Goal: Information Seeking & Learning: Learn about a topic

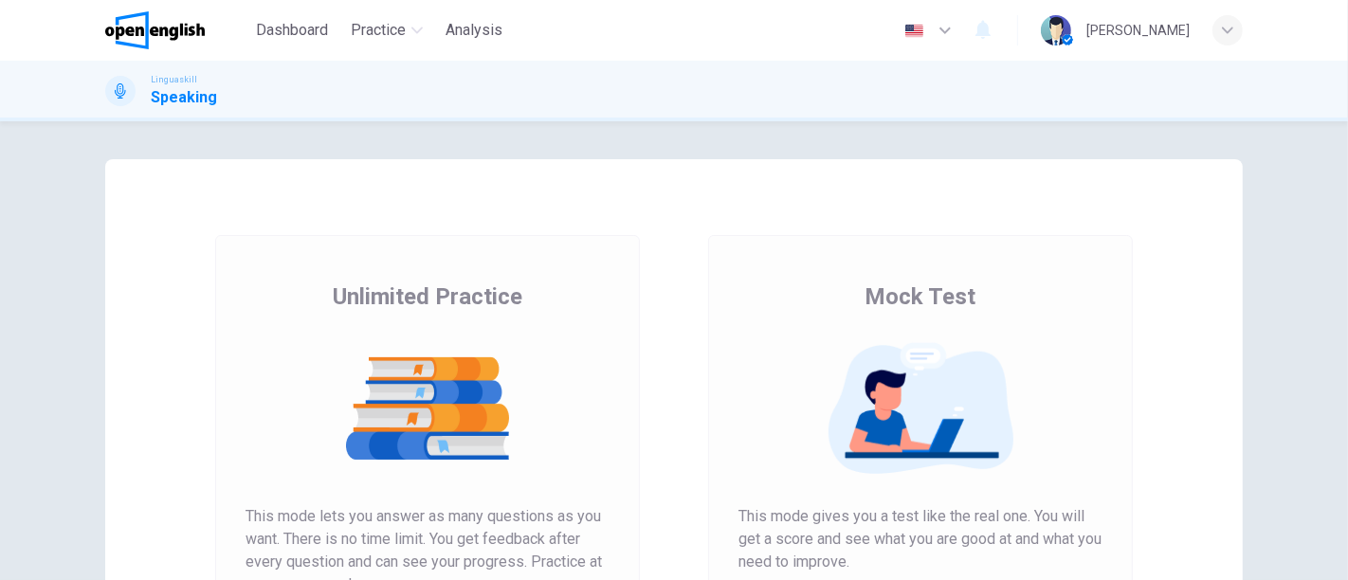
scroll to position [336, 0]
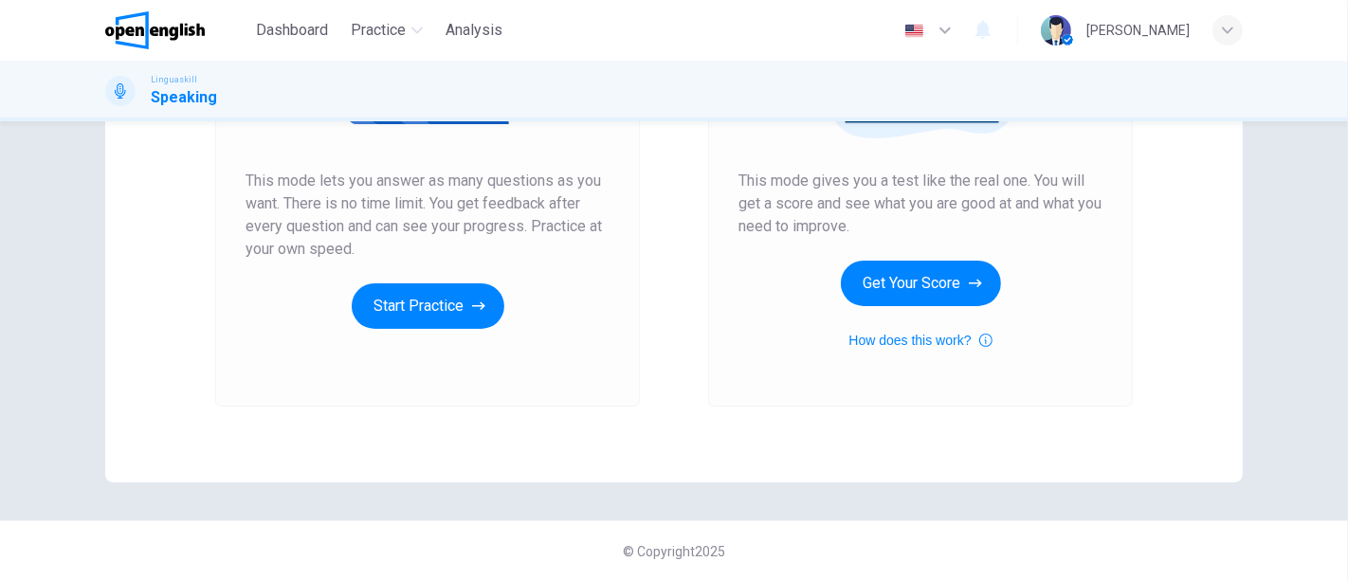
click at [398, 273] on div "Unlimited Practice This mode lets you answer as many questions as you want. The…" at bounding box center [428, 137] width 364 height 383
click at [417, 308] on button "Start Practice" at bounding box center [428, 306] width 153 height 46
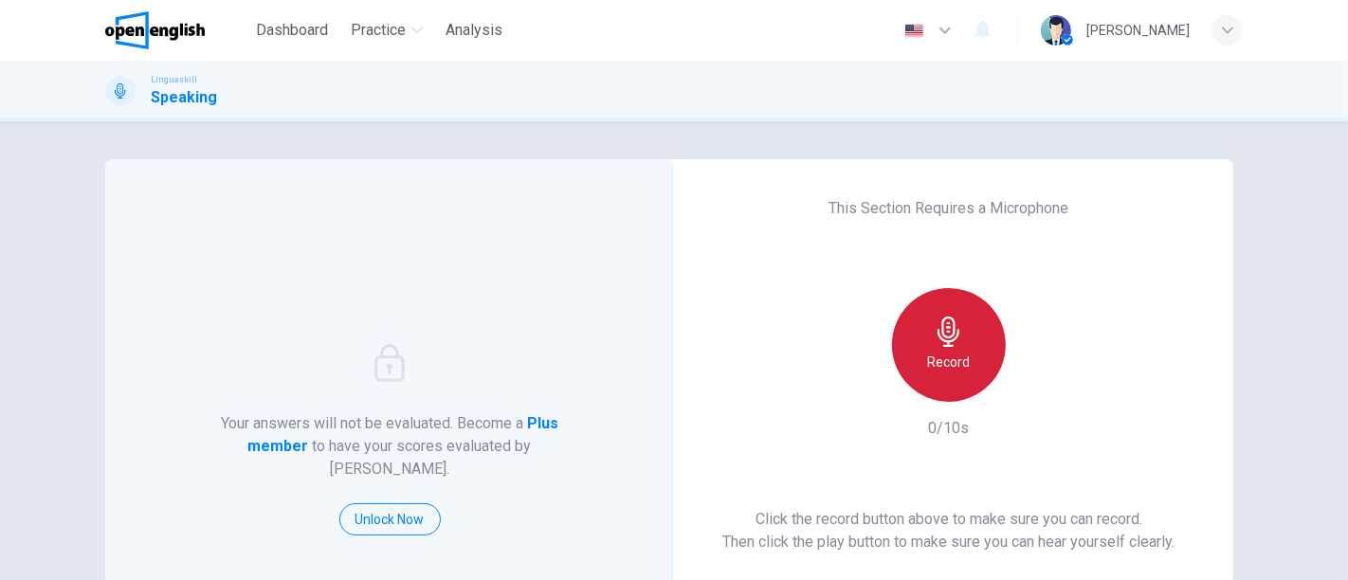
click at [946, 351] on h6 "Record" at bounding box center [949, 362] width 43 height 23
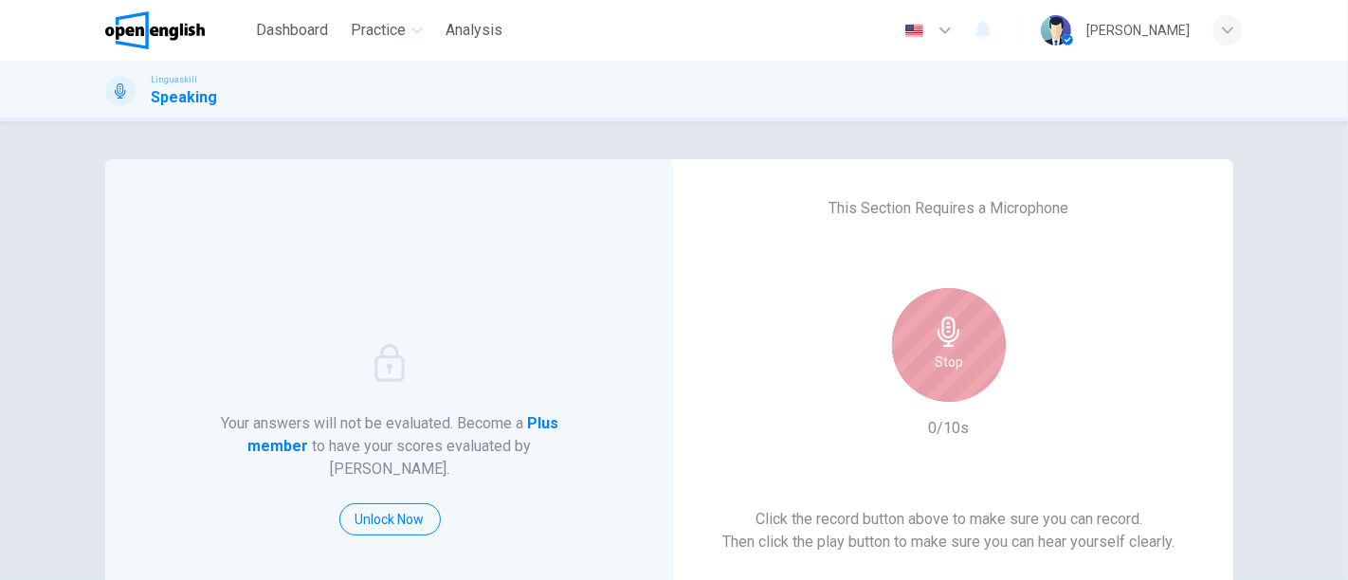
click at [946, 351] on h6 "Stop" at bounding box center [949, 362] width 28 height 23
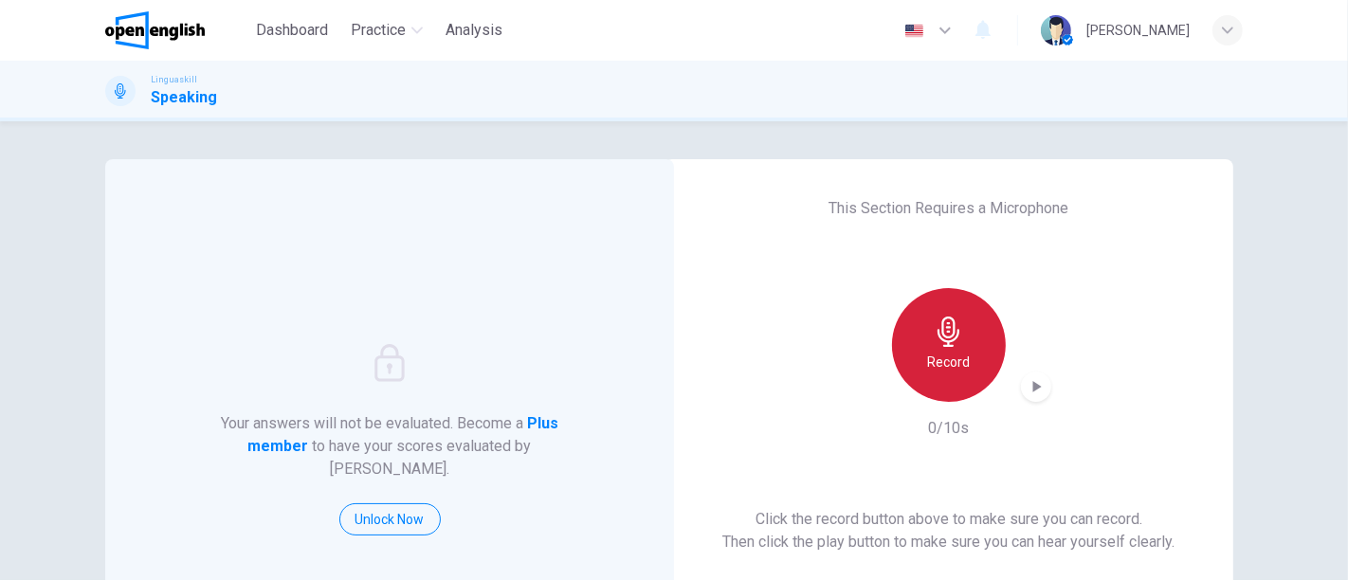
click at [946, 351] on h6 "Record" at bounding box center [949, 362] width 43 height 23
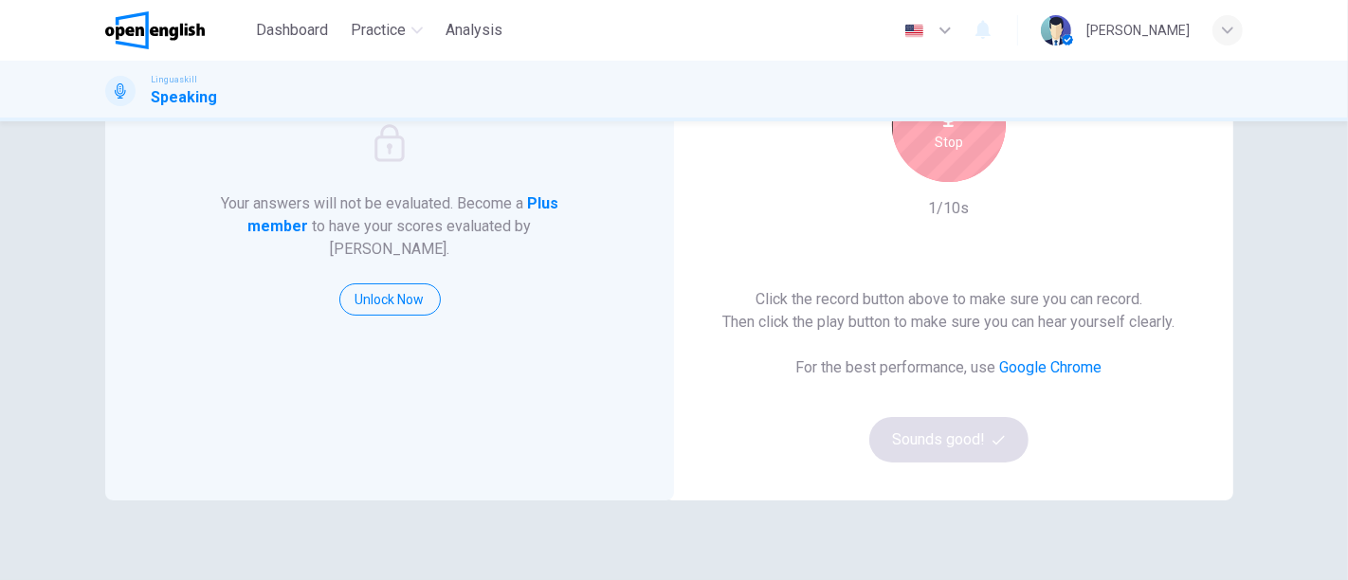
scroll to position [222, 0]
click at [926, 163] on div "Stop" at bounding box center [949, 123] width 114 height 114
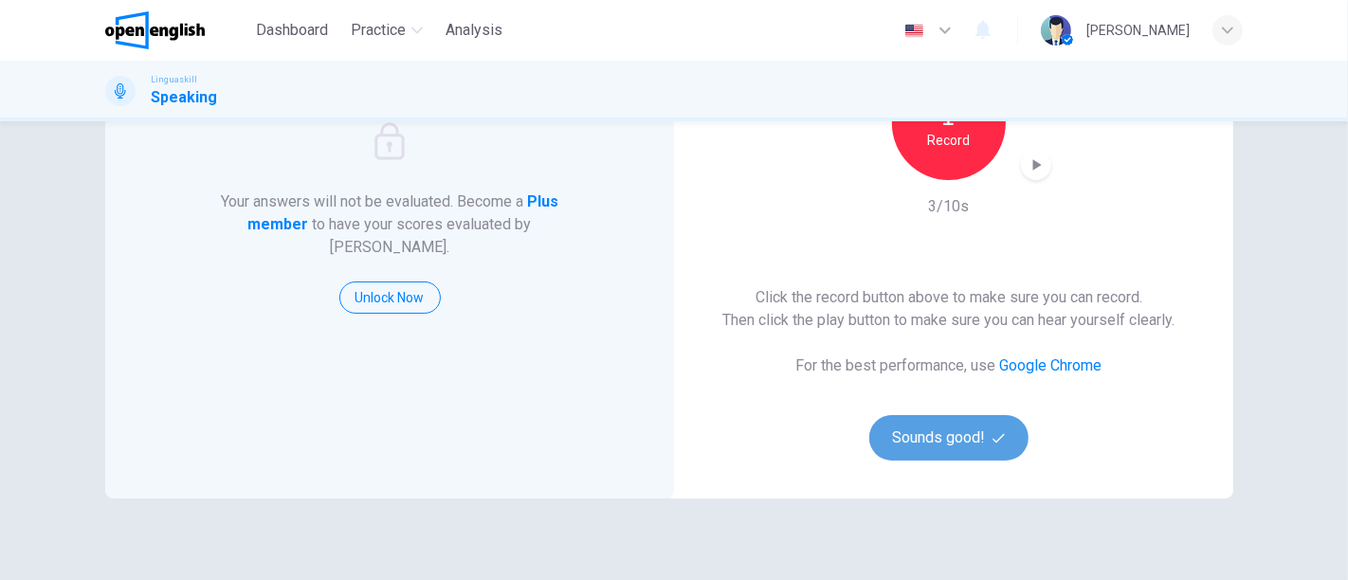
click at [967, 446] on button "Sounds good!" at bounding box center [948, 438] width 159 height 46
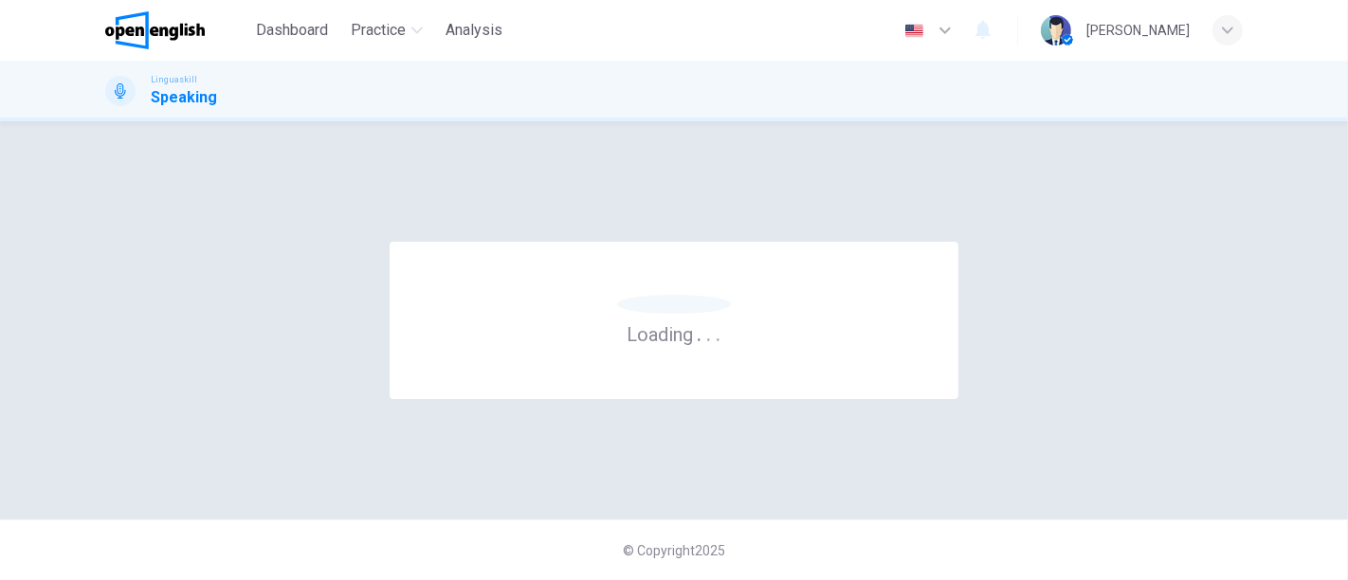
scroll to position [0, 0]
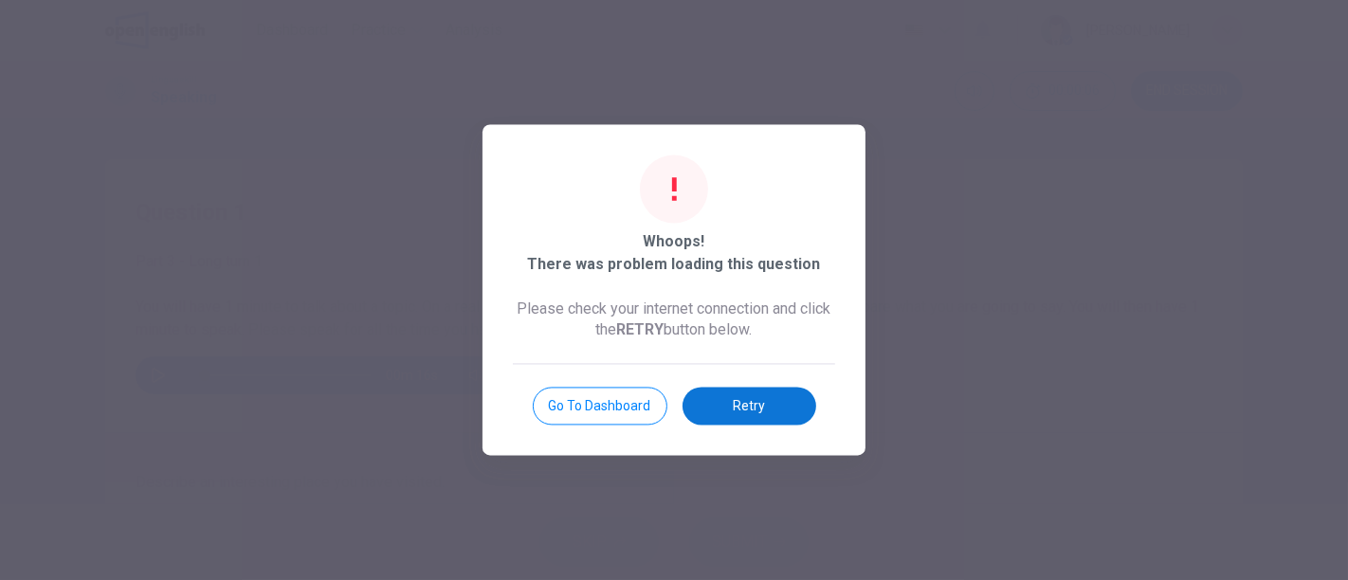
click at [751, 410] on button "Retry" at bounding box center [750, 407] width 134 height 38
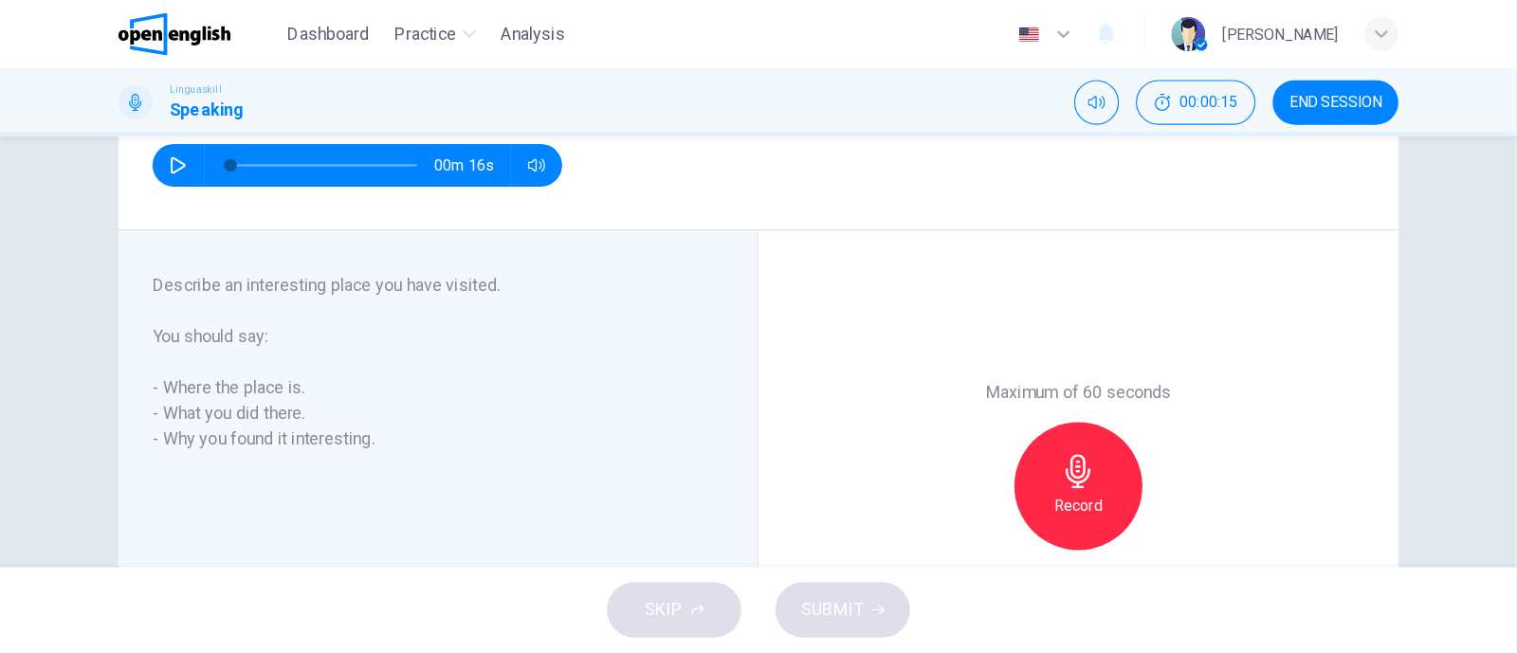
scroll to position [228, 0]
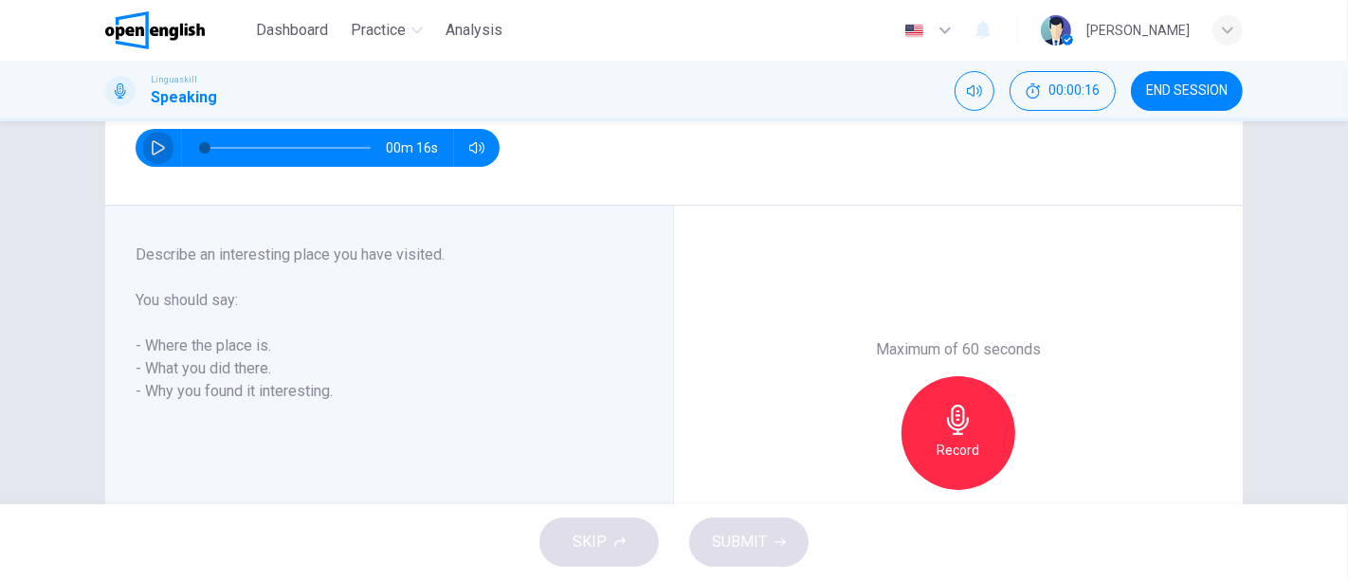
click at [159, 152] on icon "button" at bounding box center [158, 147] width 15 height 15
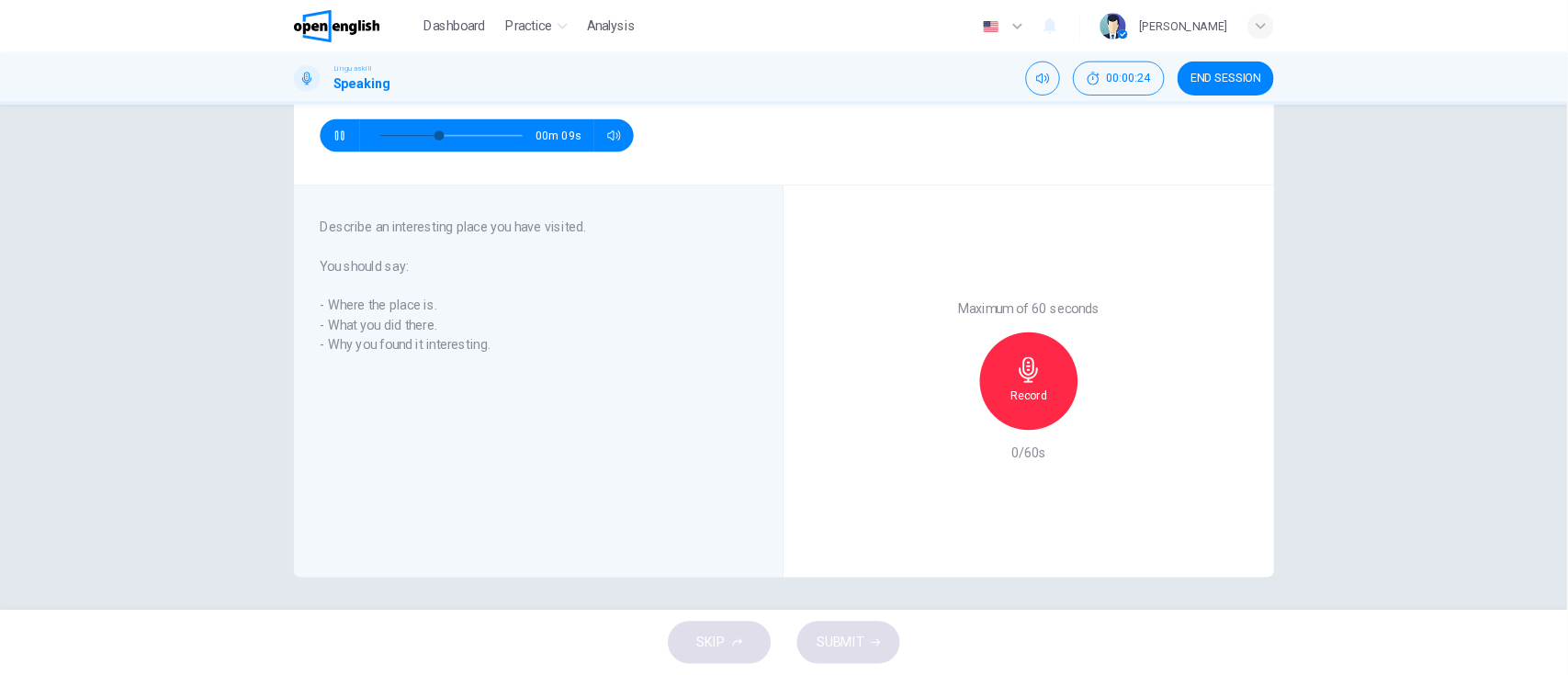
scroll to position [211, 0]
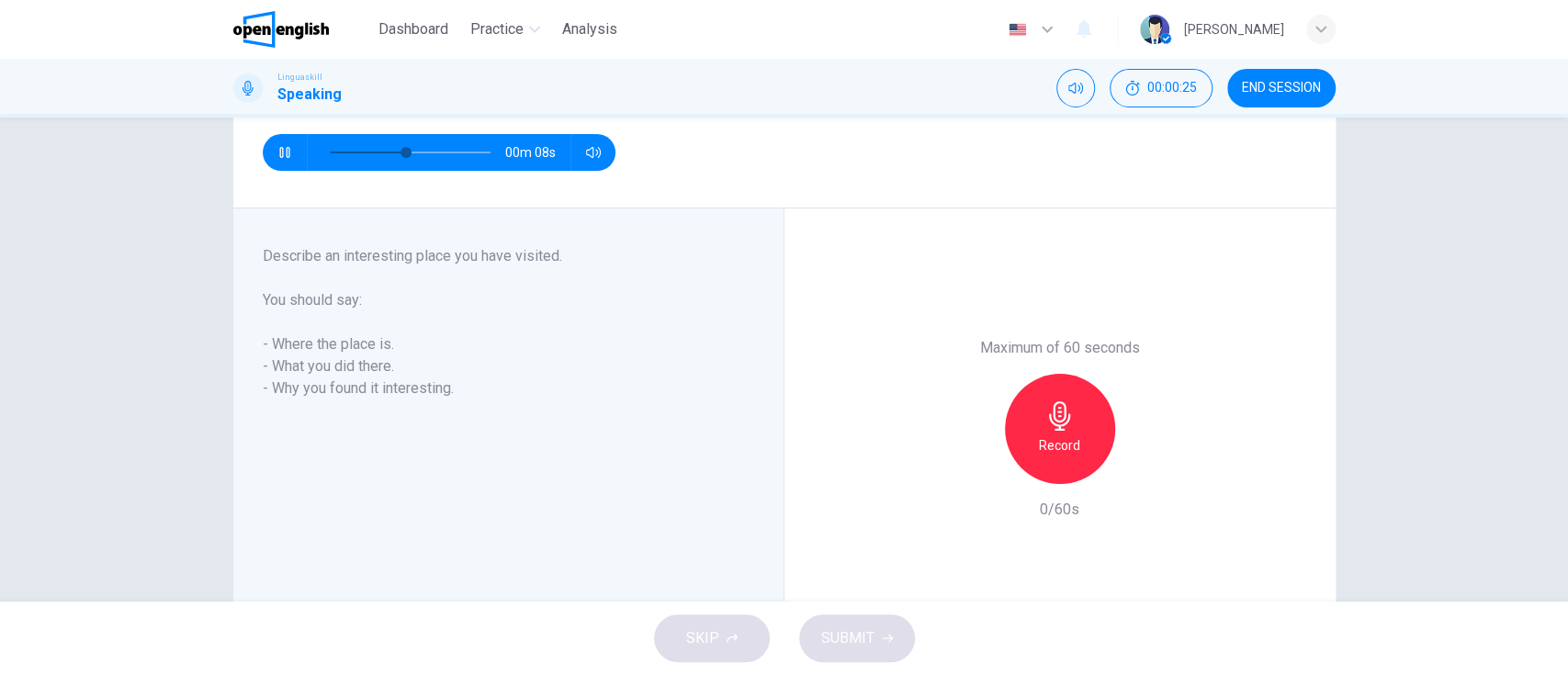
drag, startPoint x: 1186, startPoint y: 0, endPoint x: 987, endPoint y: 580, distance: 613.2
click at [987, 561] on div "Maximum of 60 seconds Record 0/60s" at bounding box center [1060, 428] width 551 height 441
type input "*"
click at [1051, 416] on icon "button" at bounding box center [1060, 415] width 29 height 29
click at [1055, 436] on h6 "Stop" at bounding box center [1060, 445] width 27 height 22
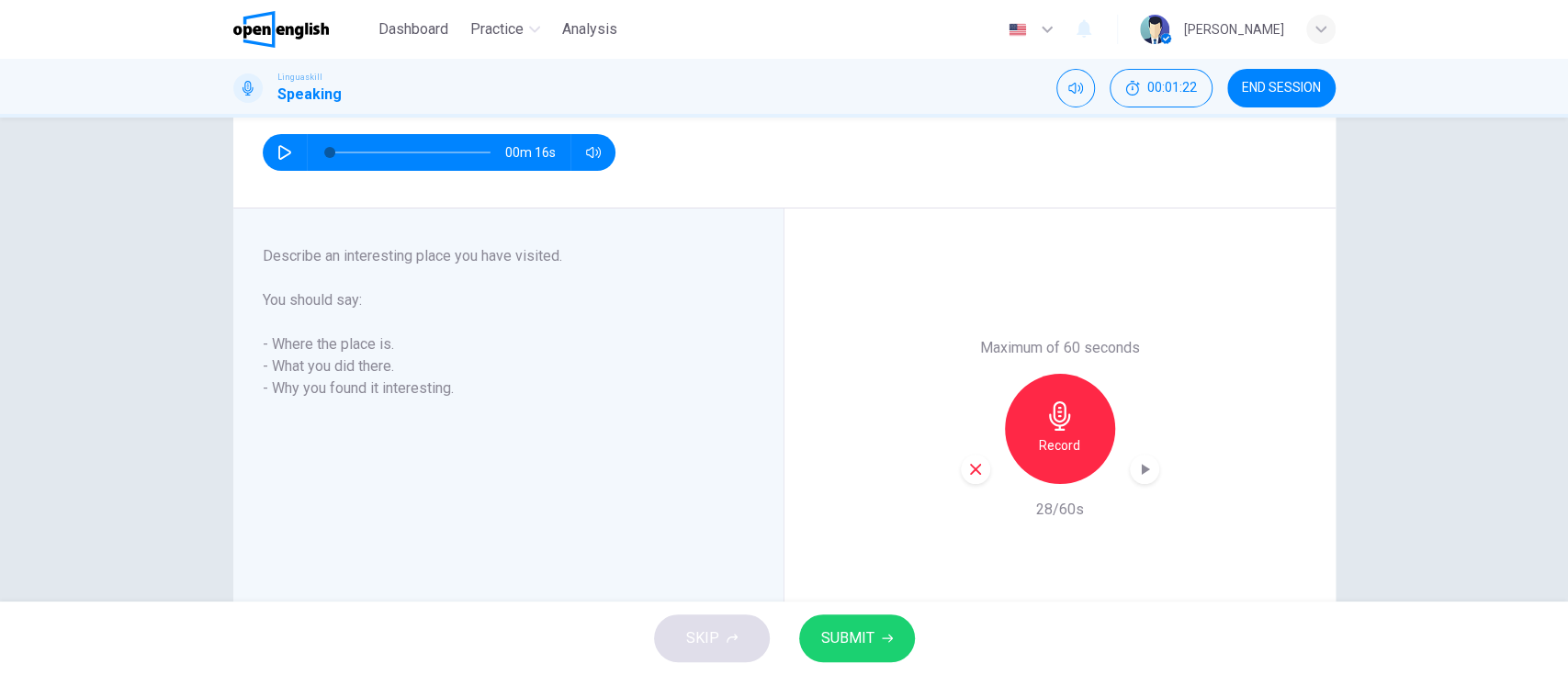
click at [967, 469] on icon "button" at bounding box center [975, 469] width 16 height 16
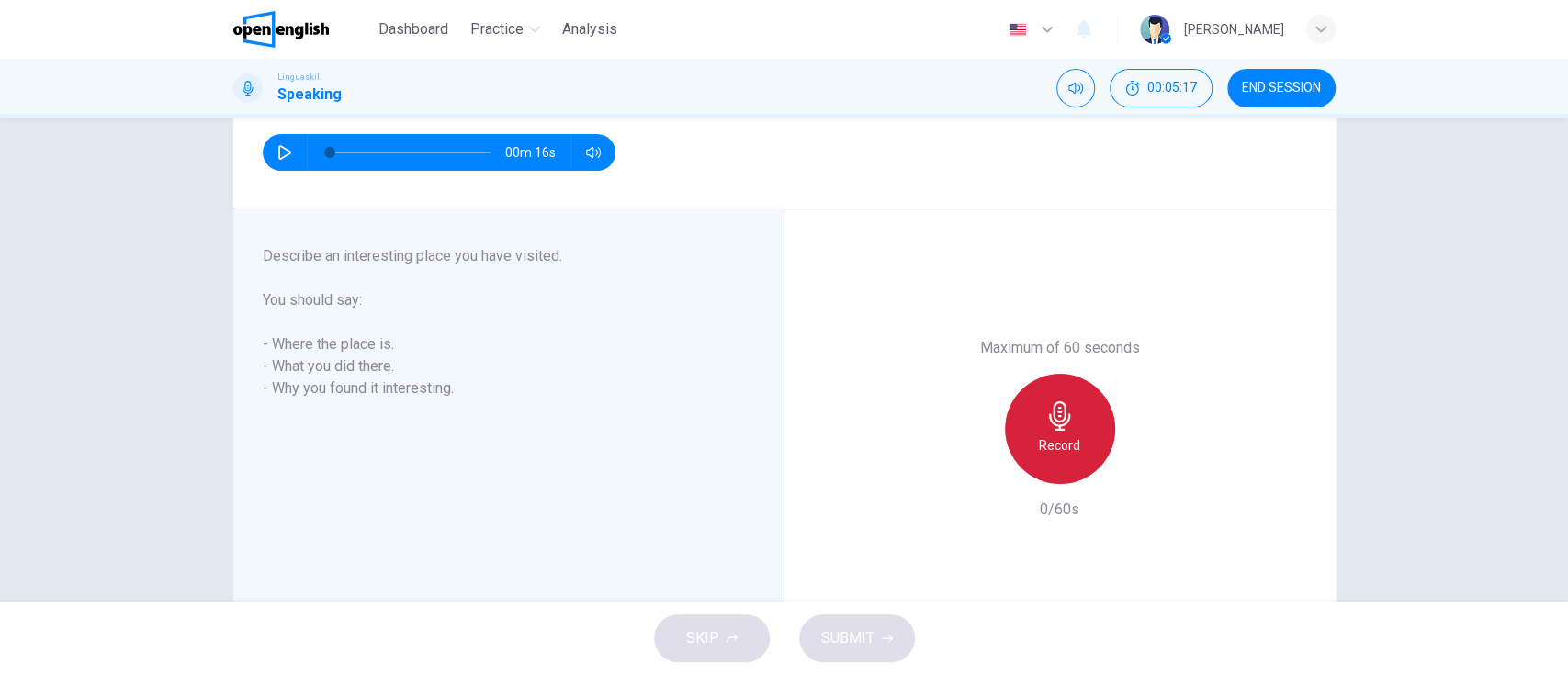
click at [1060, 420] on icon "button" at bounding box center [1060, 415] width 21 height 29
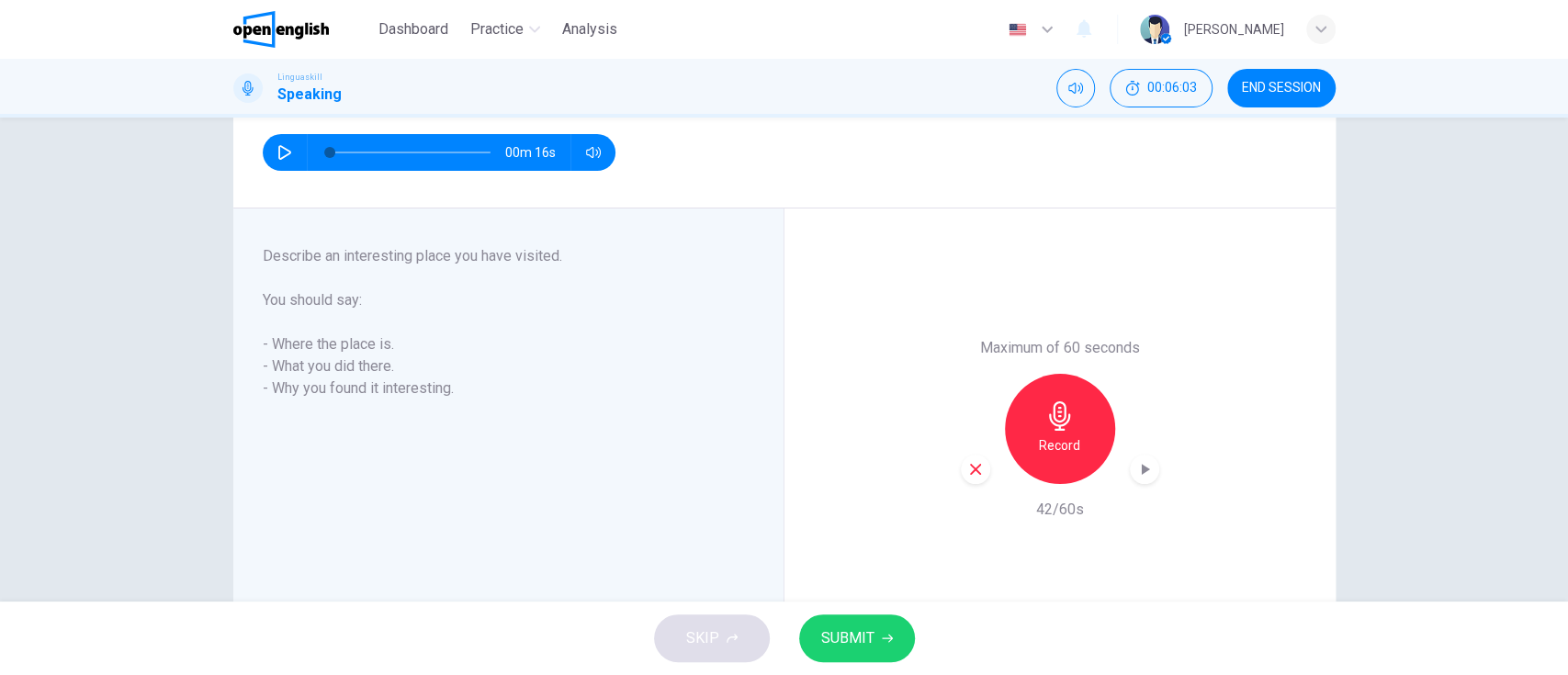
click at [853, 561] on span "SUBMIT" at bounding box center [847, 638] width 53 height 26
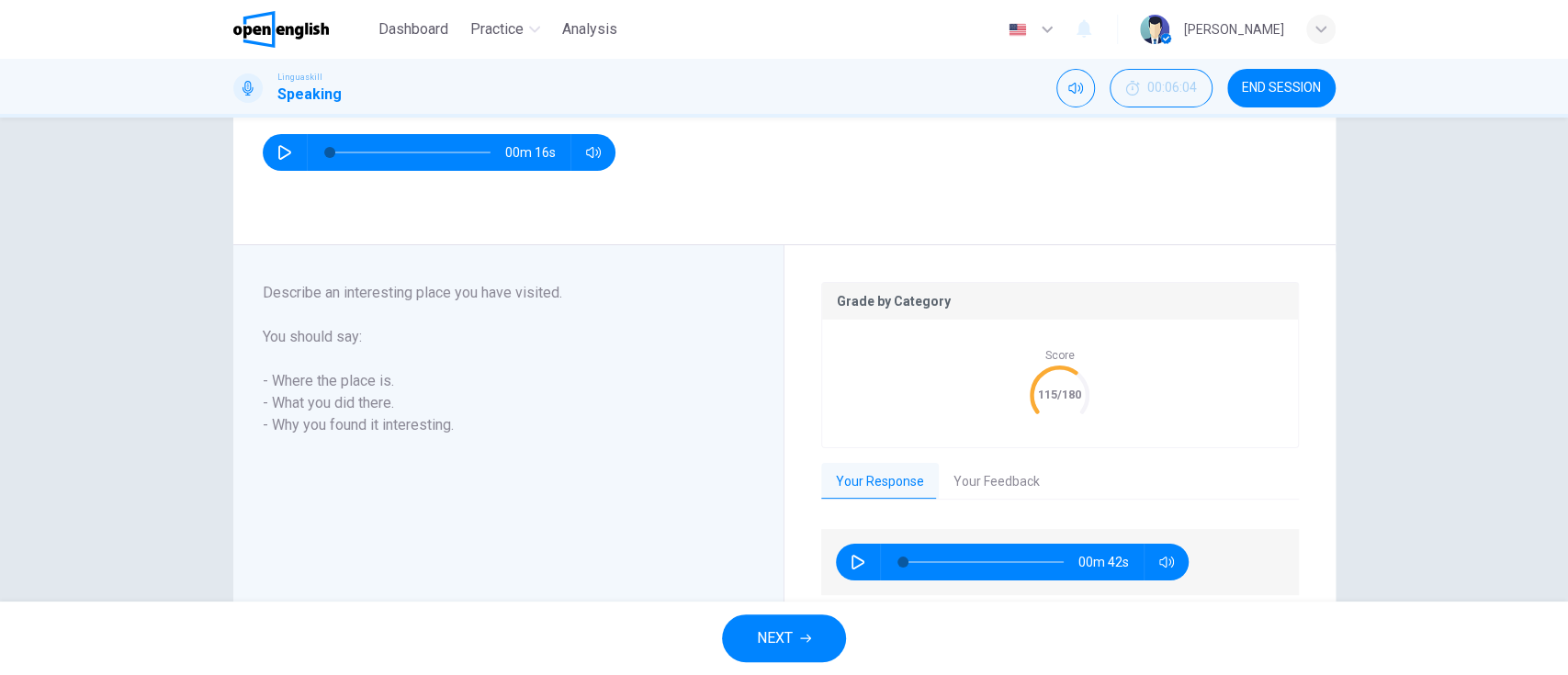
click at [978, 488] on button "Your Feedback" at bounding box center [996, 482] width 115 height 39
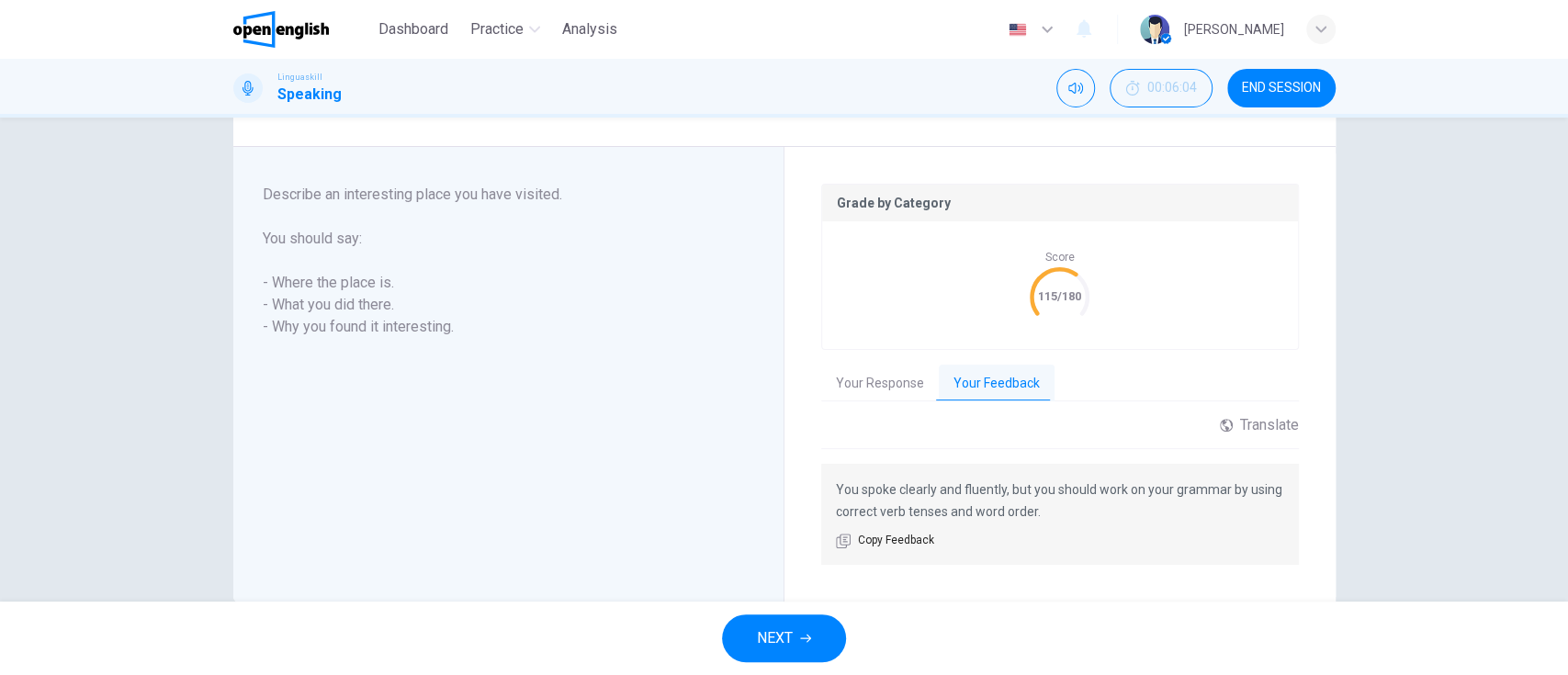
scroll to position [348, 0]
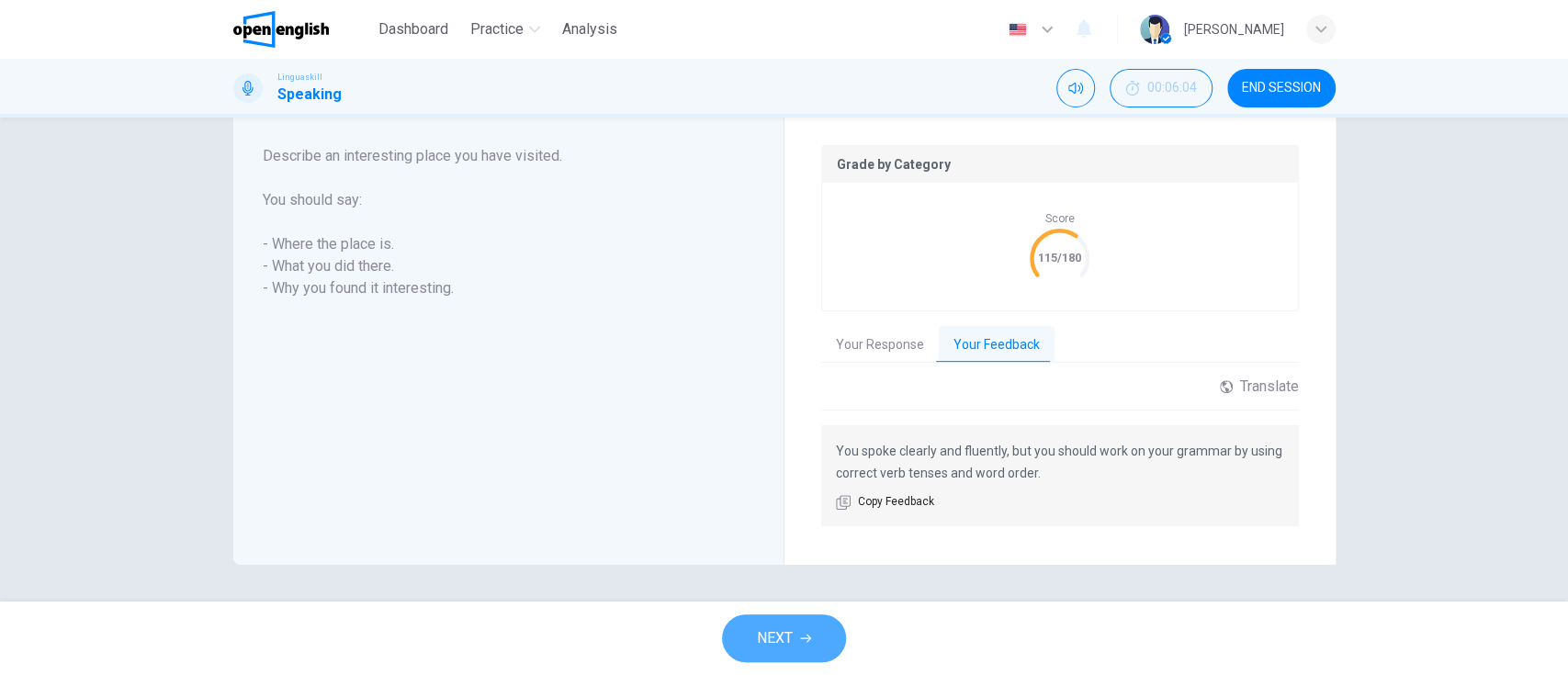
click at [754, 561] on button "NEXT" at bounding box center [784, 637] width 124 height 47
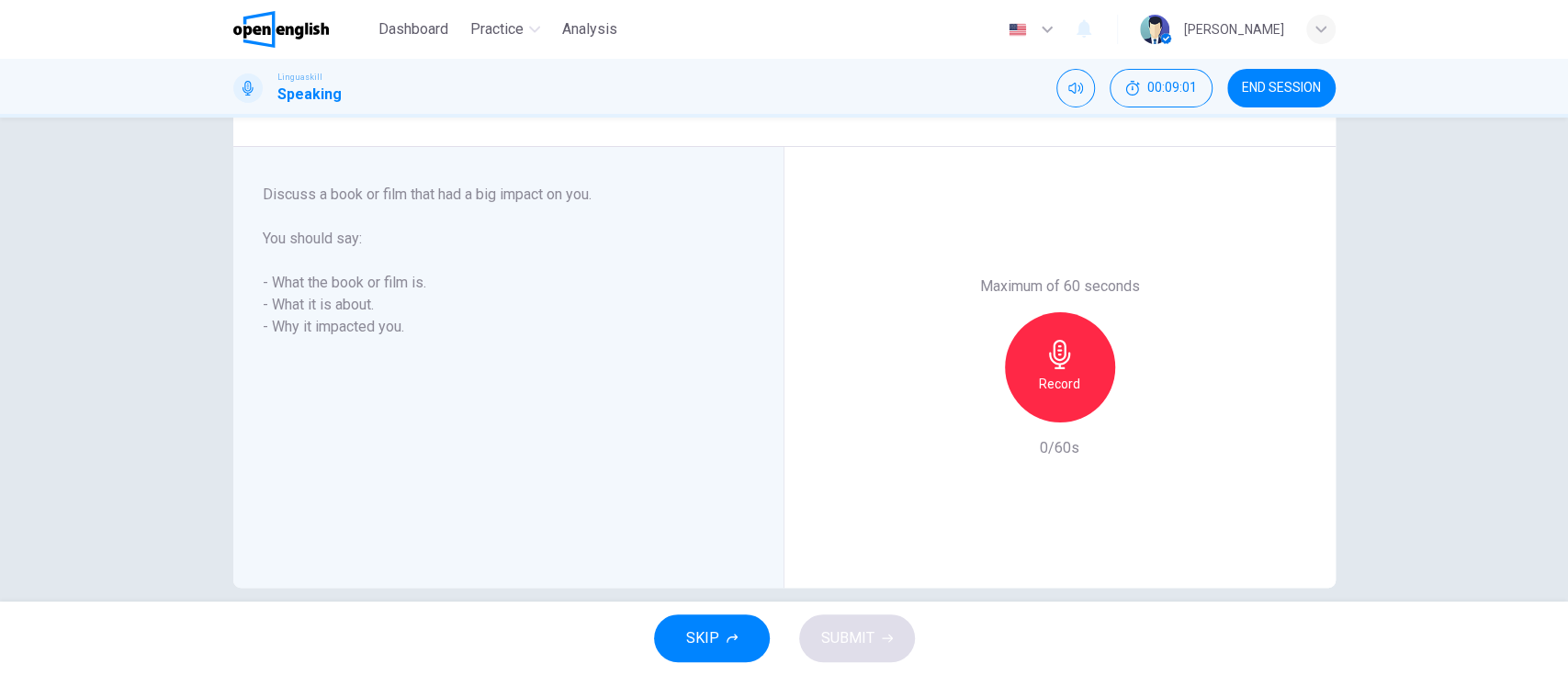
scroll to position [288, 0]
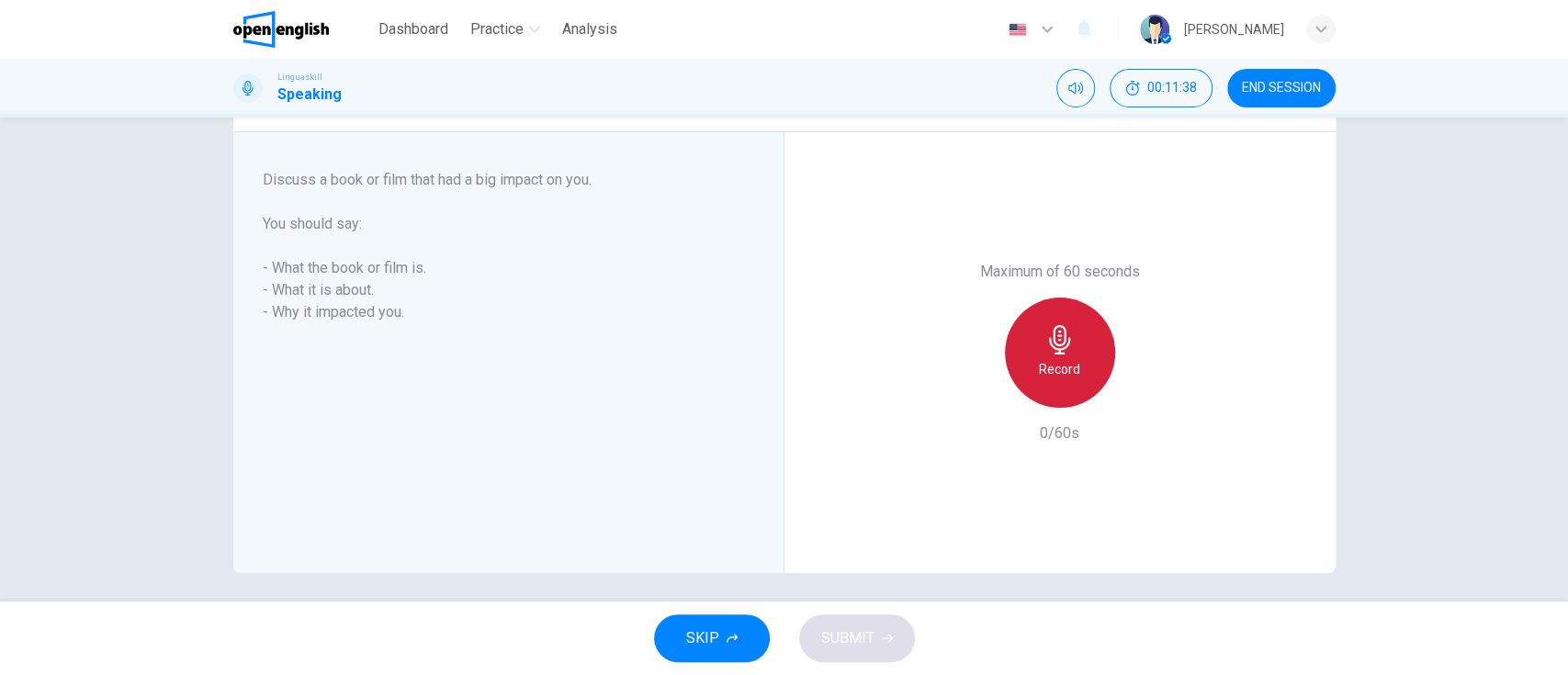
click at [1046, 351] on icon "button" at bounding box center [1060, 340] width 29 height 29
click at [1050, 352] on icon "button" at bounding box center [1060, 340] width 21 height 29
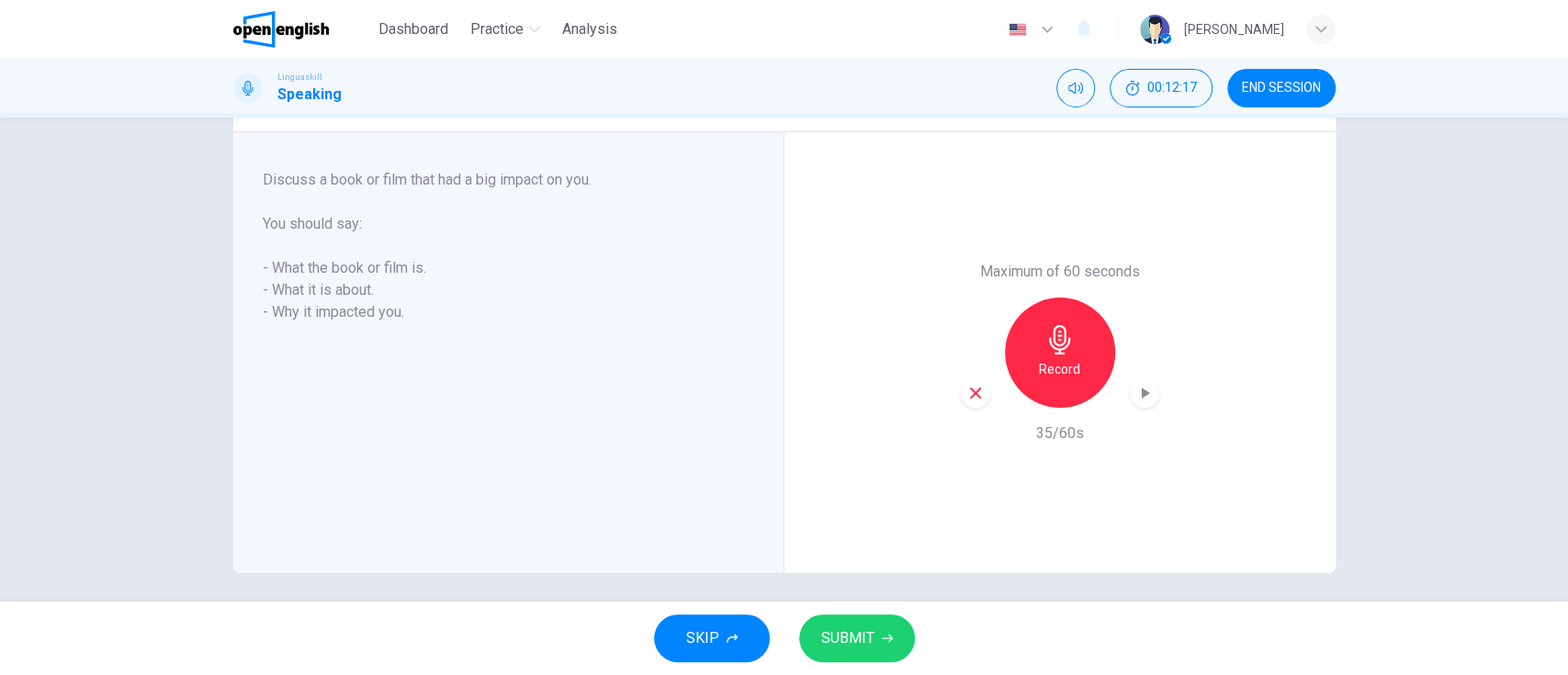
click at [973, 392] on icon "button" at bounding box center [975, 392] width 16 height 16
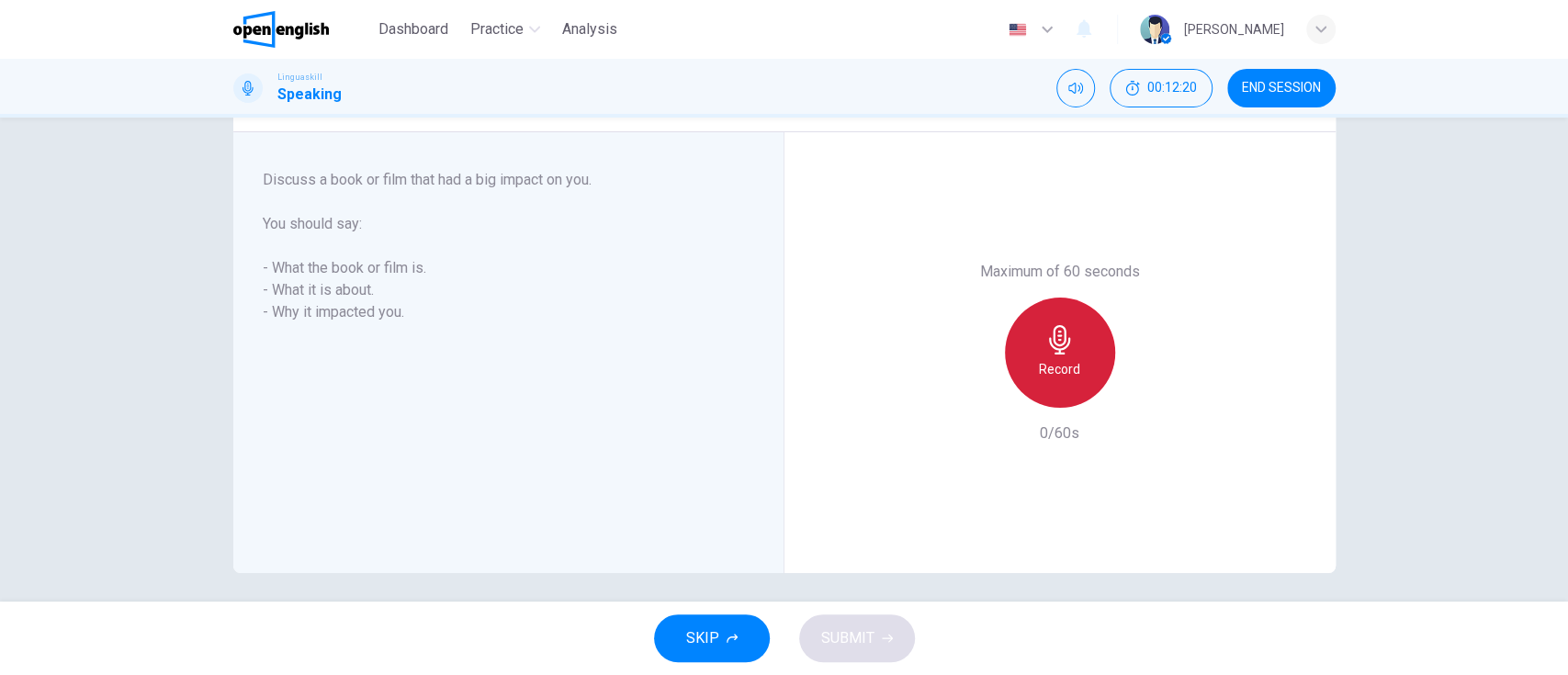
click at [1050, 331] on icon "button" at bounding box center [1060, 340] width 21 height 29
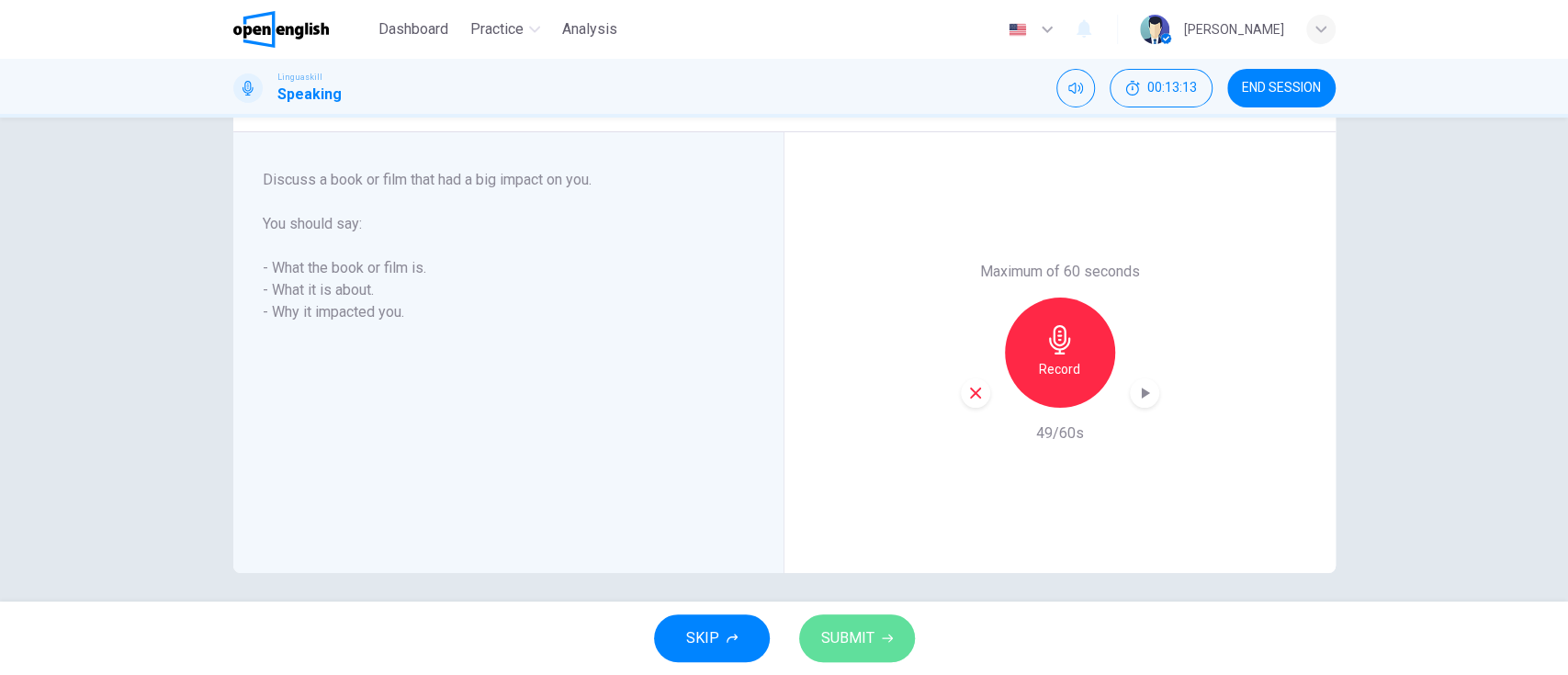
click at [855, 561] on span "SUBMIT" at bounding box center [847, 638] width 53 height 26
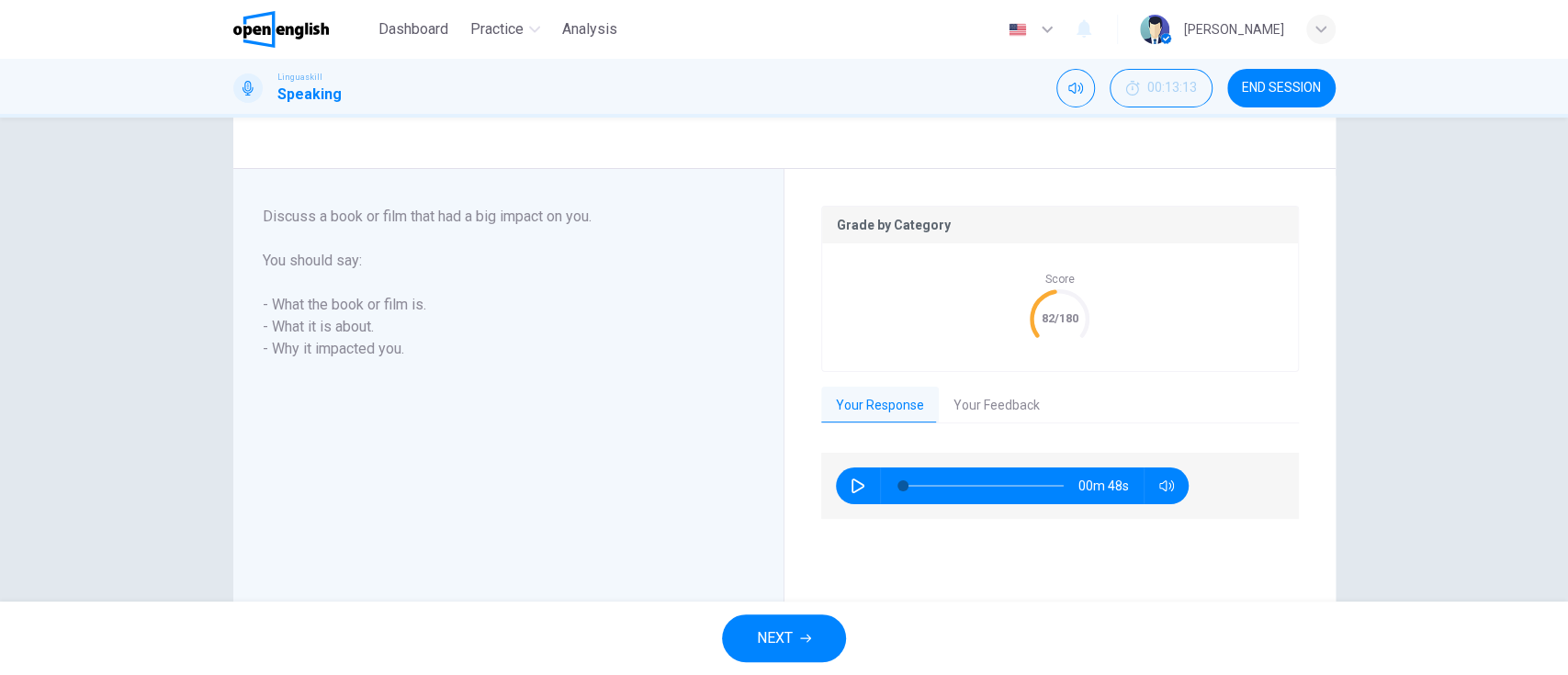
click at [800, 561] on button "NEXT" at bounding box center [784, 637] width 124 height 47
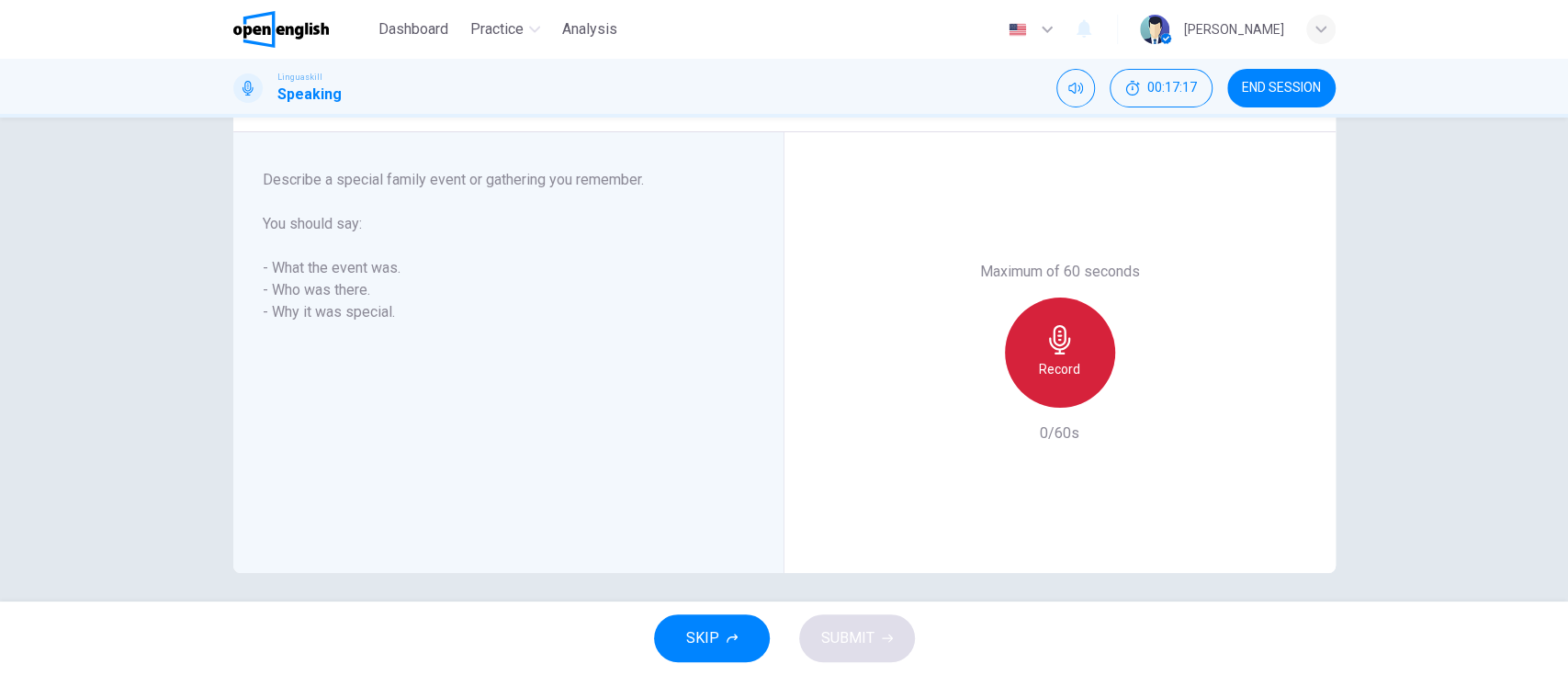
click at [1078, 354] on div "Record" at bounding box center [1060, 353] width 110 height 110
click at [1078, 354] on div "Stop" at bounding box center [1060, 353] width 110 height 110
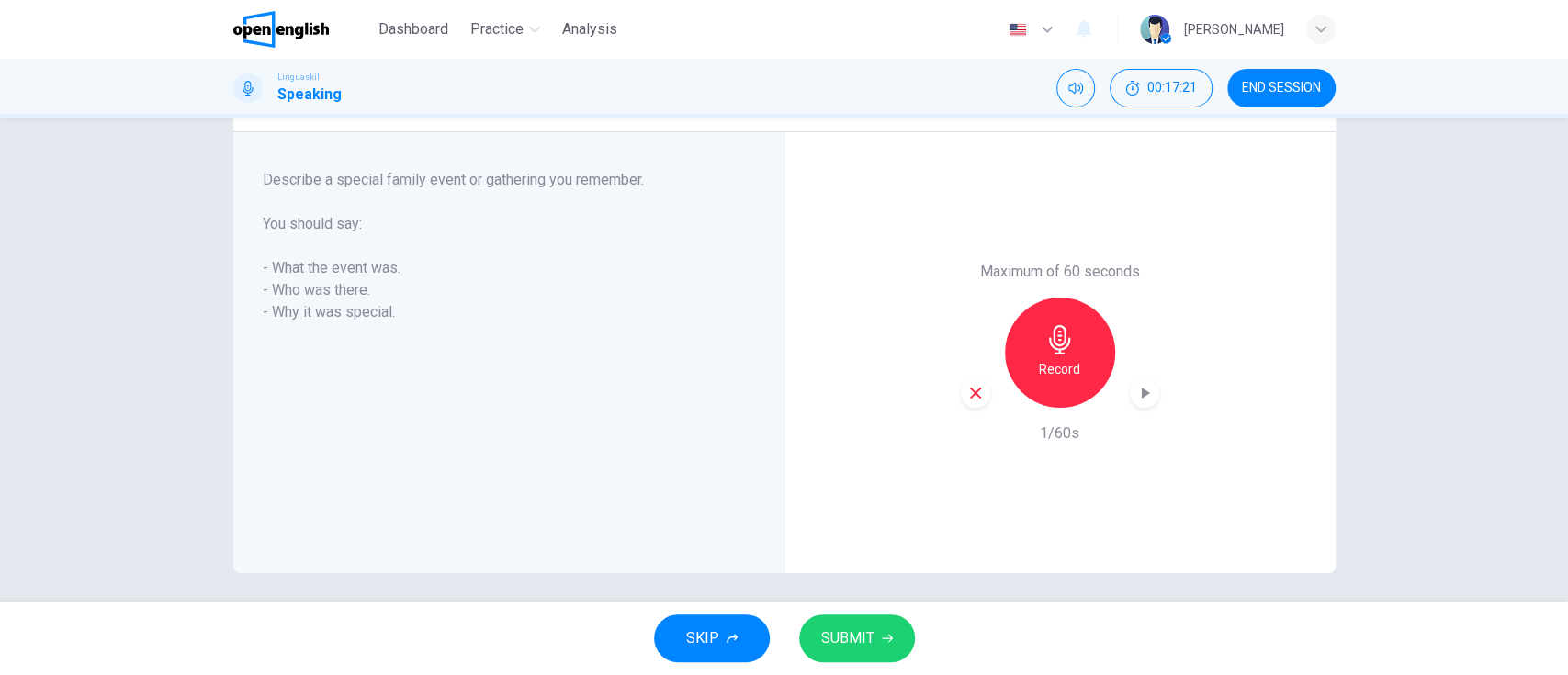
click at [1078, 354] on div "Record" at bounding box center [1060, 353] width 110 height 110
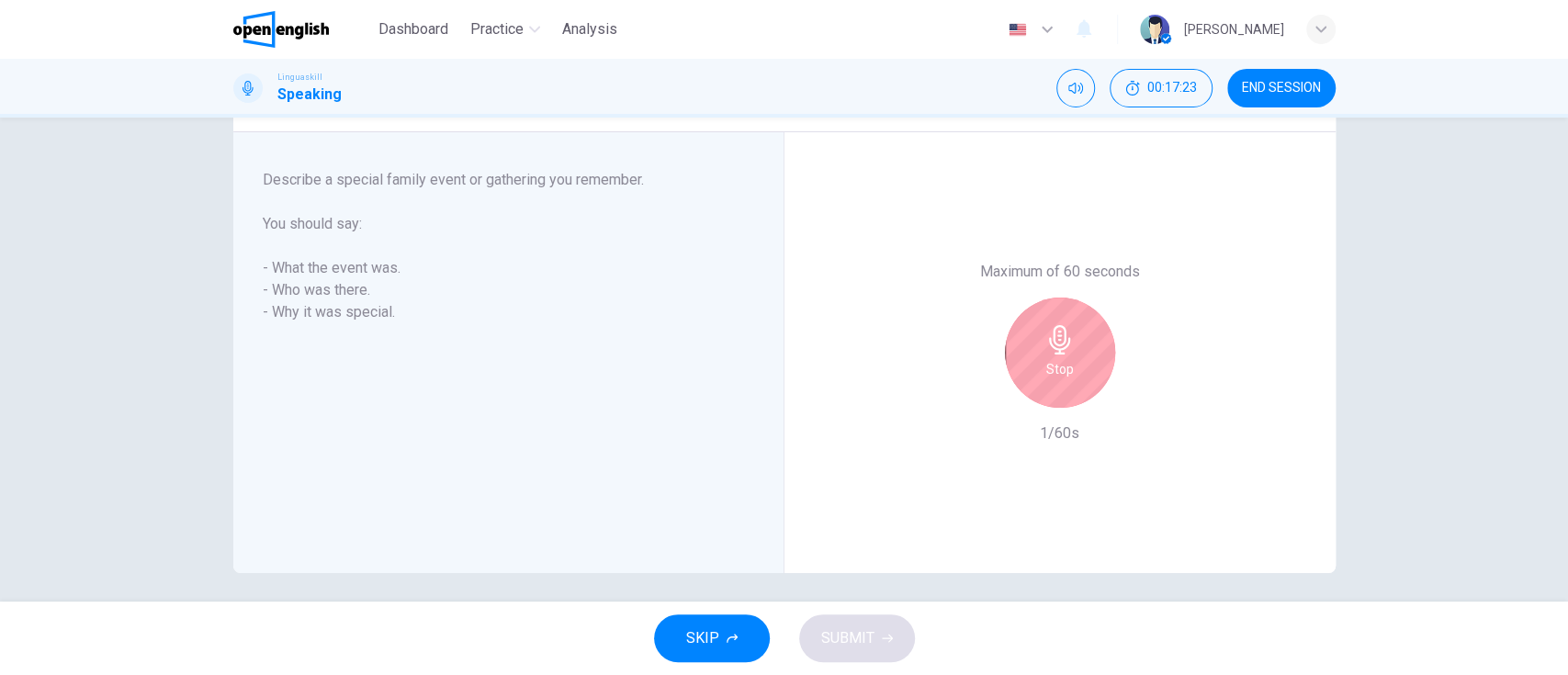
click at [1078, 354] on div "Stop" at bounding box center [1060, 353] width 110 height 110
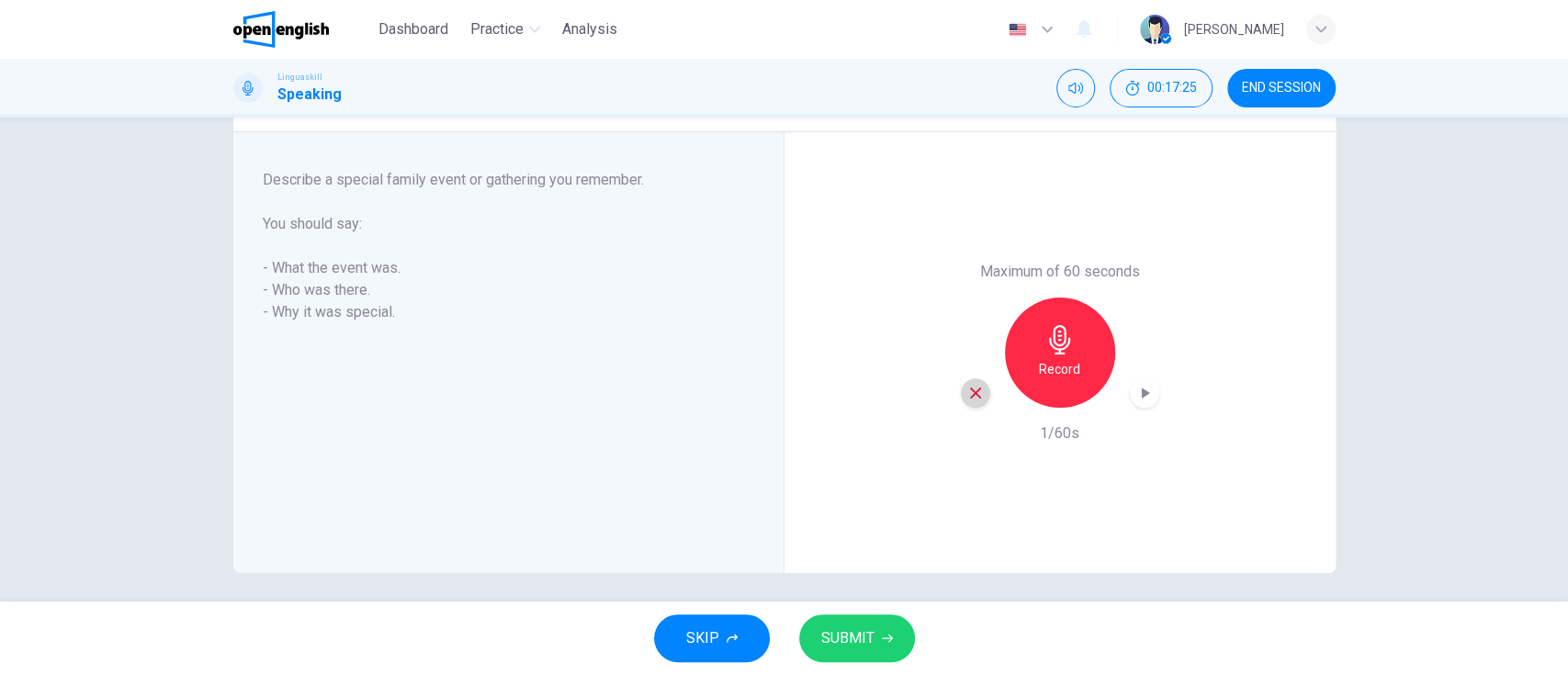
click at [978, 387] on div "button" at bounding box center [976, 393] width 29 height 29
click at [1050, 341] on icon "button" at bounding box center [1060, 340] width 29 height 29
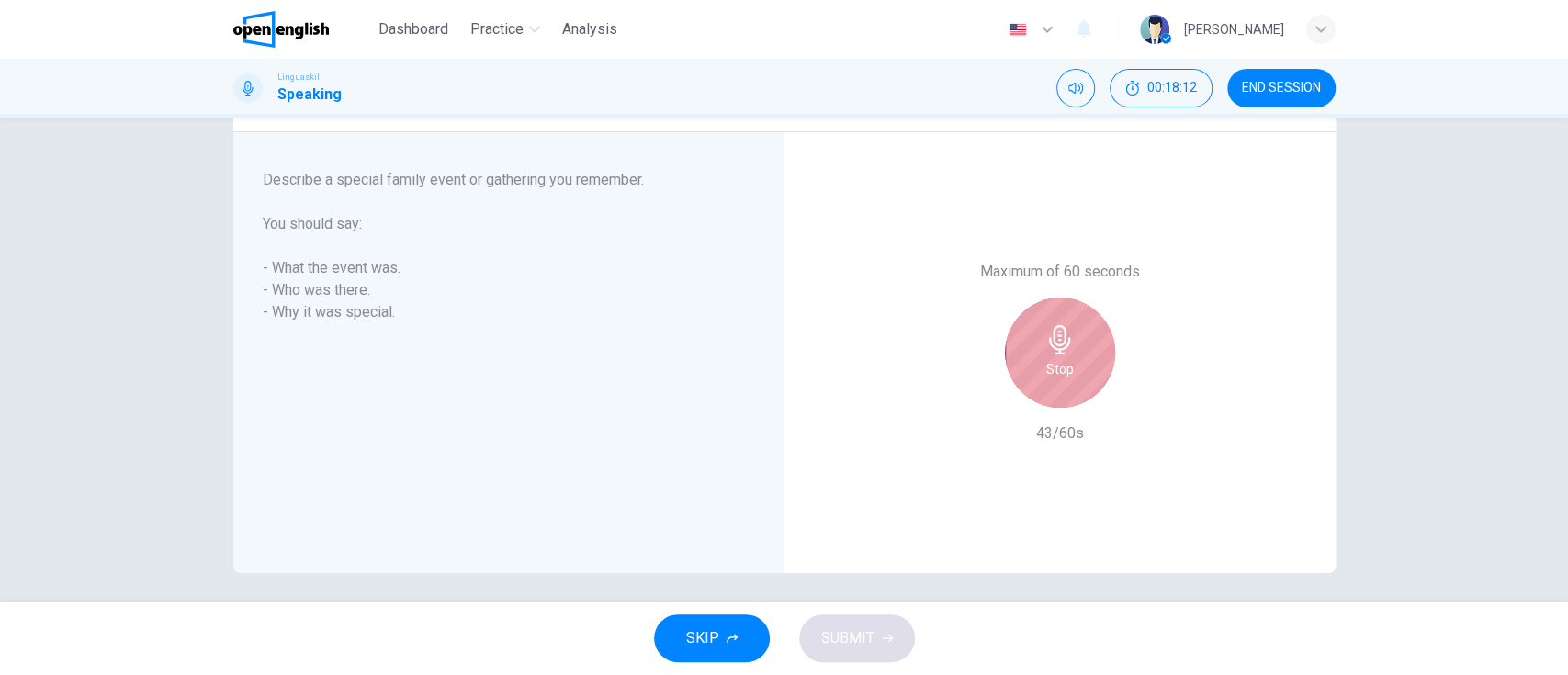
click at [1050, 342] on icon "button" at bounding box center [1060, 340] width 29 height 29
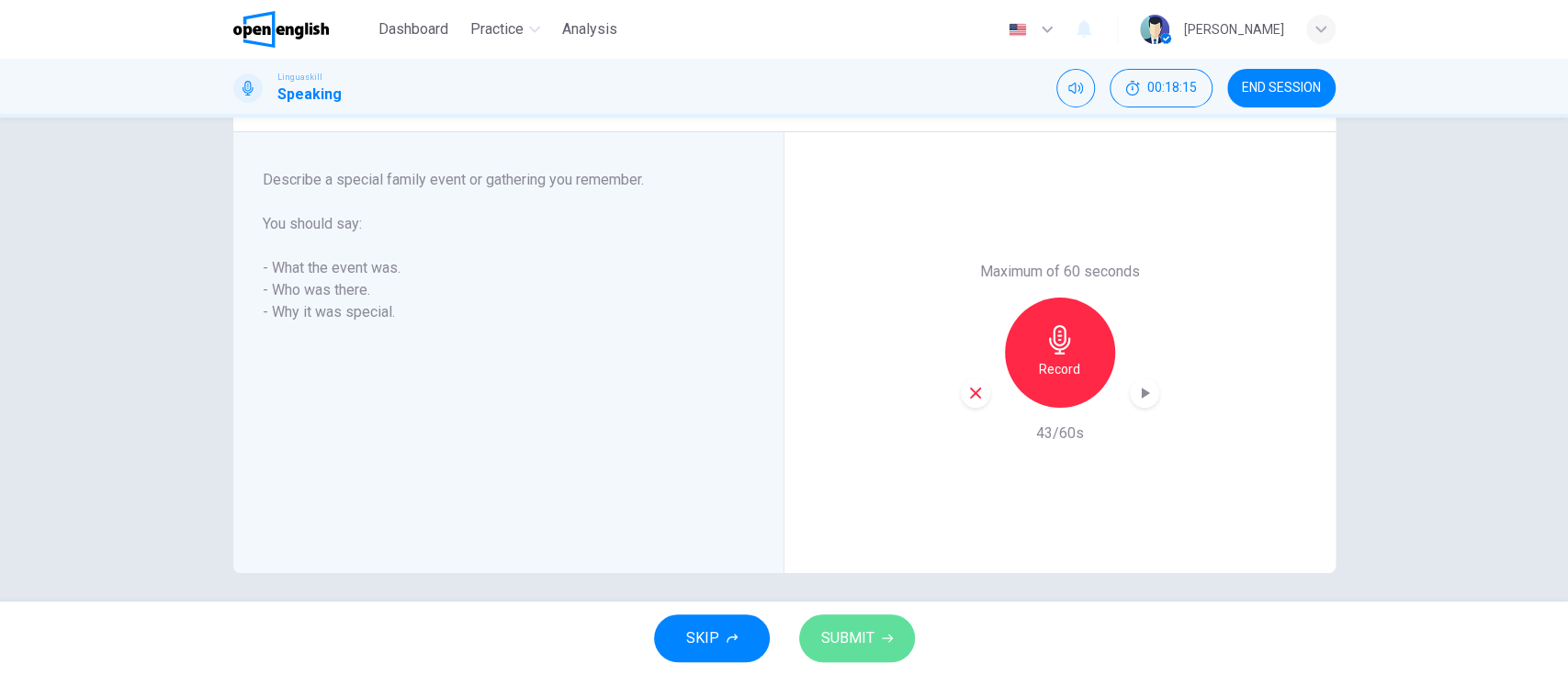
click at [842, 561] on span "SUBMIT" at bounding box center [847, 638] width 53 height 26
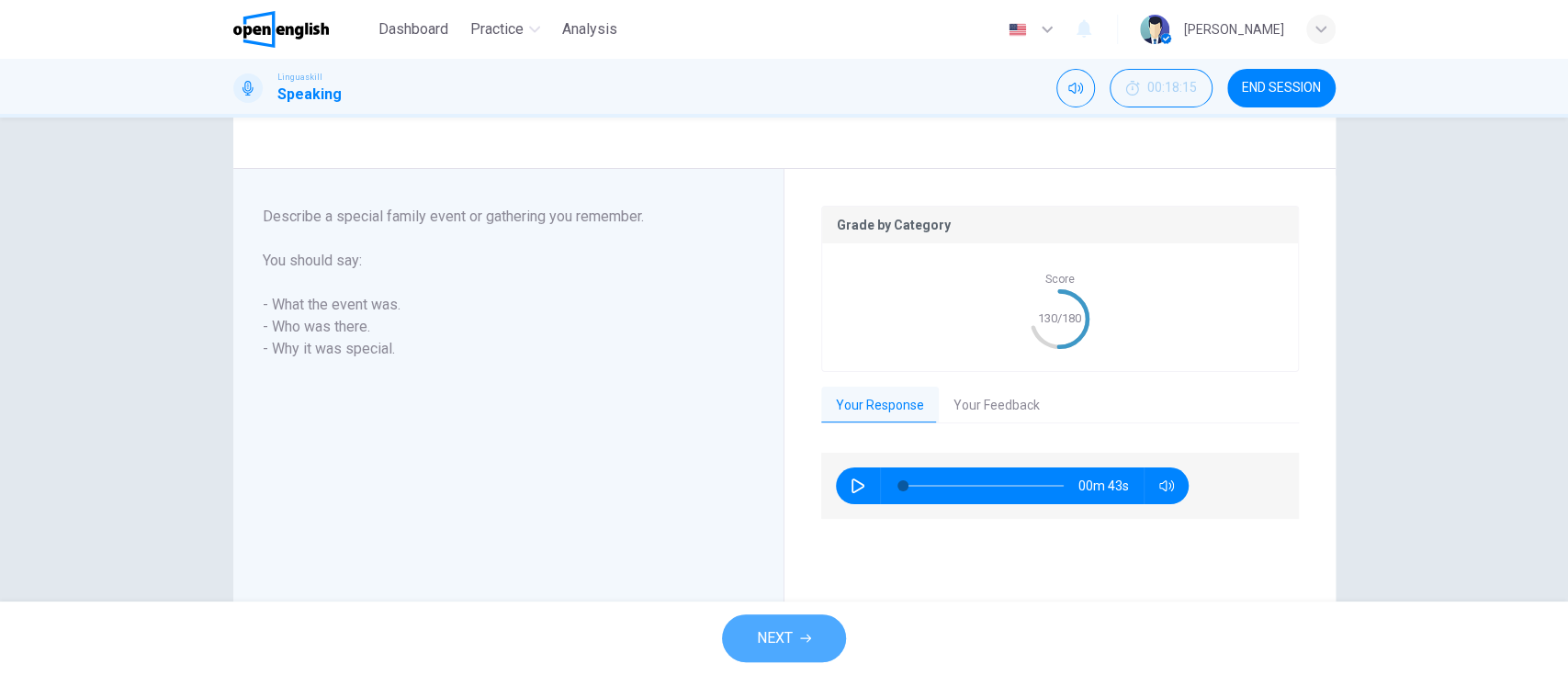
click at [797, 561] on button "NEXT" at bounding box center [784, 637] width 124 height 47
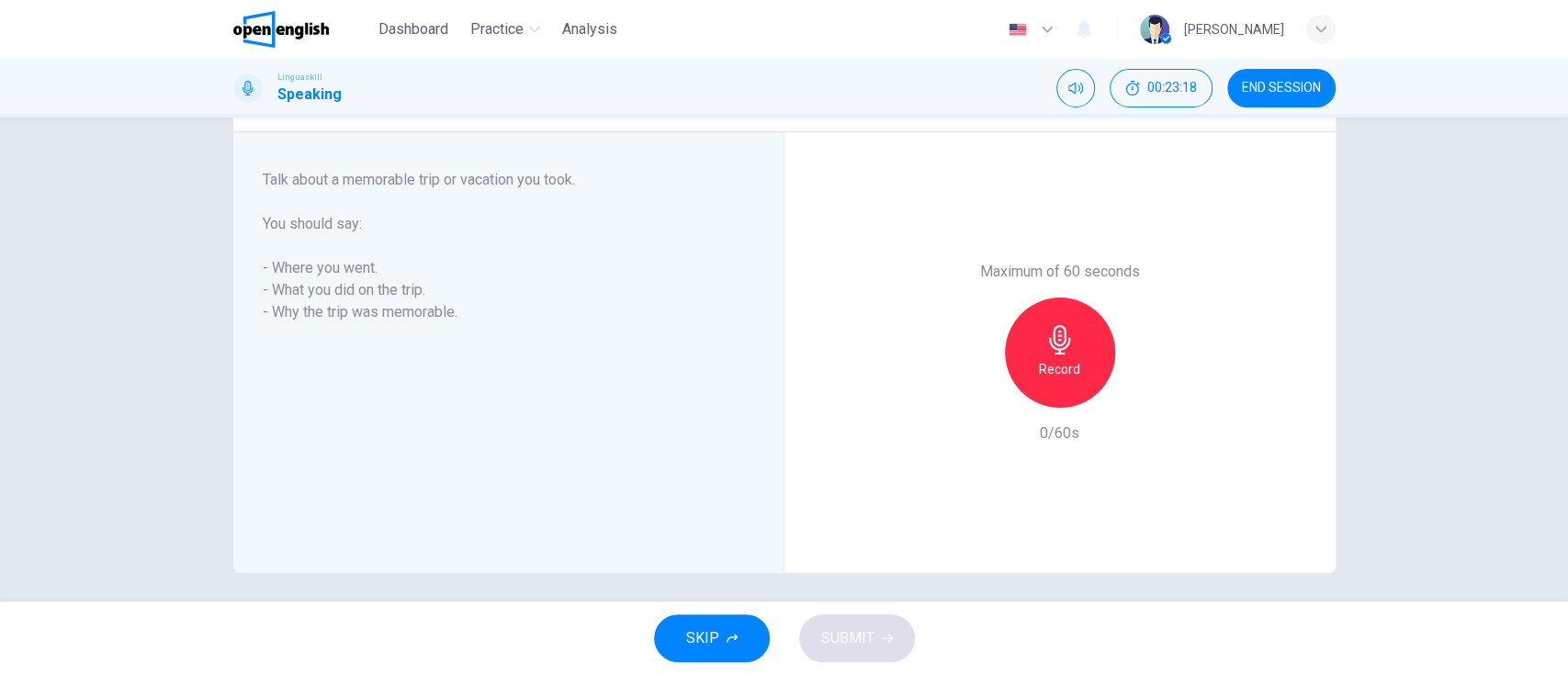
click at [1030, 344] on div "Record" at bounding box center [1060, 353] width 110 height 110
click at [1046, 347] on icon "button" at bounding box center [1060, 340] width 29 height 29
click at [862, 561] on span "SUBMIT" at bounding box center [847, 638] width 53 height 26
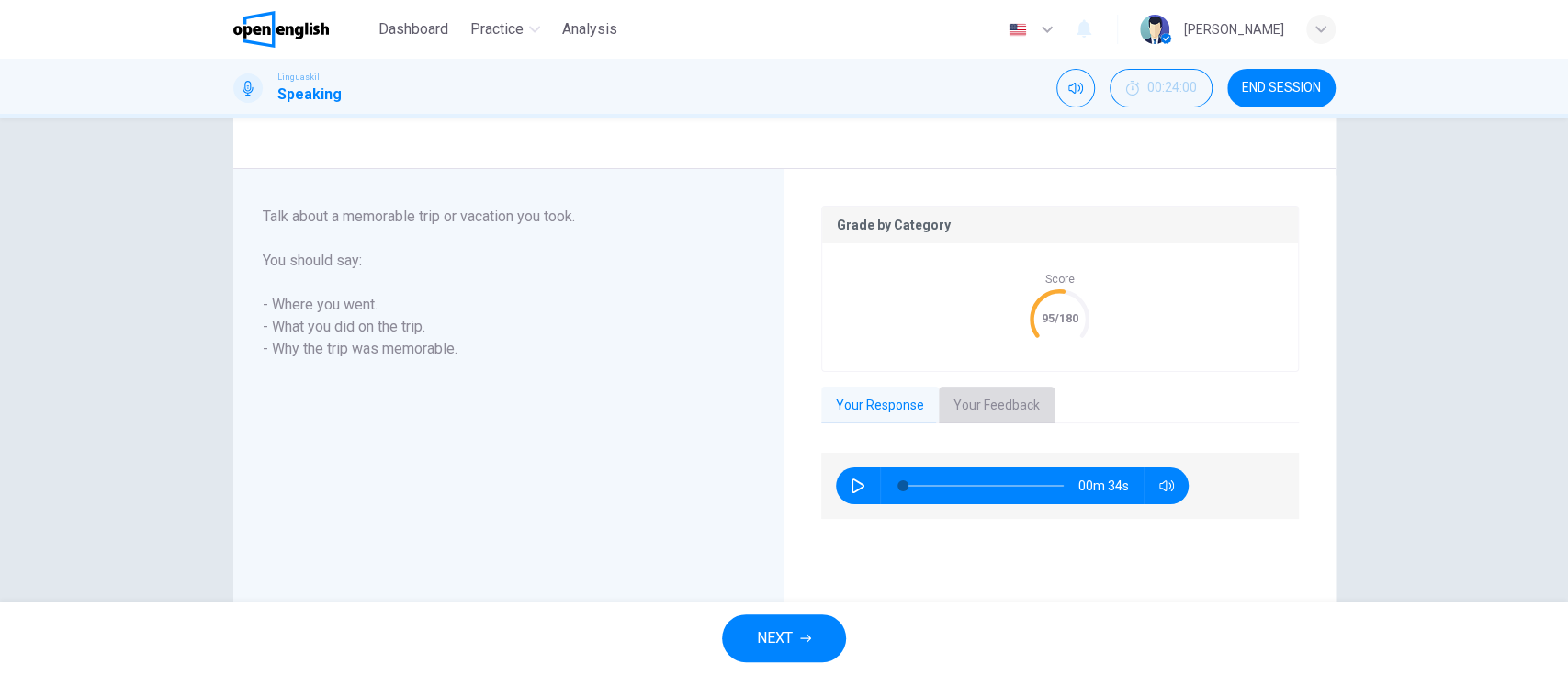
click at [1003, 407] on button "Your Feedback" at bounding box center [996, 406] width 115 height 39
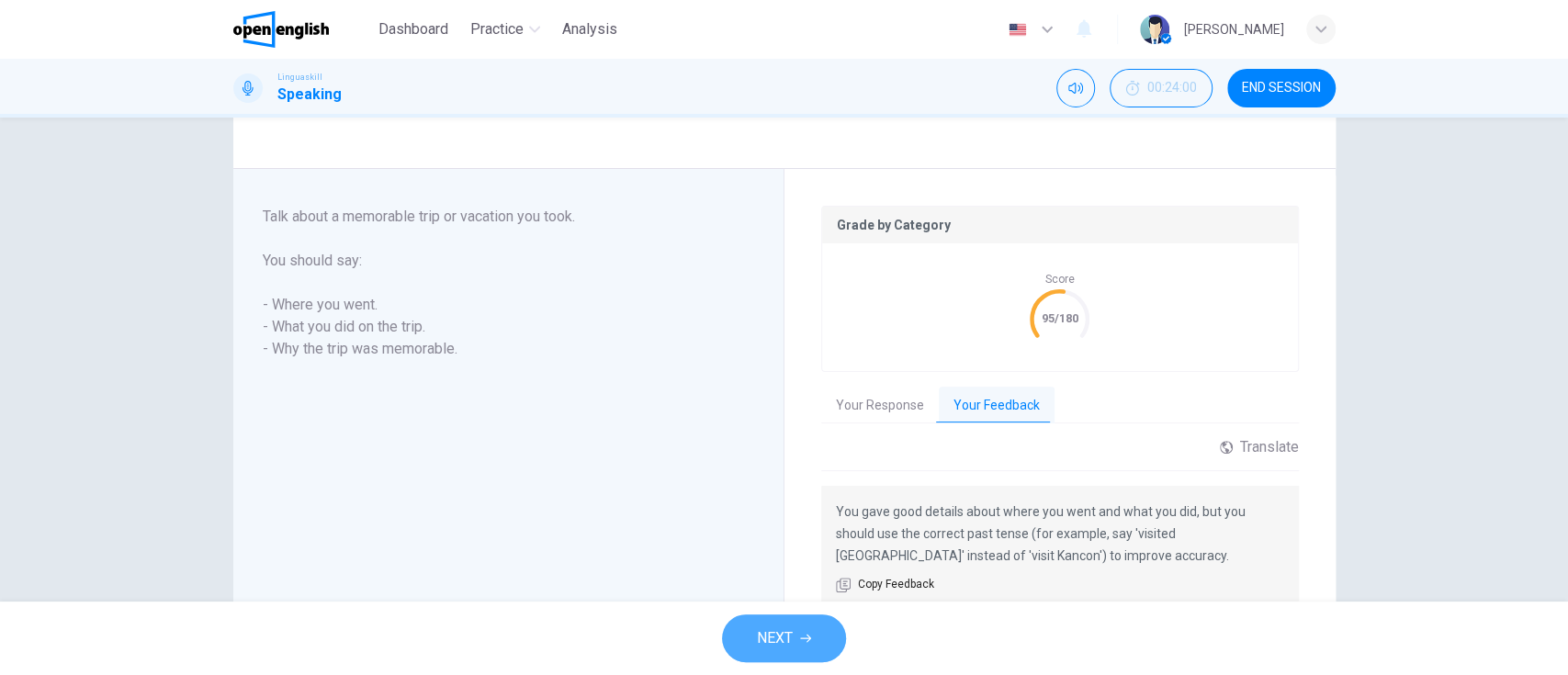
click at [792, 561] on span "NEXT" at bounding box center [774, 638] width 36 height 26
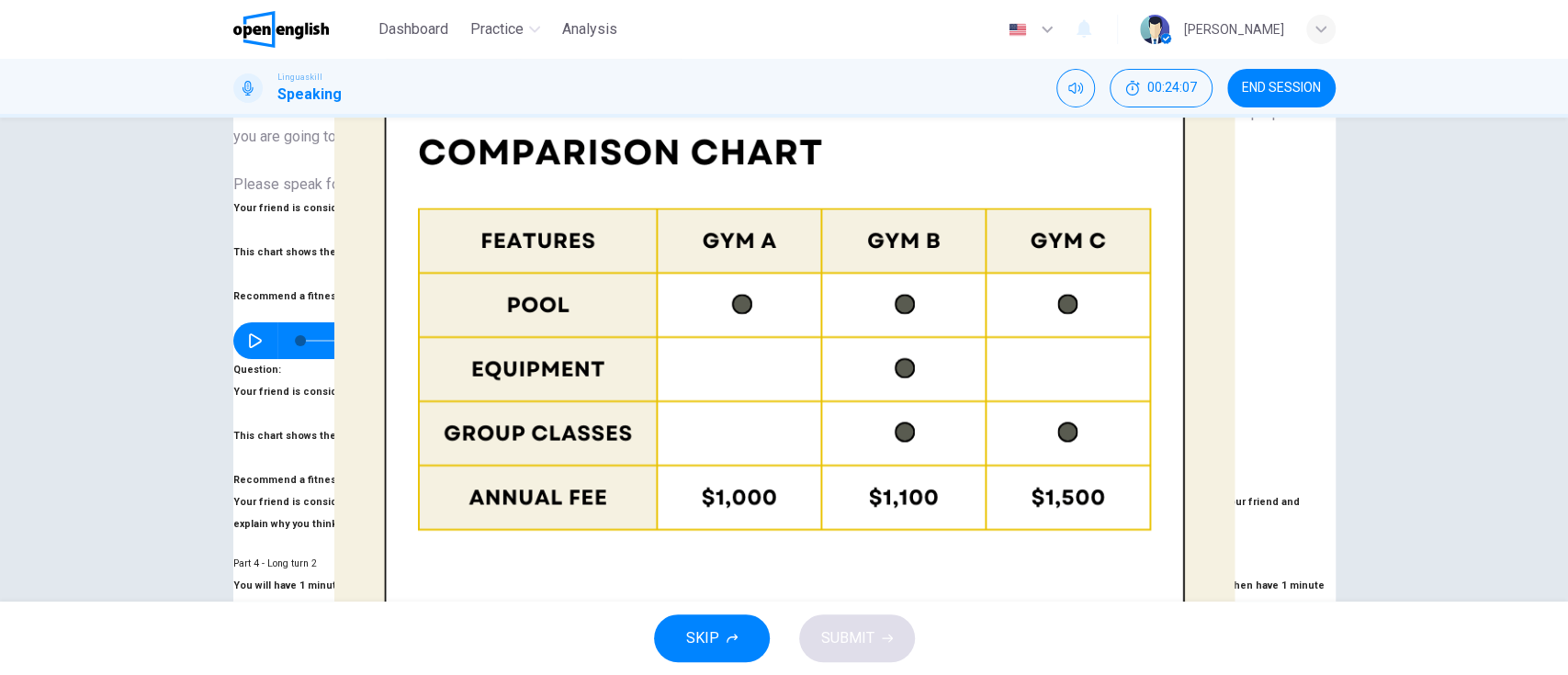
scroll to position [129, 0]
click at [262, 338] on icon "button" at bounding box center [255, 345] width 13 height 15
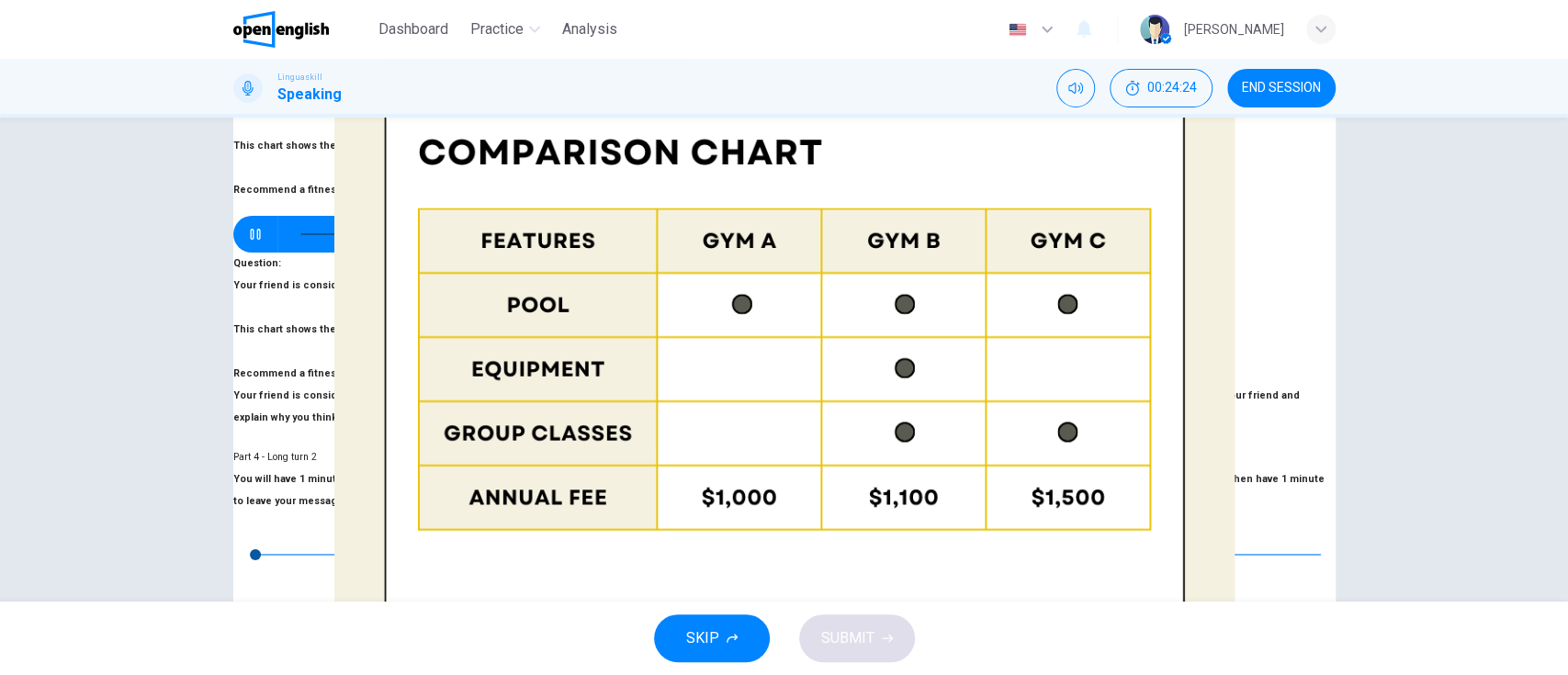
scroll to position [253, 0]
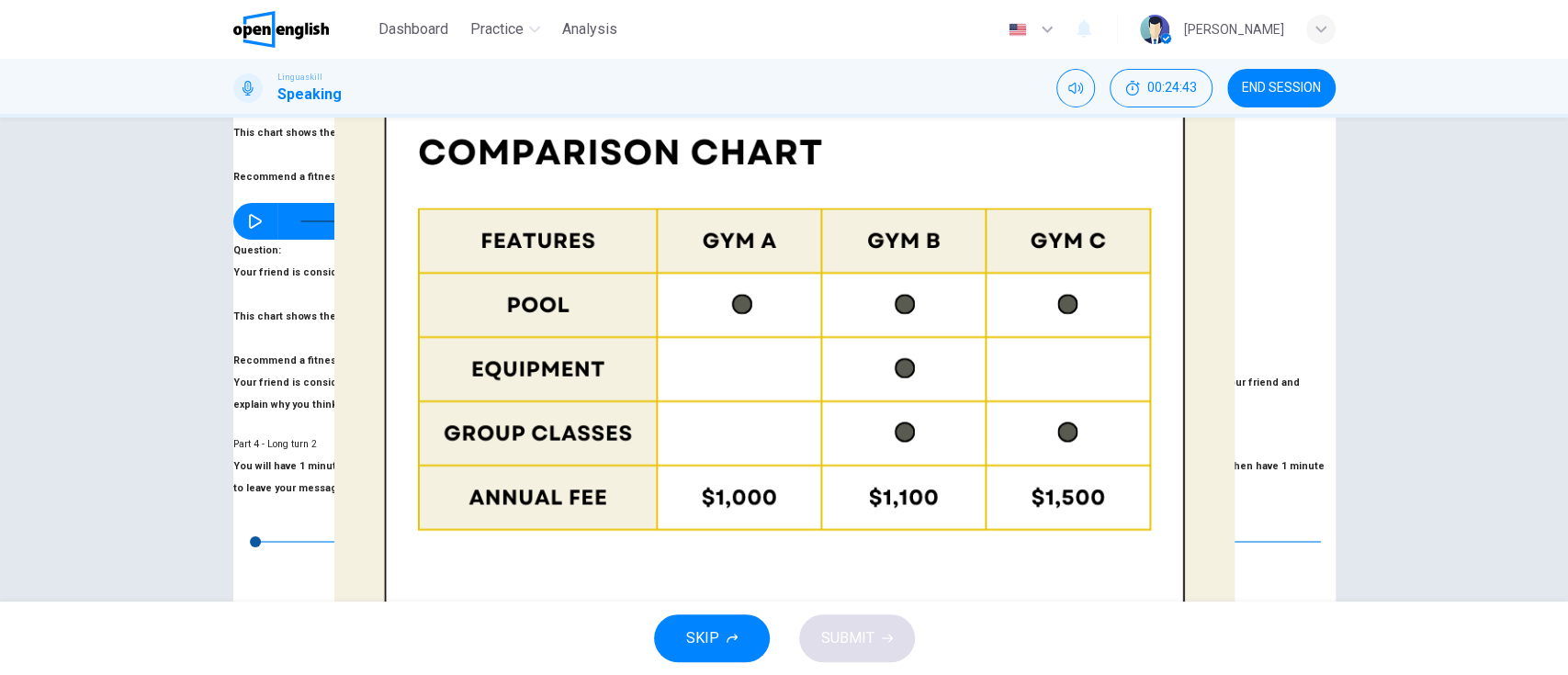
type input "*"
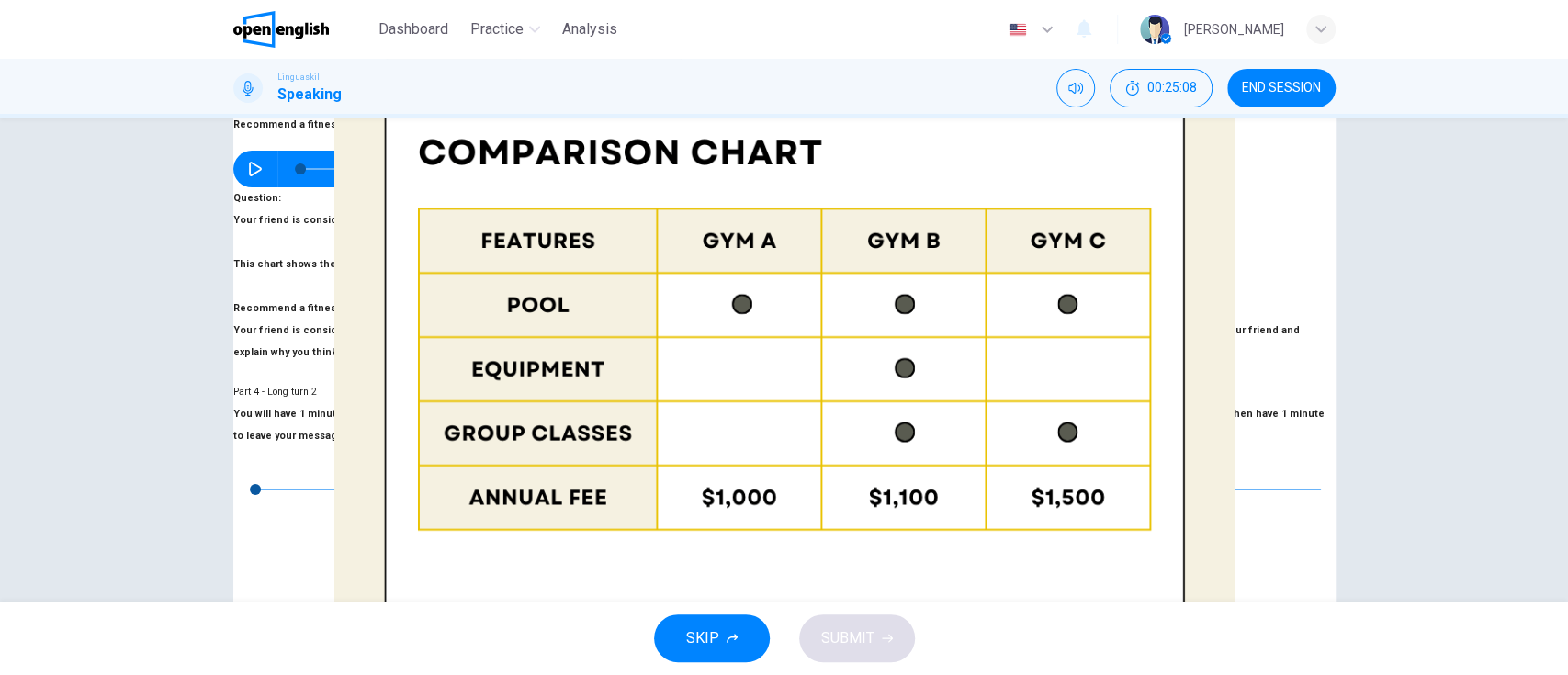
scroll to position [307, 0]
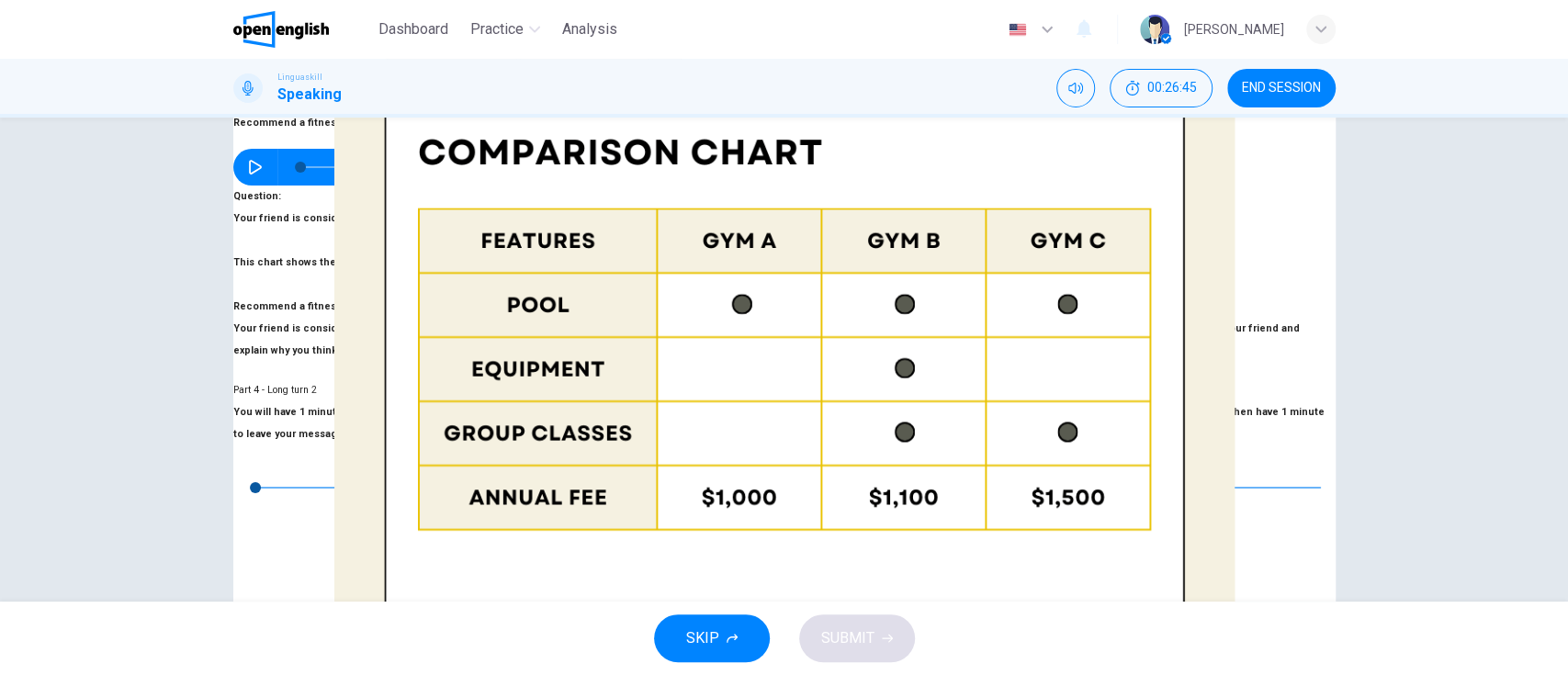
click at [873, 561] on button "SUBMIT" at bounding box center [857, 637] width 115 height 47
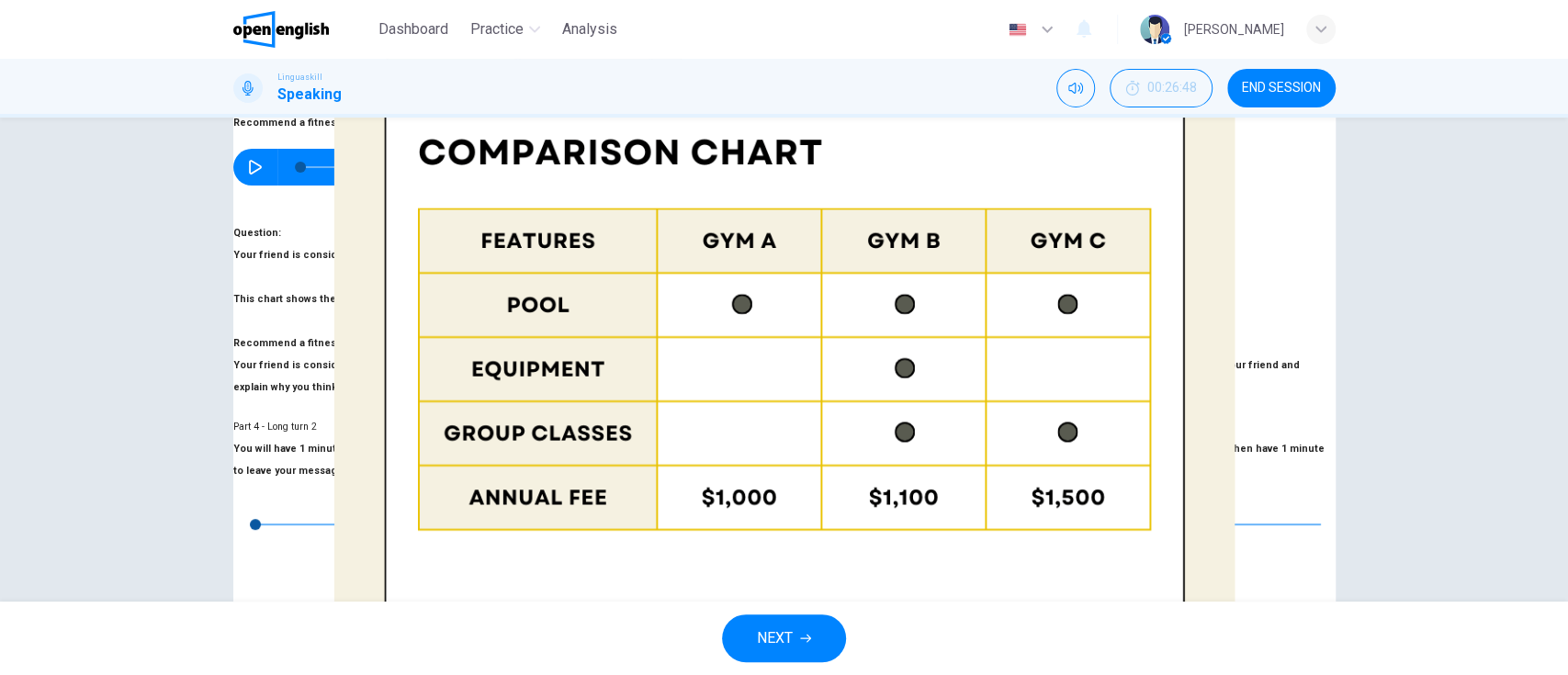
scroll to position [344, 0]
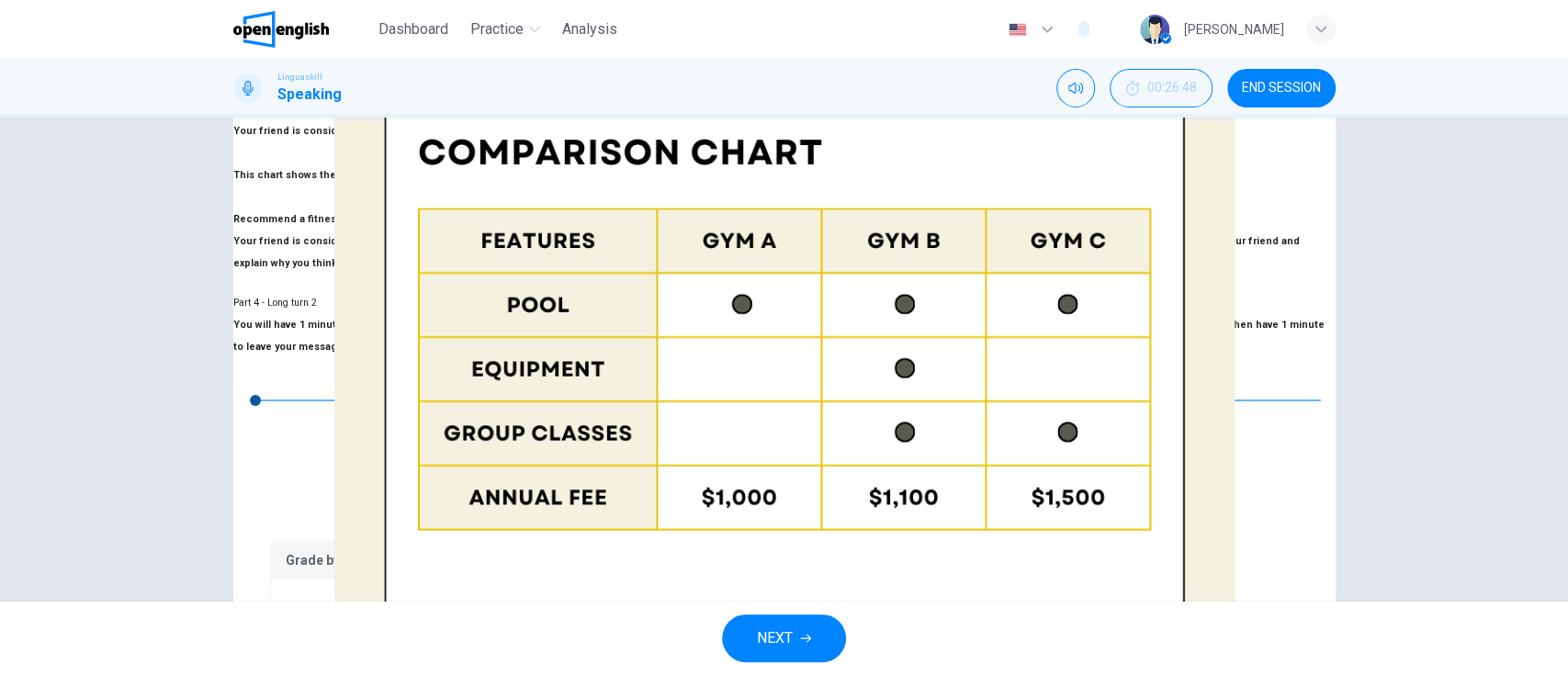
scroll to position [443, 0]
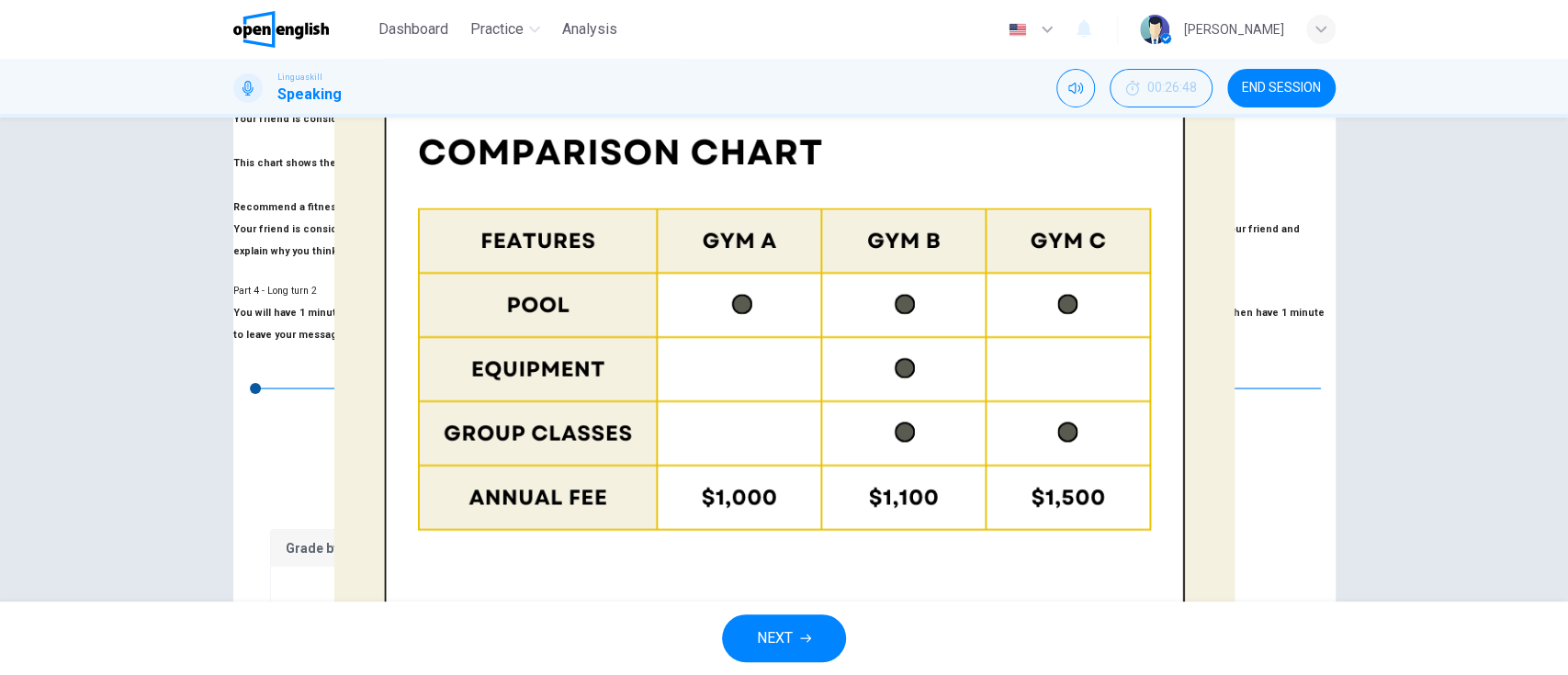
click at [805, 561] on button "NEXT" at bounding box center [784, 637] width 124 height 47
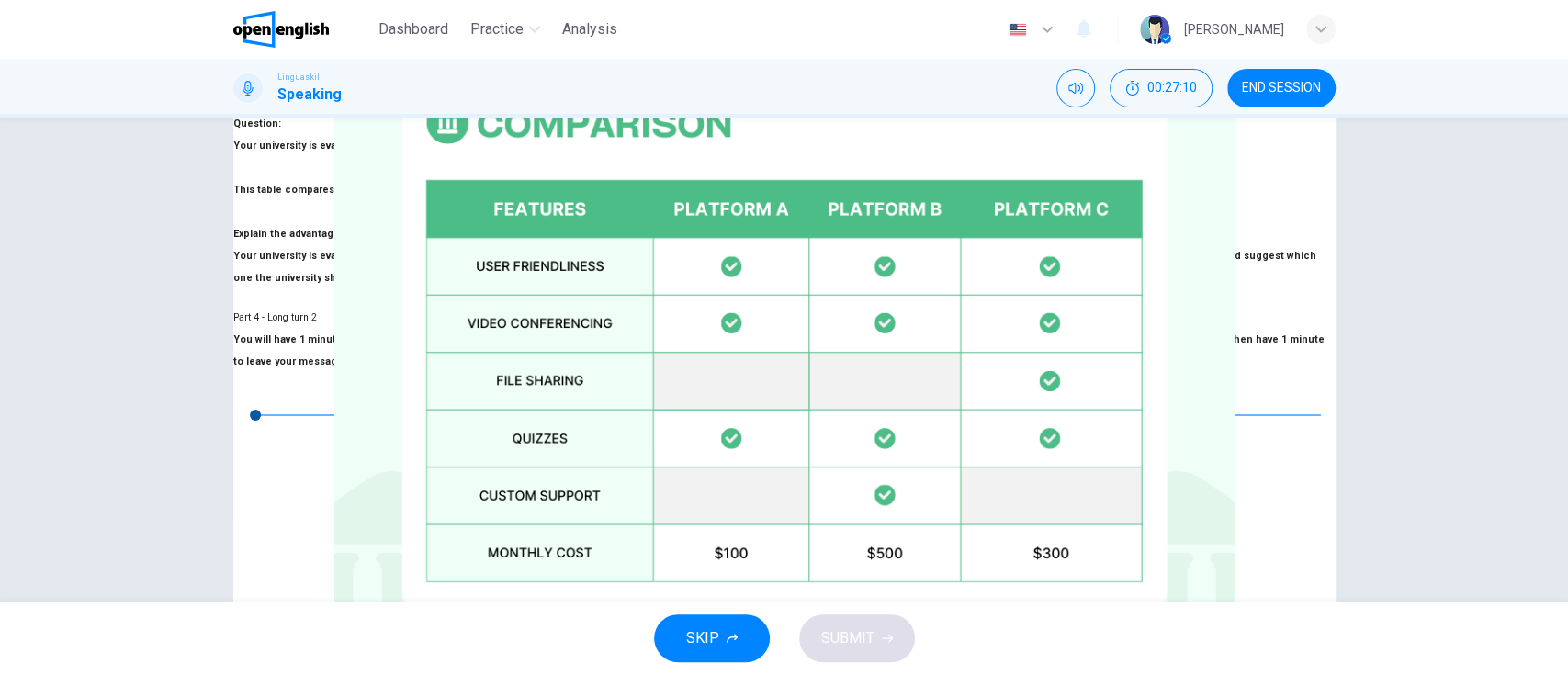
scroll to position [390, 0]
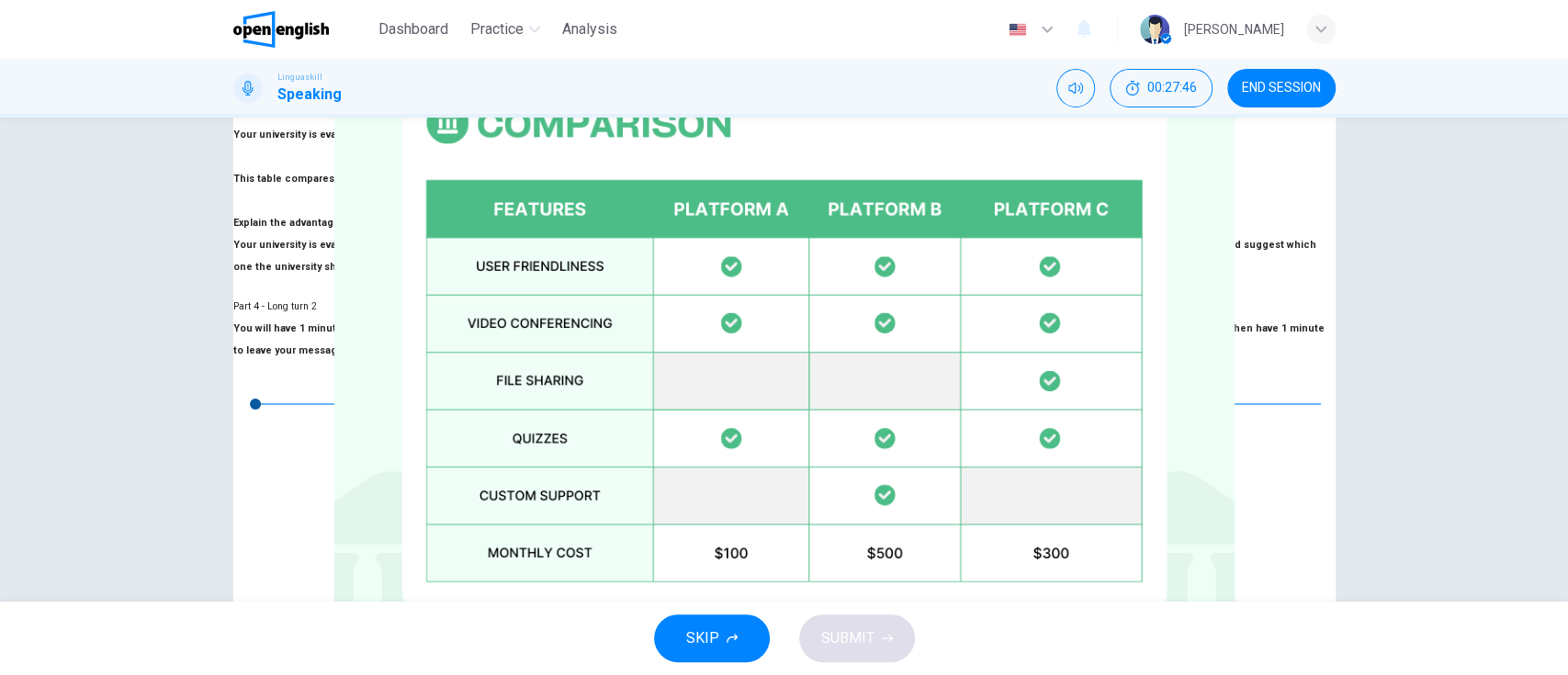
click at [862, 561] on button "SUBMIT" at bounding box center [857, 637] width 115 height 47
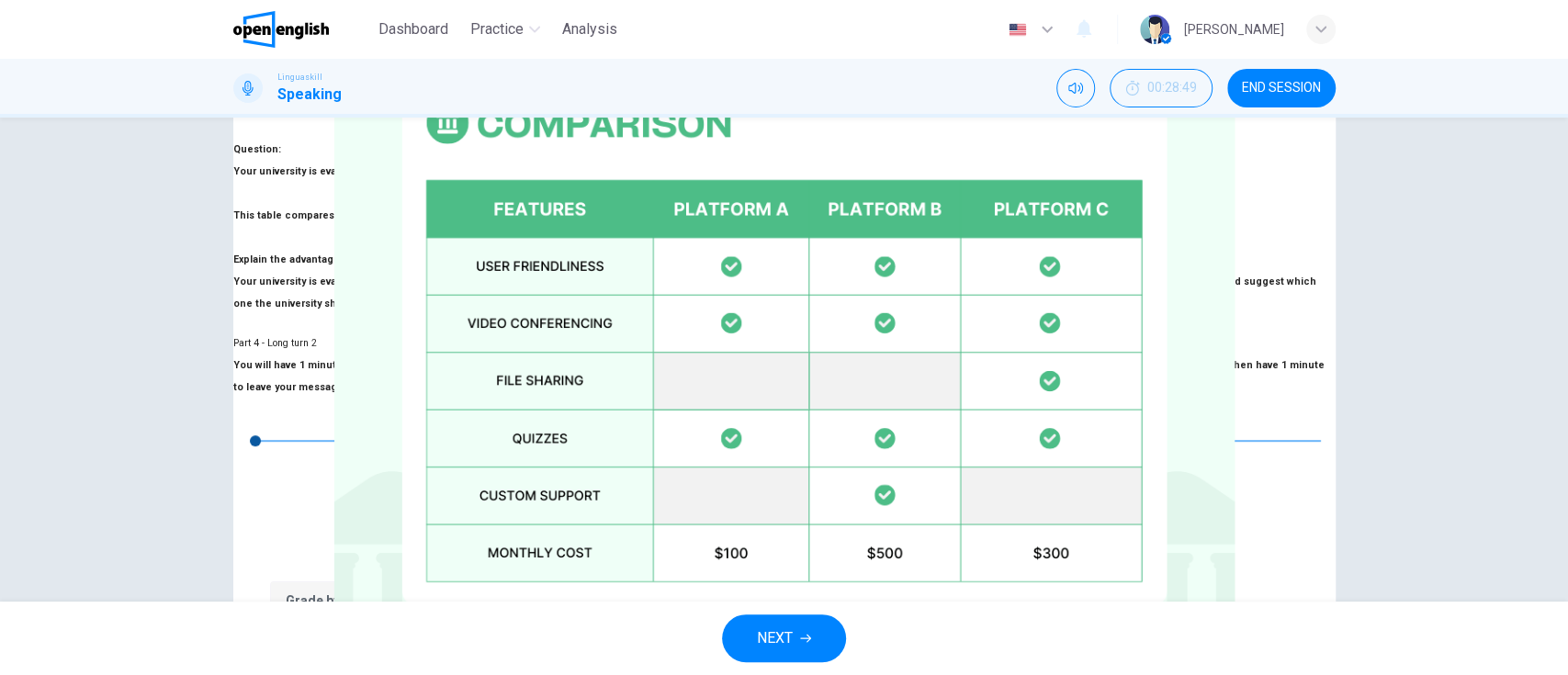
click at [782, 561] on span "NEXT" at bounding box center [774, 638] width 36 height 26
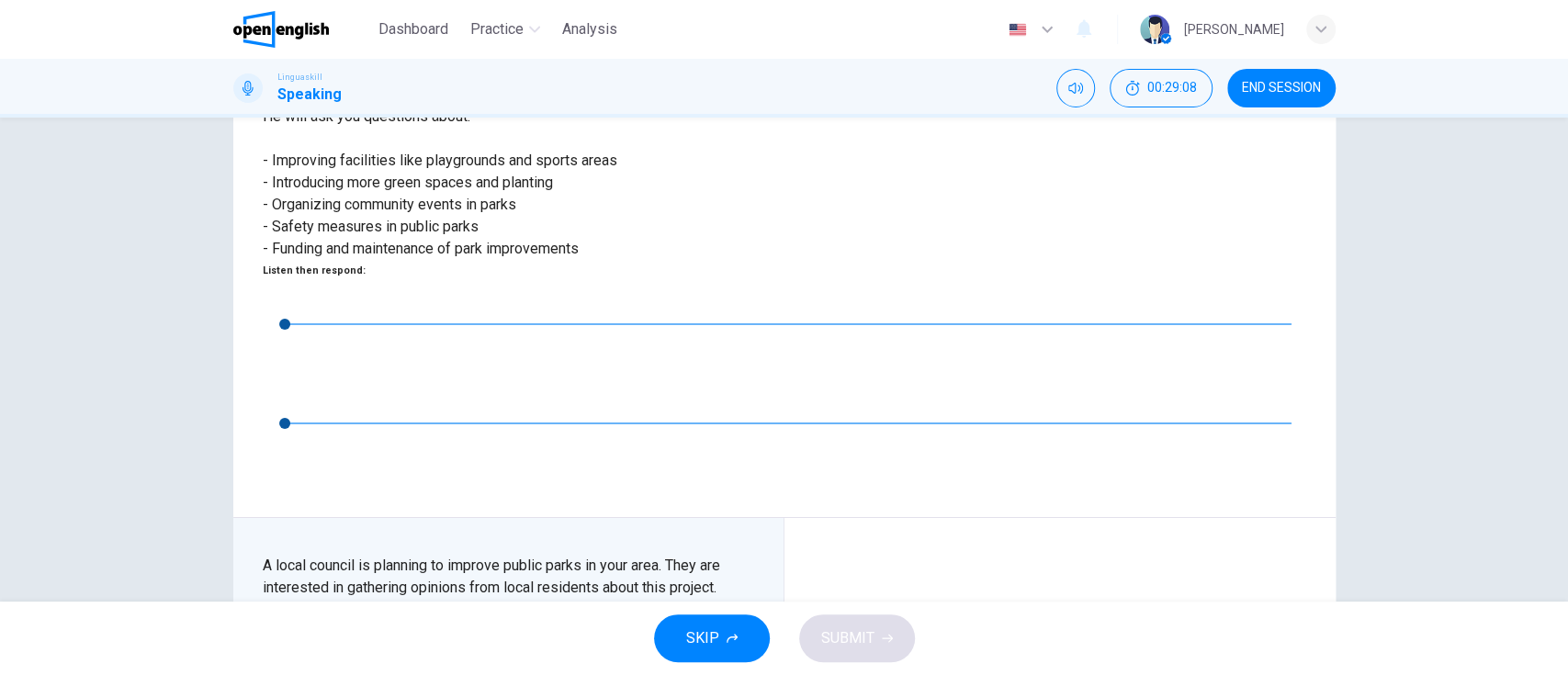
scroll to position [272, 0]
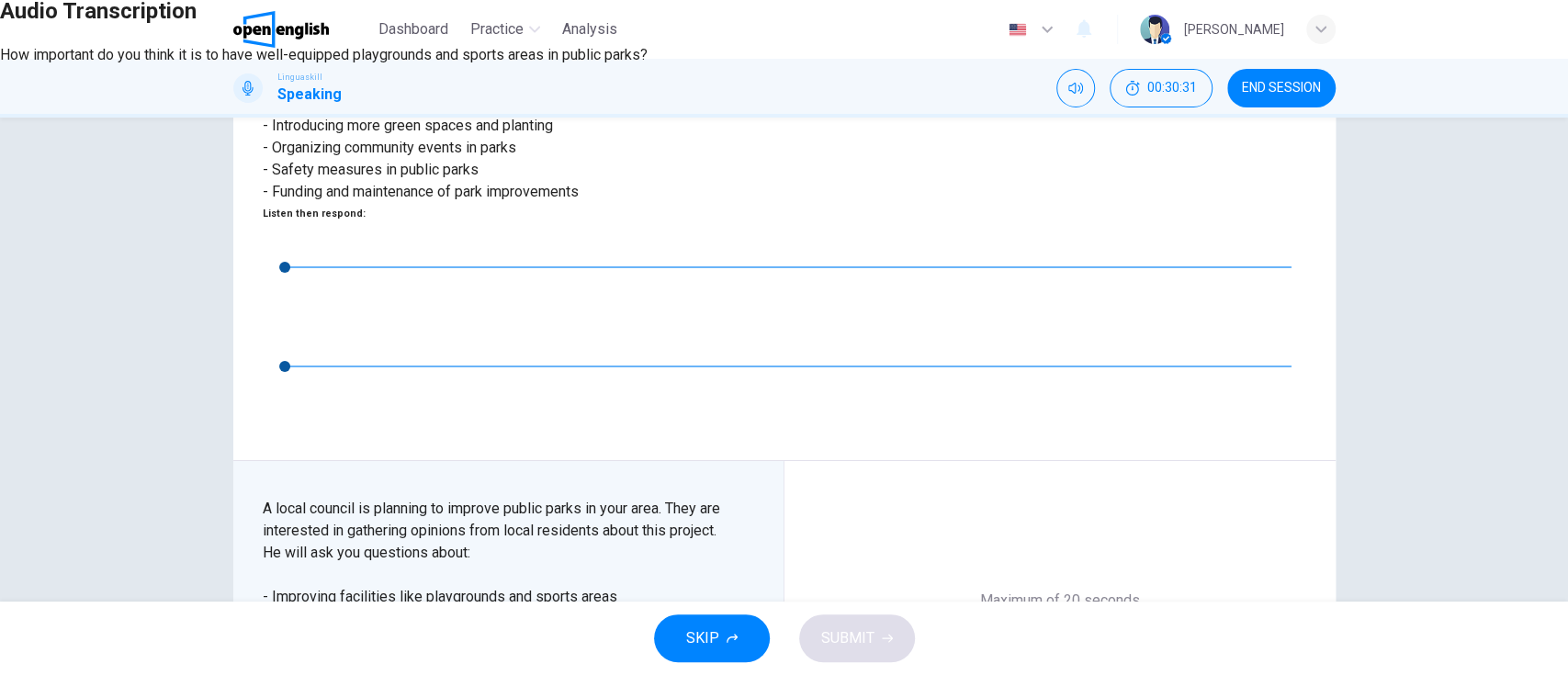
click at [26, 52] on icon "button" at bounding box center [17, 45] width 15 height 15
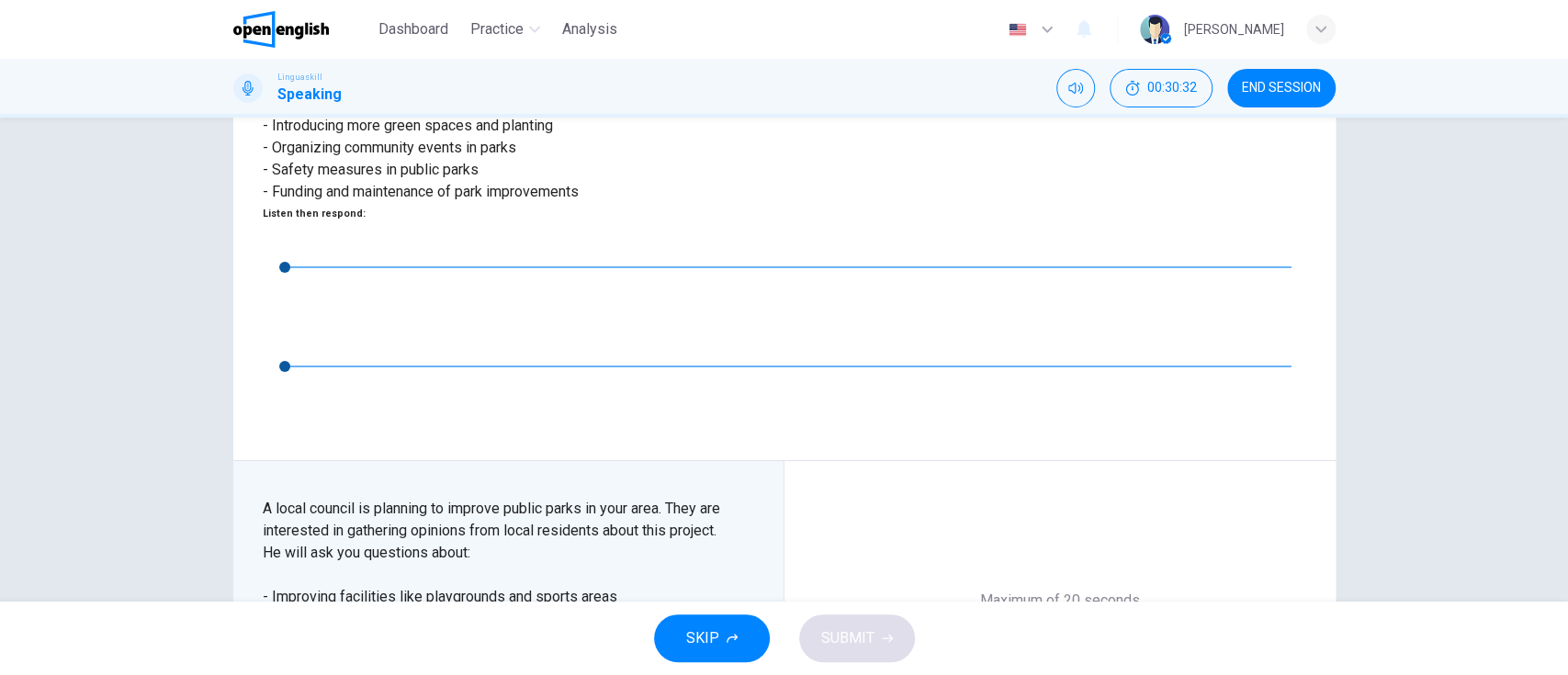
click at [1060, 561] on icon "button" at bounding box center [1060, 668] width 29 height 29
click at [882, 561] on icon "button" at bounding box center [887, 637] width 11 height 11
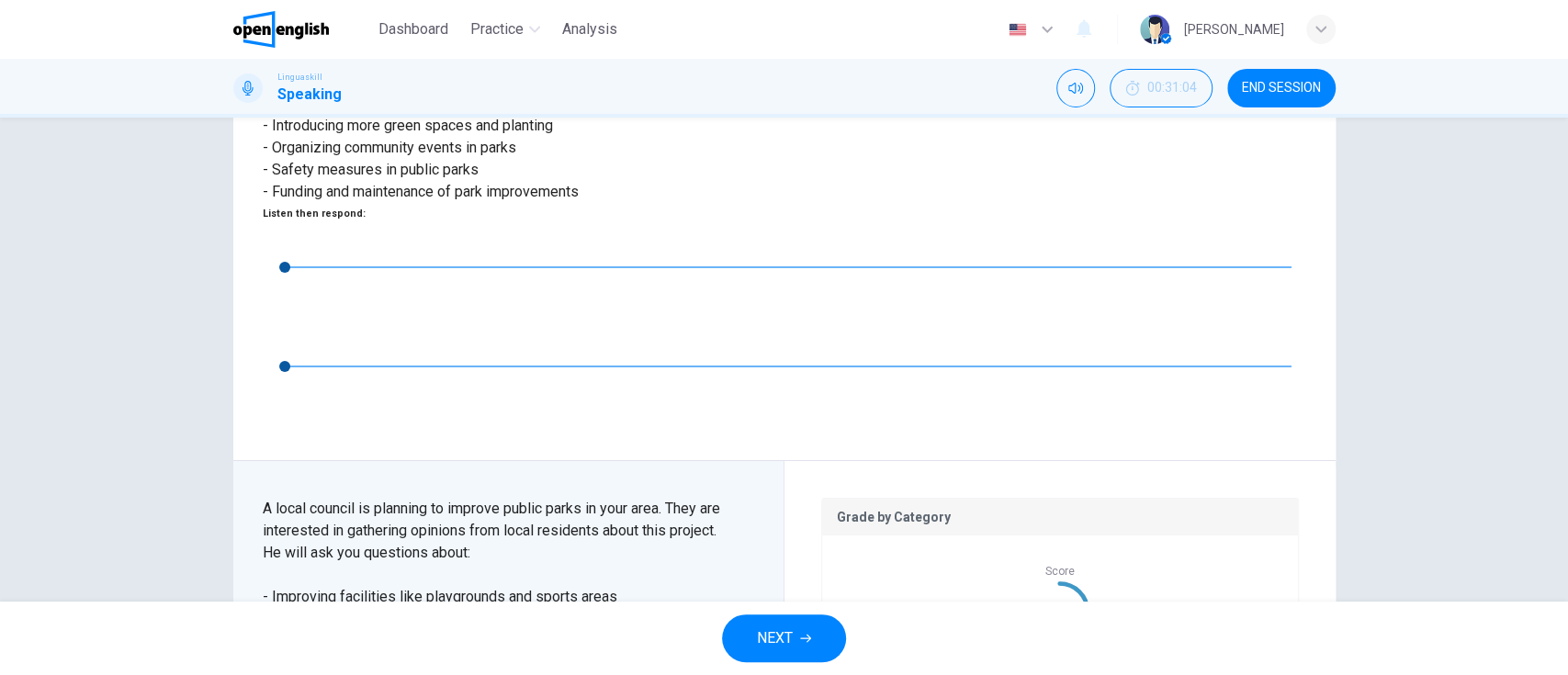
click at [779, 561] on span "NEXT" at bounding box center [774, 638] width 36 height 26
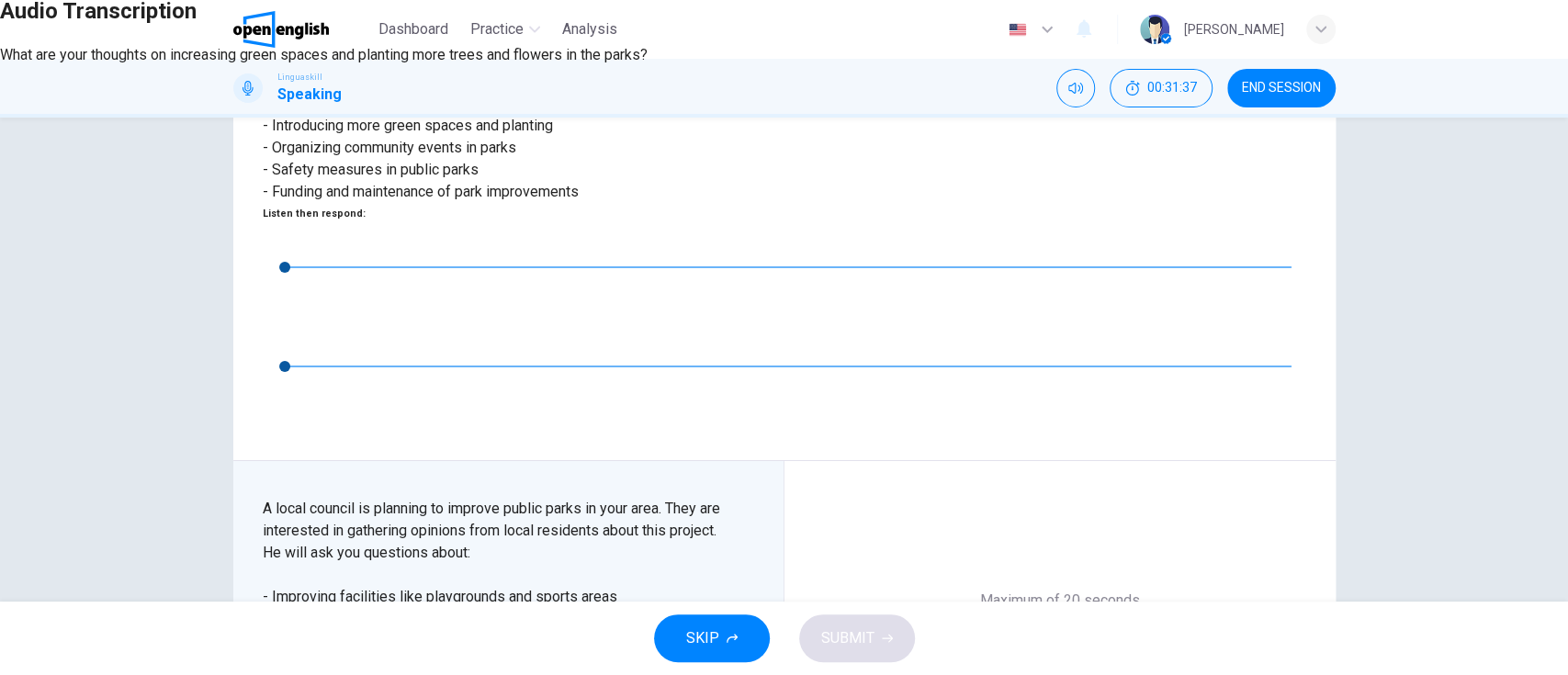
click at [679, 66] on div "What are your thoughts on increasing green spaces and planting more trees and f…" at bounding box center [784, 55] width 1568 height 22
drag, startPoint x: 551, startPoint y: 351, endPoint x: 676, endPoint y: 371, distance: 126.6
click at [676, 66] on div "What are your thoughts on increasing green spaces and planting more trees and f…" at bounding box center [784, 55] width 1568 height 22
click at [26, 52] on icon "button" at bounding box center [17, 45] width 15 height 15
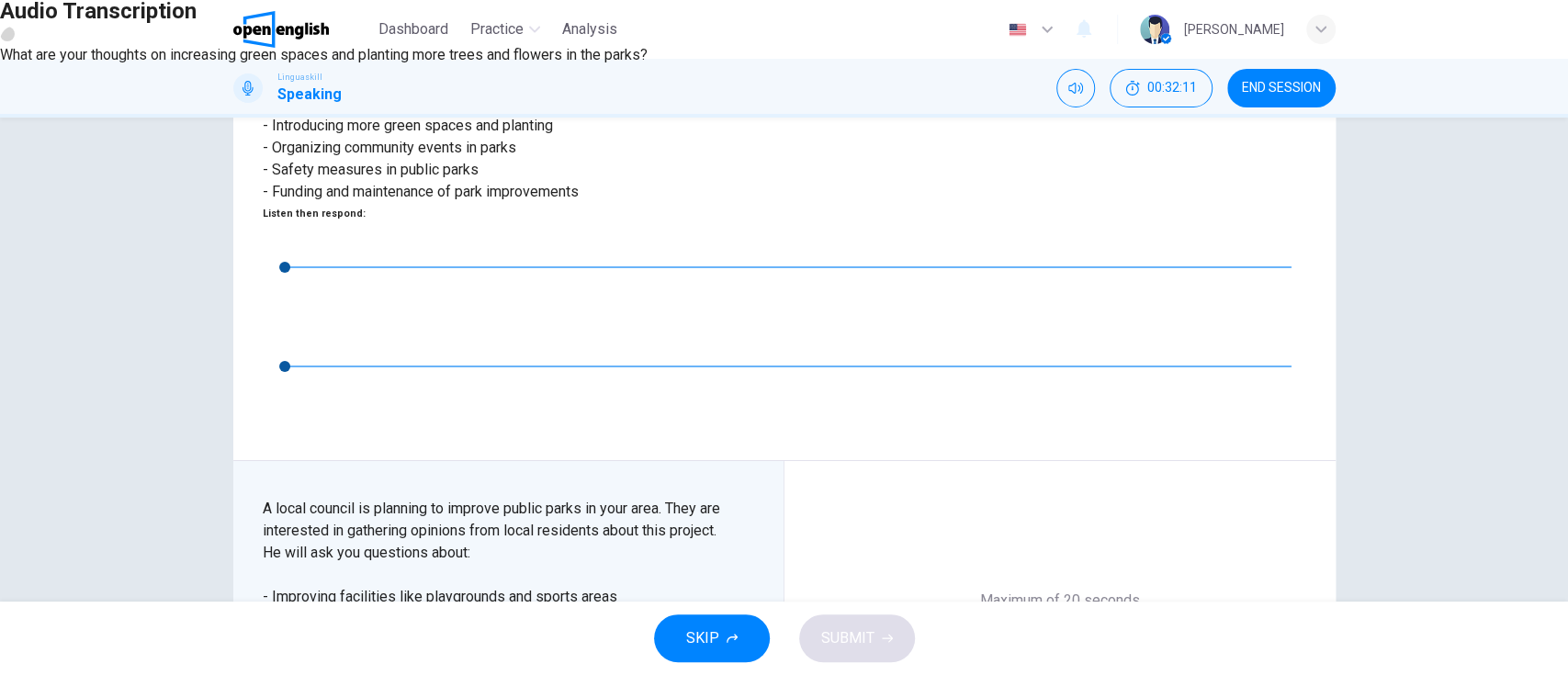
click at [8, 34] on icon "button" at bounding box center [8, 34] width 0 height 0
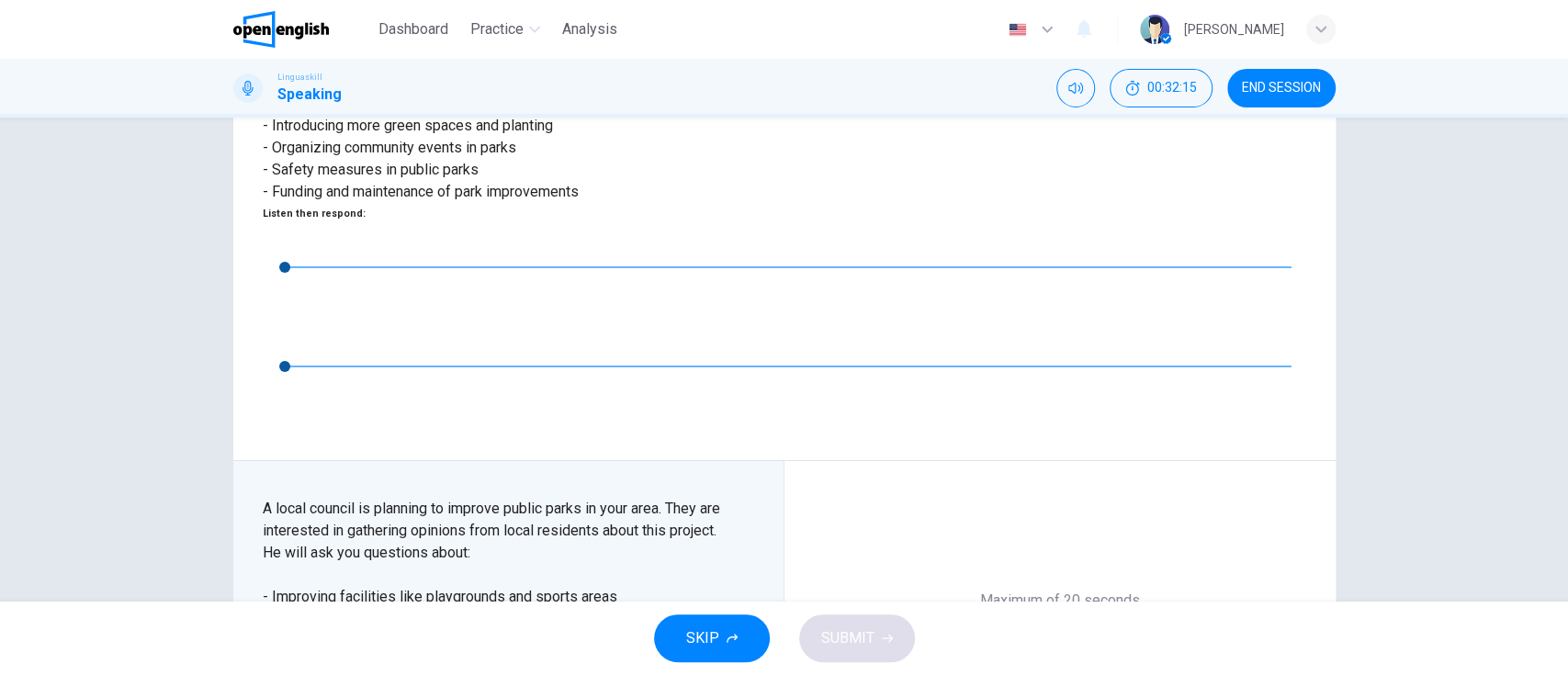
click at [1055, 561] on icon "button" at bounding box center [1060, 668] width 29 height 29
click at [1065, 561] on icon "button" at bounding box center [1060, 668] width 29 height 29
click at [865, 561] on span "SUBMIT" at bounding box center [847, 638] width 53 height 26
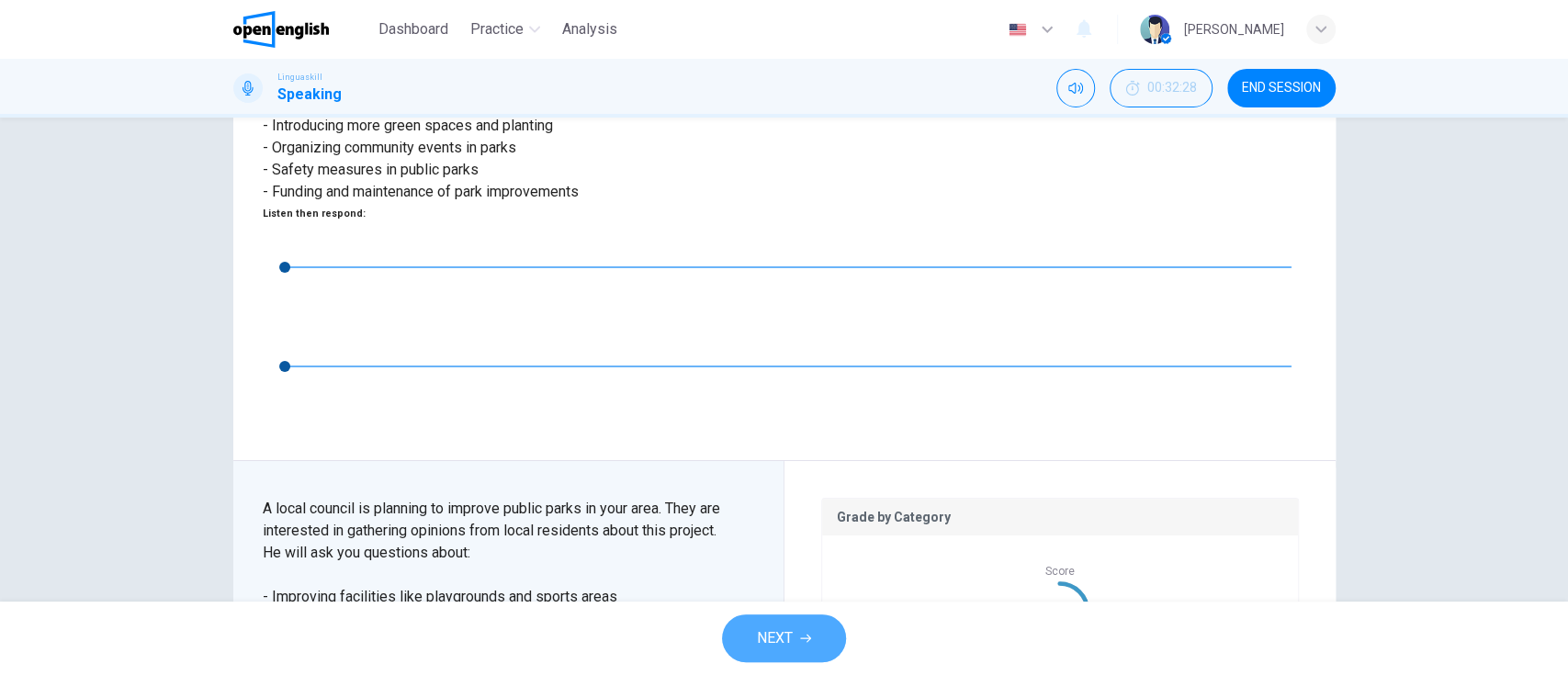
click at [797, 561] on button "NEXT" at bounding box center [784, 637] width 124 height 47
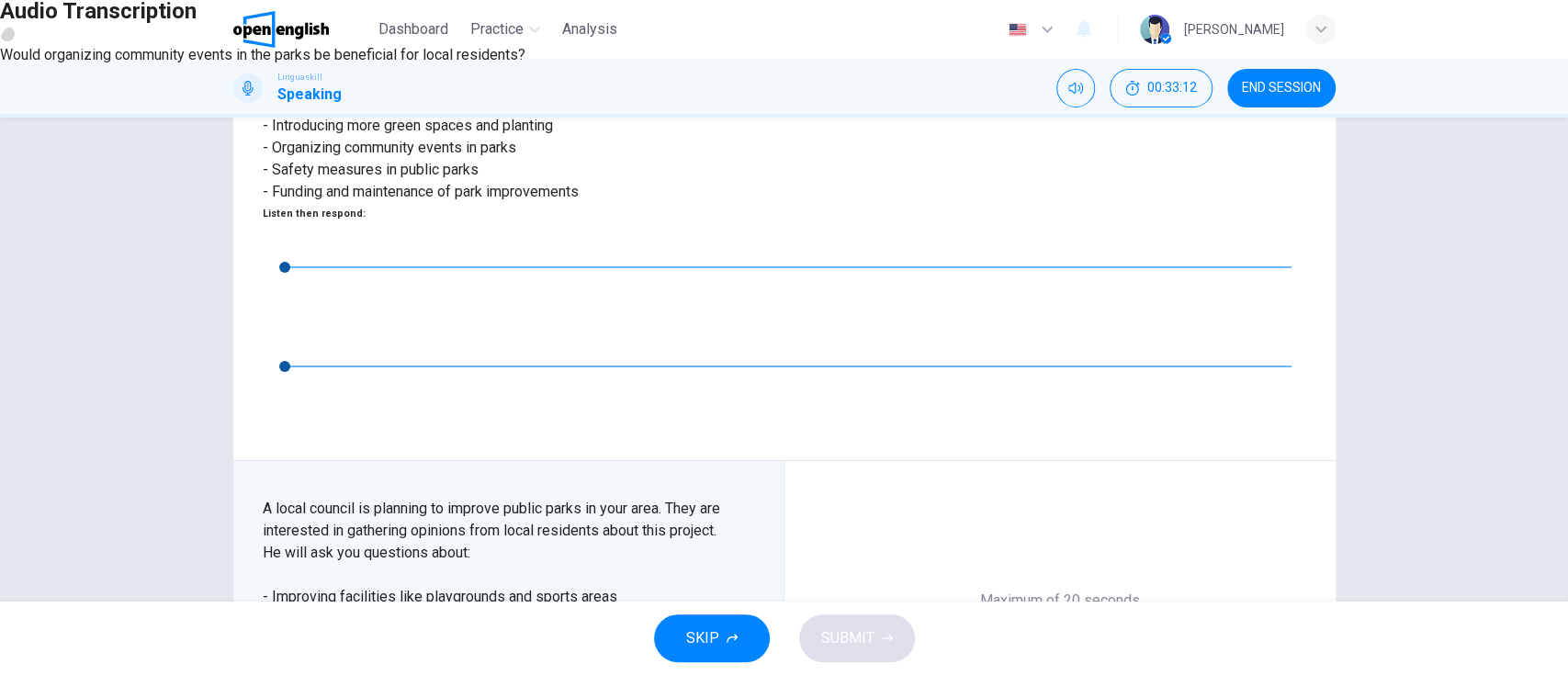
click at [8, 34] on icon "button" at bounding box center [8, 34] width 0 height 0
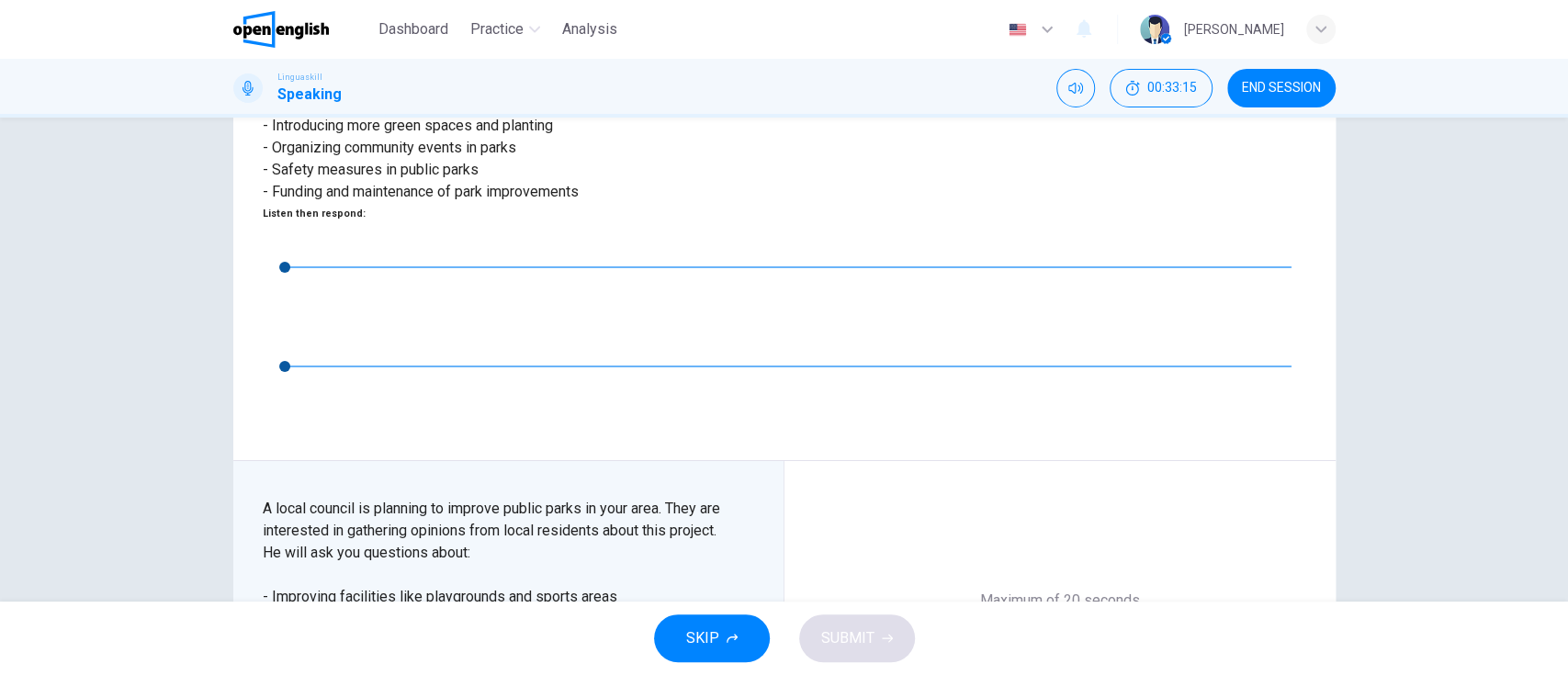
click at [1052, 561] on div "Record" at bounding box center [1060, 682] width 110 height 110
click at [1046, 561] on icon "button" at bounding box center [1060, 668] width 29 height 29
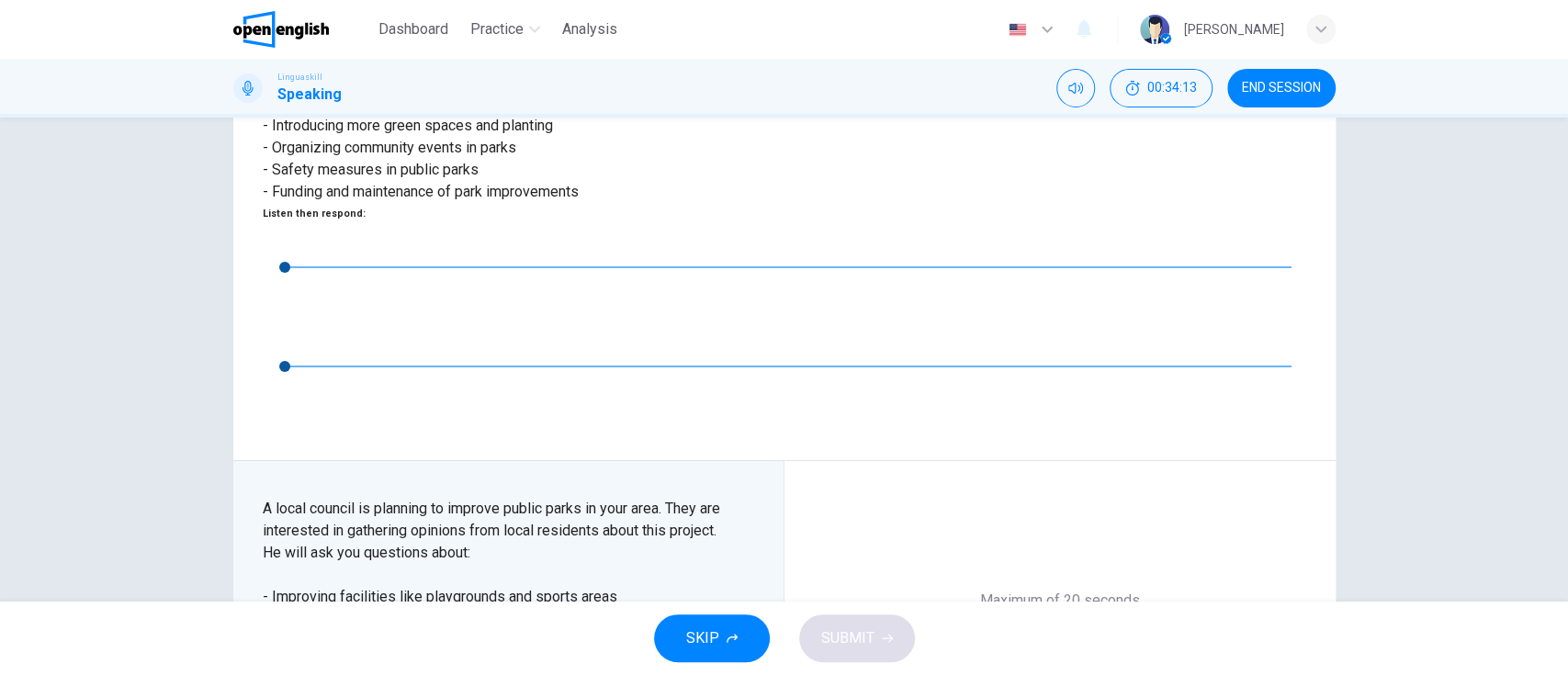
click at [1046, 561] on icon "button" at bounding box center [1060, 668] width 29 height 29
click at [845, 561] on span "SUBMIT" at bounding box center [847, 638] width 53 height 26
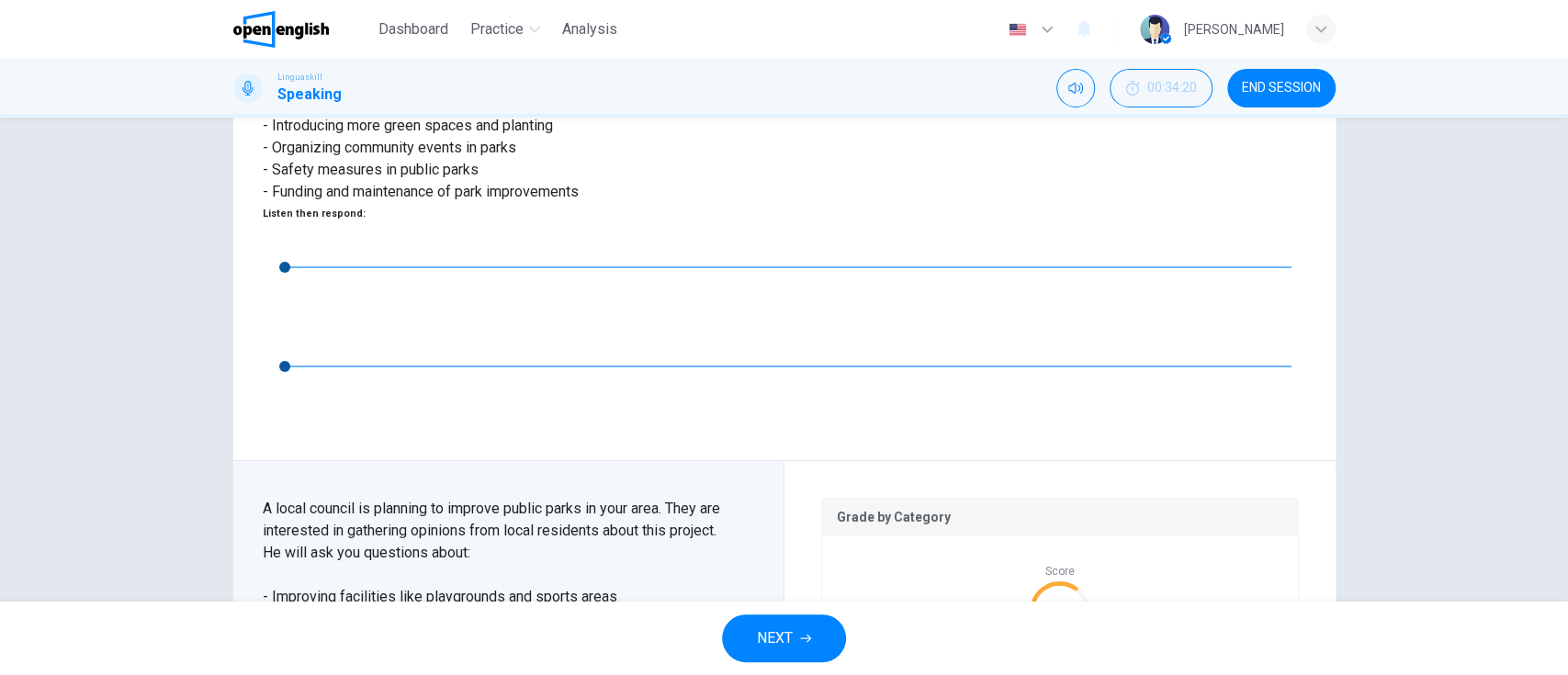
click at [789, 561] on span "NEXT" at bounding box center [774, 638] width 36 height 26
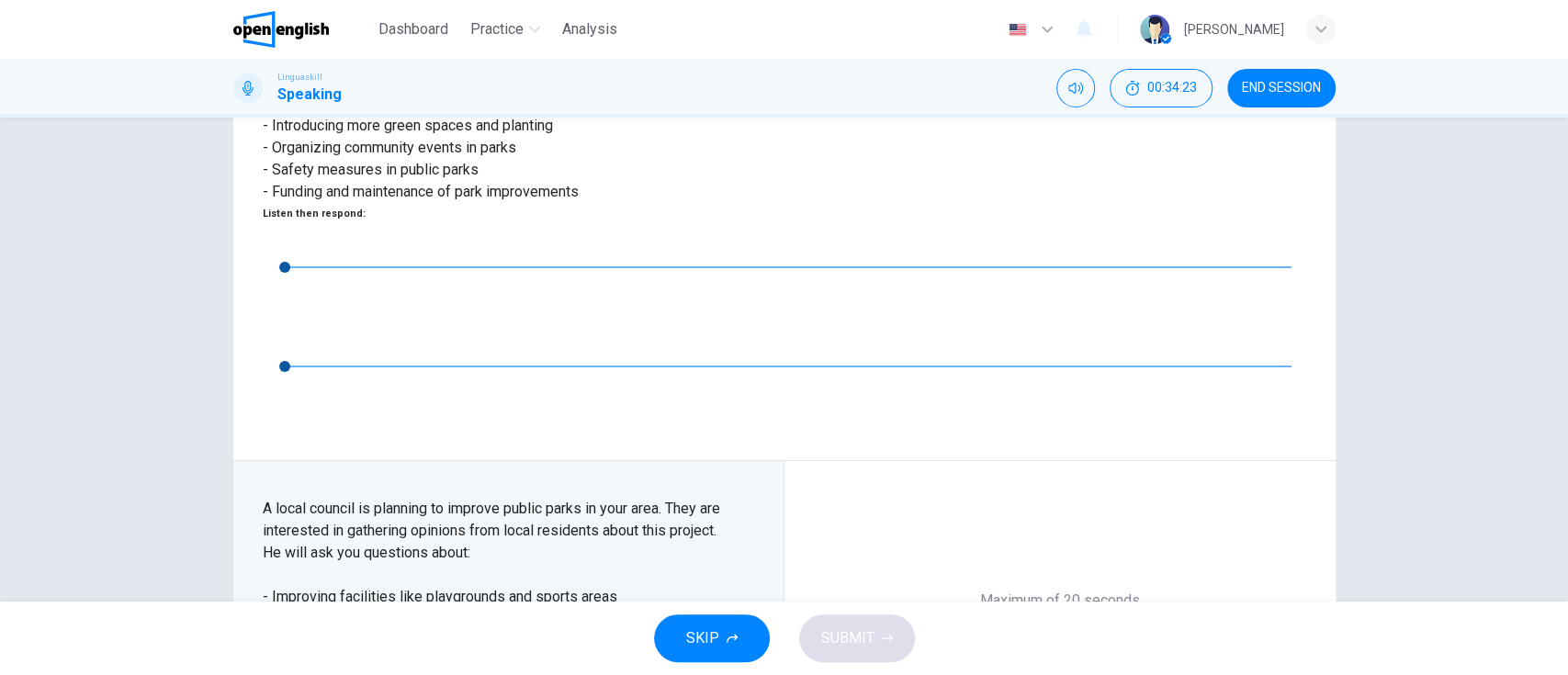
type input "*"
click at [26, 52] on icon "button" at bounding box center [17, 45] width 15 height 15
click at [1055, 561] on icon "button" at bounding box center [1060, 668] width 29 height 29
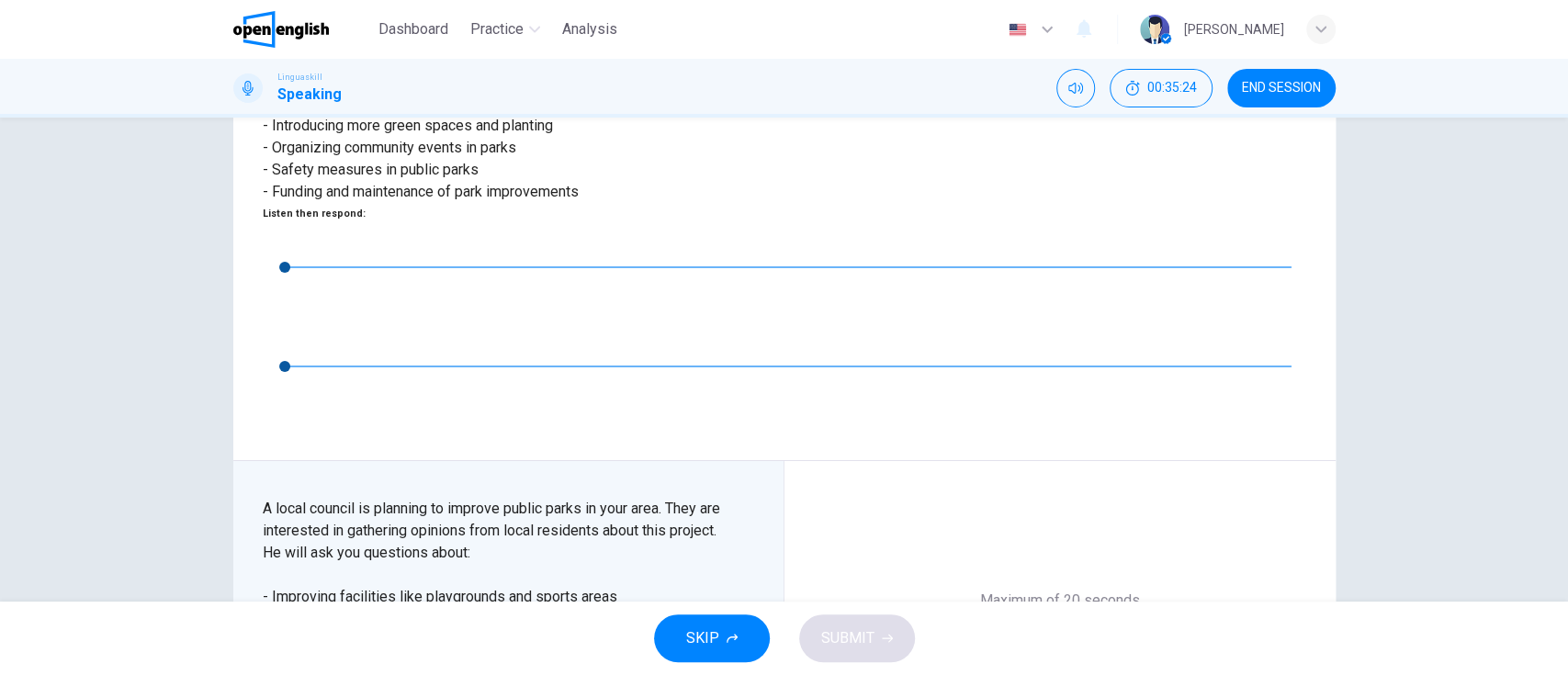
click at [1055, 561] on icon "button" at bounding box center [1060, 668] width 29 height 29
click at [1066, 561] on div "Record" at bounding box center [1060, 682] width 110 height 110
click at [1070, 561] on div "Stop" at bounding box center [1060, 682] width 110 height 110
click at [857, 561] on span "SUBMIT" at bounding box center [847, 638] width 53 height 26
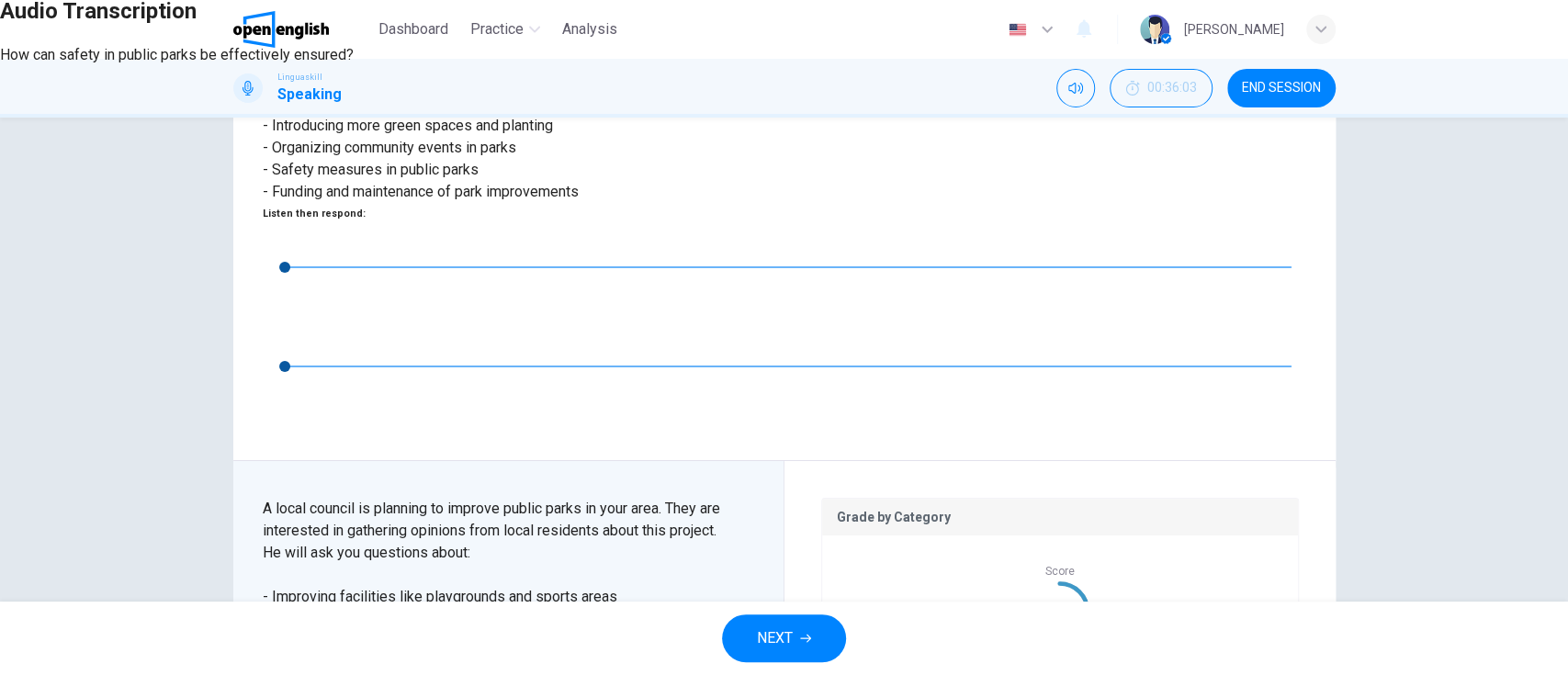
drag, startPoint x: 858, startPoint y: 366, endPoint x: 544, endPoint y: 363, distance: 314.0
click at [544, 66] on div "How can safety in public parks be effectively ensured?" at bounding box center [784, 55] width 1568 height 22
click at [706, 0] on div at bounding box center [784, 0] width 1568 height 0
click at [794, 561] on button "NEXT" at bounding box center [784, 637] width 124 height 47
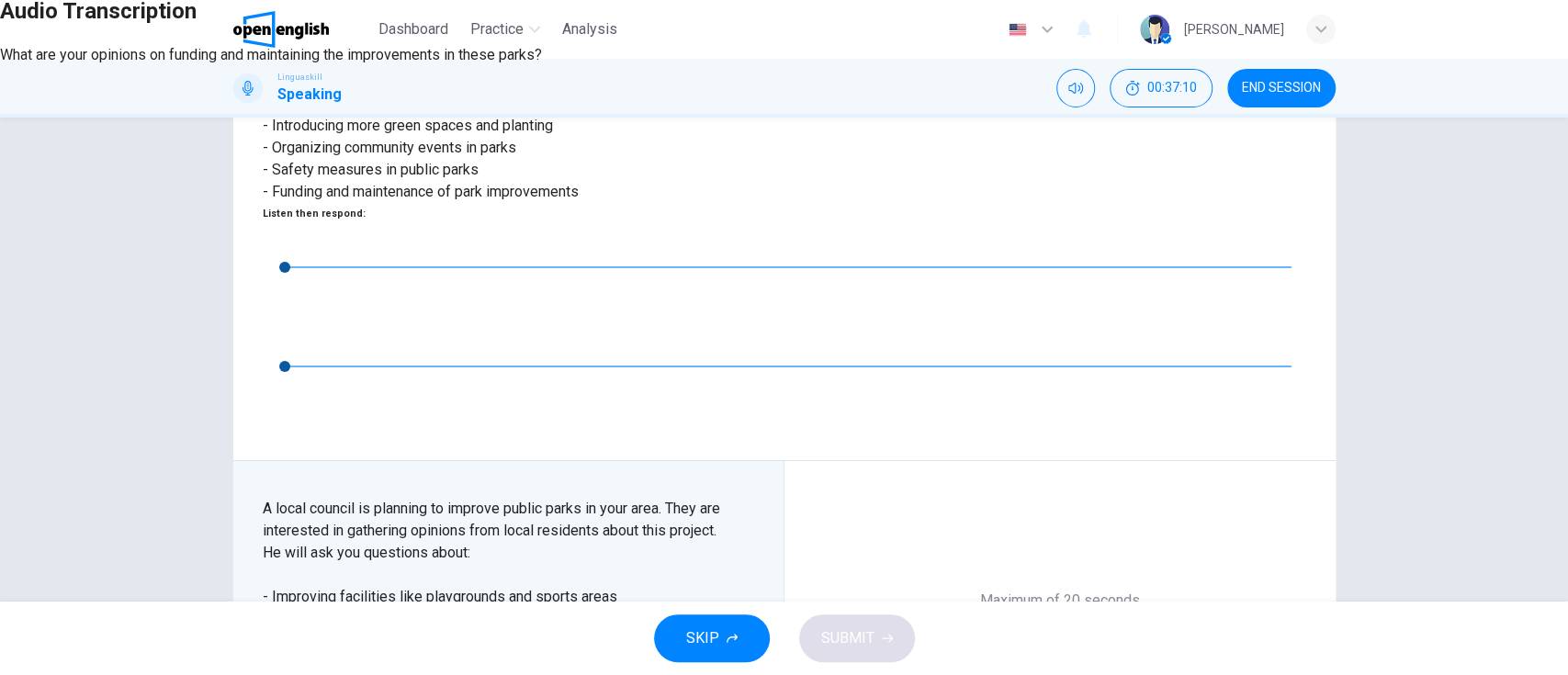
click at [8, 34] on icon "button" at bounding box center [8, 34] width 0 height 0
click at [1051, 561] on icon "button" at bounding box center [1060, 668] width 29 height 29
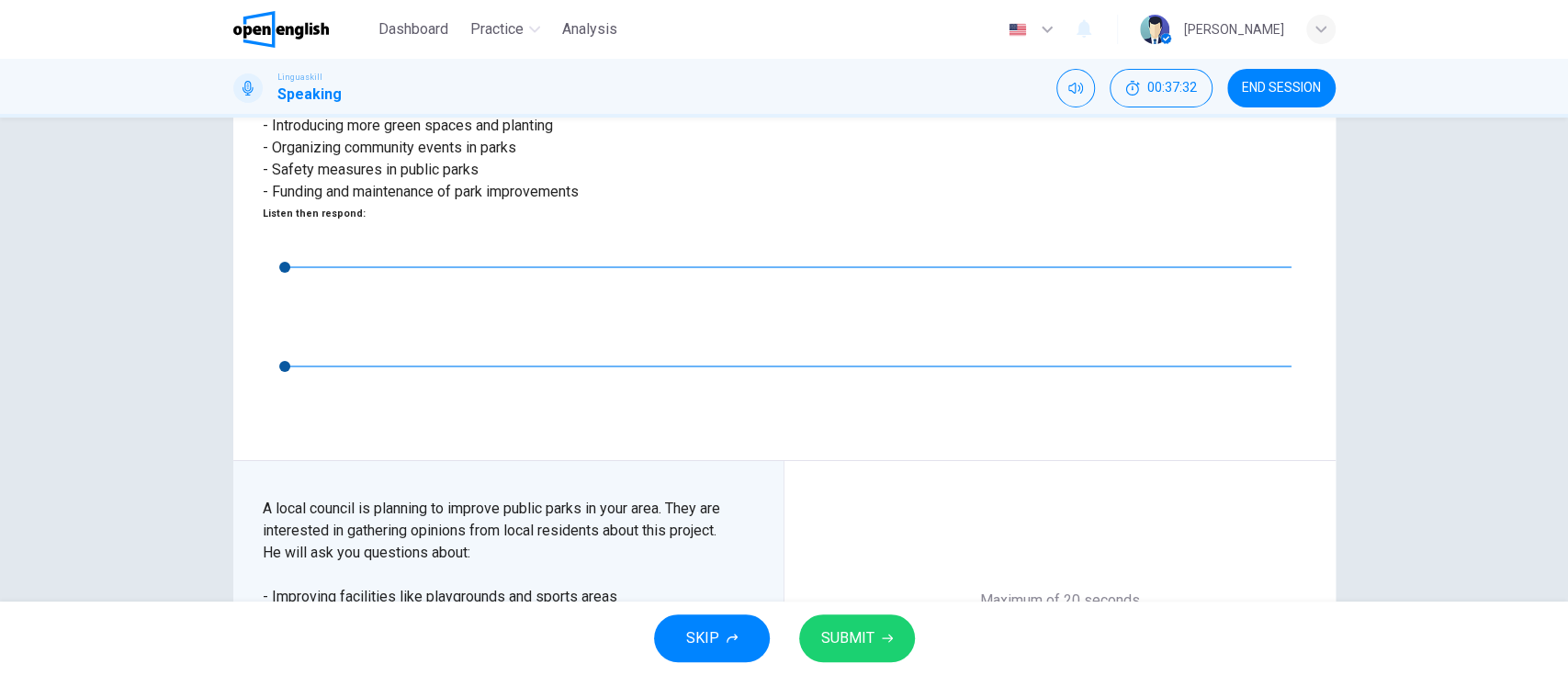
click at [1054, 561] on div "Record" at bounding box center [1060, 682] width 110 height 110
click at [1058, 561] on icon "button" at bounding box center [1060, 668] width 29 height 29
click at [865, 561] on span "SUBMIT" at bounding box center [847, 638] width 53 height 26
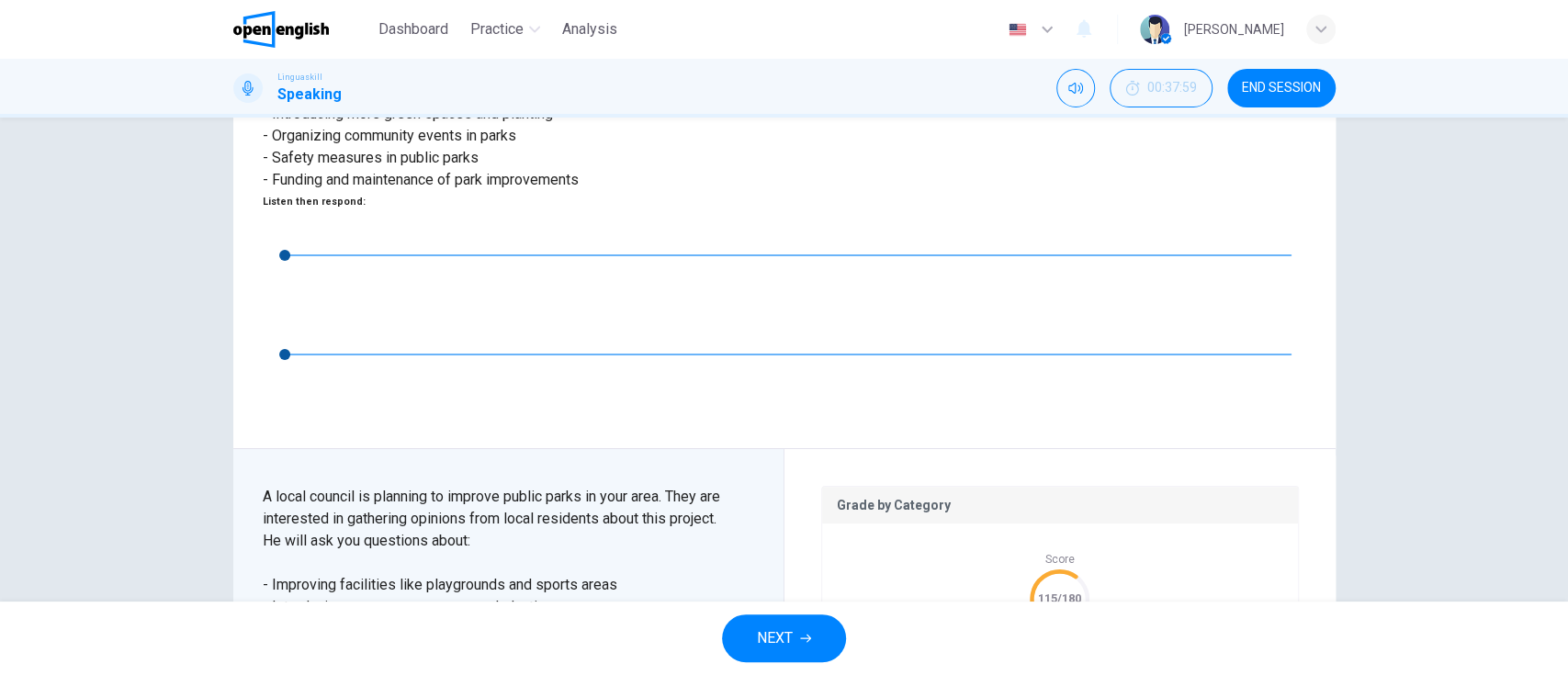
scroll to position [353, 0]
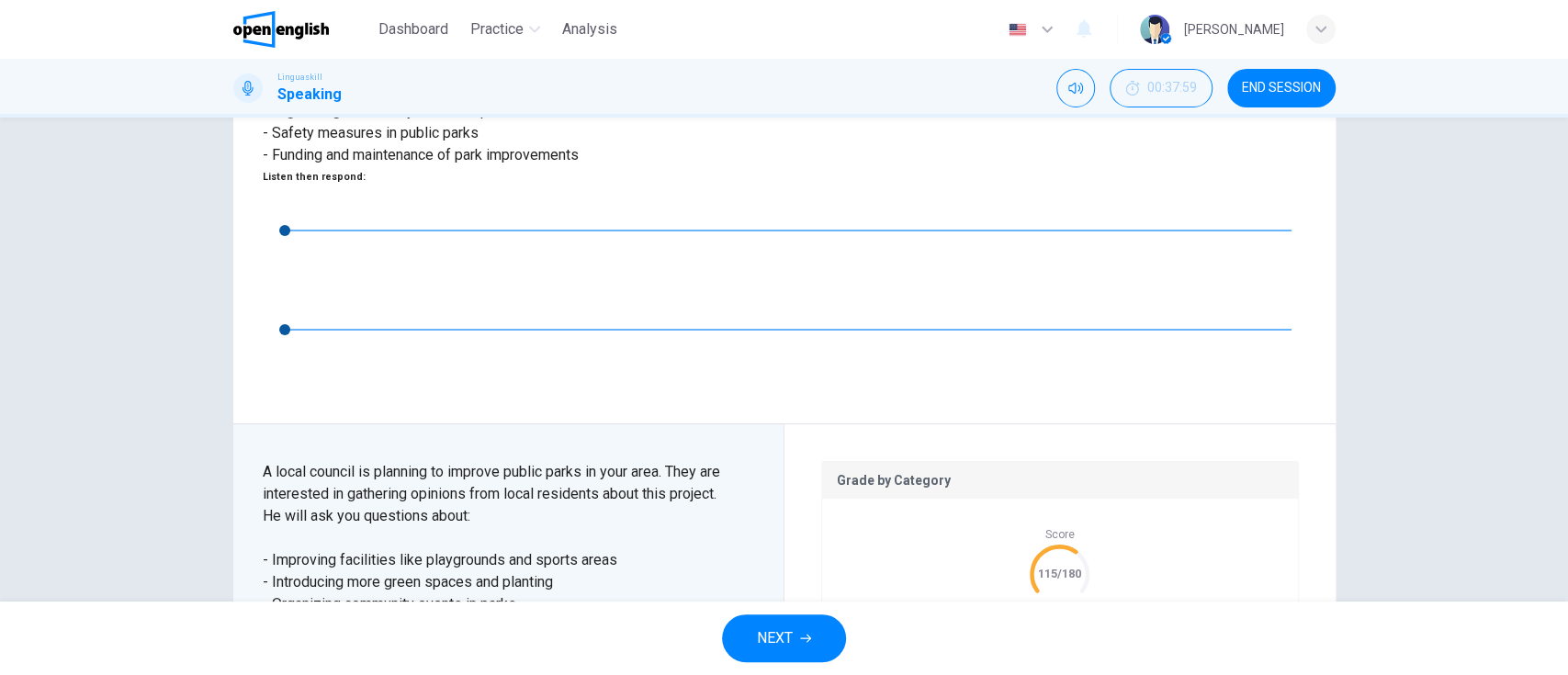
click at [793, 561] on span "NEXT" at bounding box center [774, 638] width 36 height 26
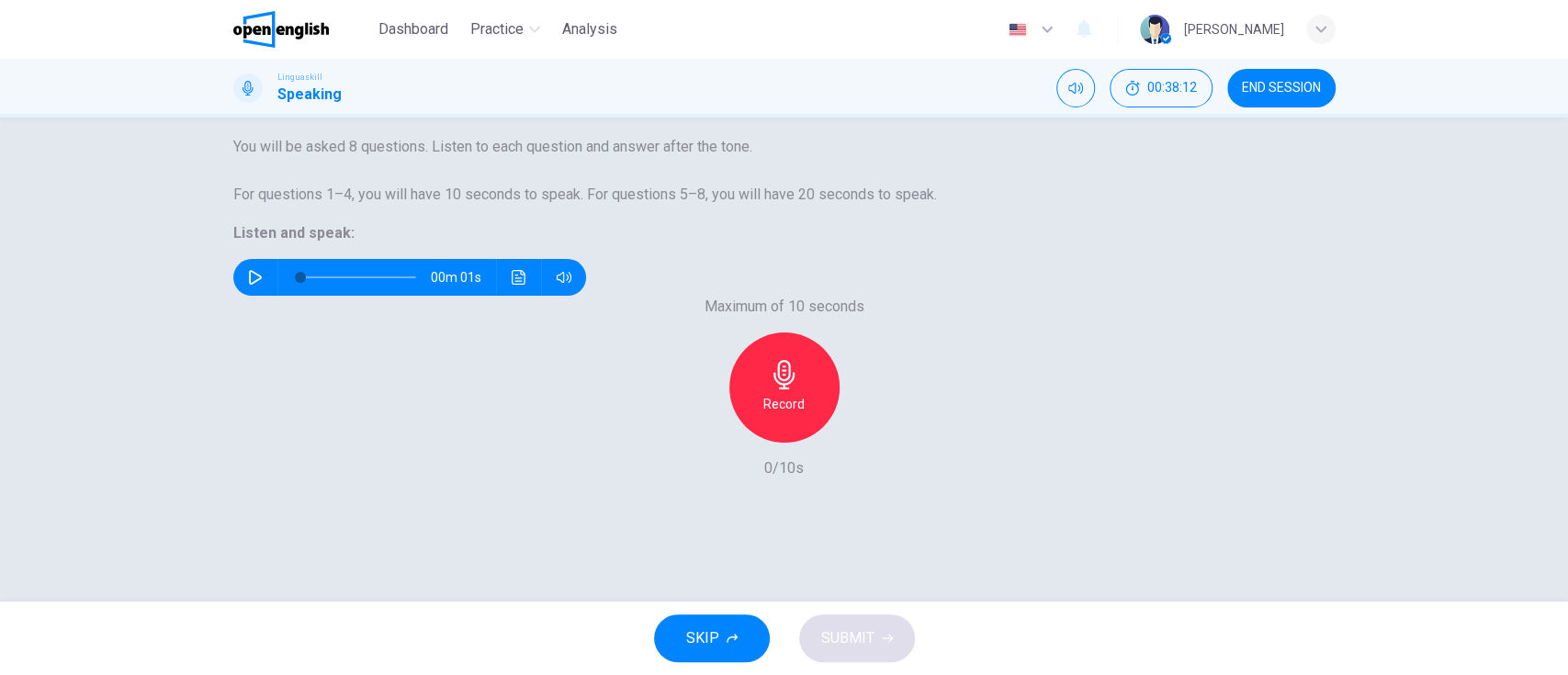
scroll to position [103, 0]
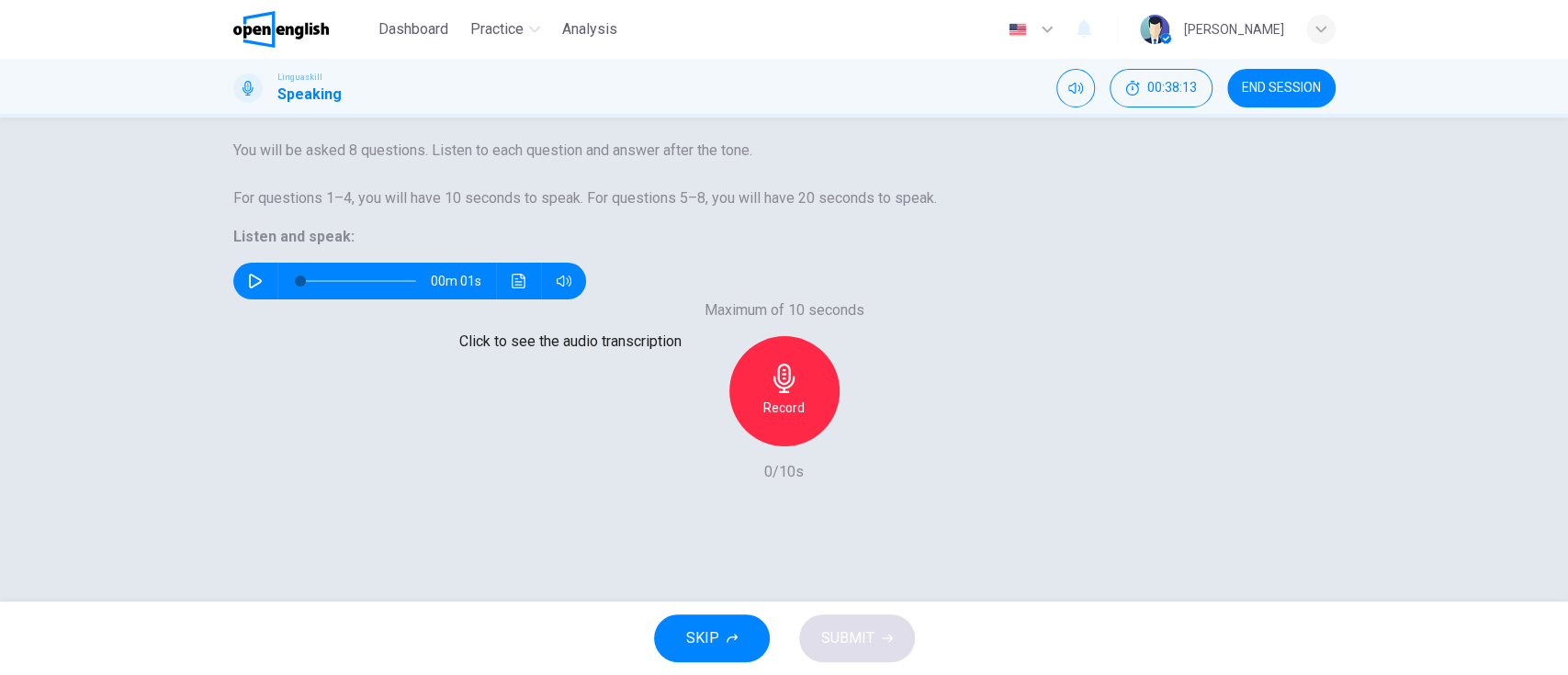
click at [526, 289] on icon "Click to see the audio transcription" at bounding box center [518, 280] width 15 height 15
click at [26, 52] on icon "button" at bounding box center [17, 45] width 15 height 15
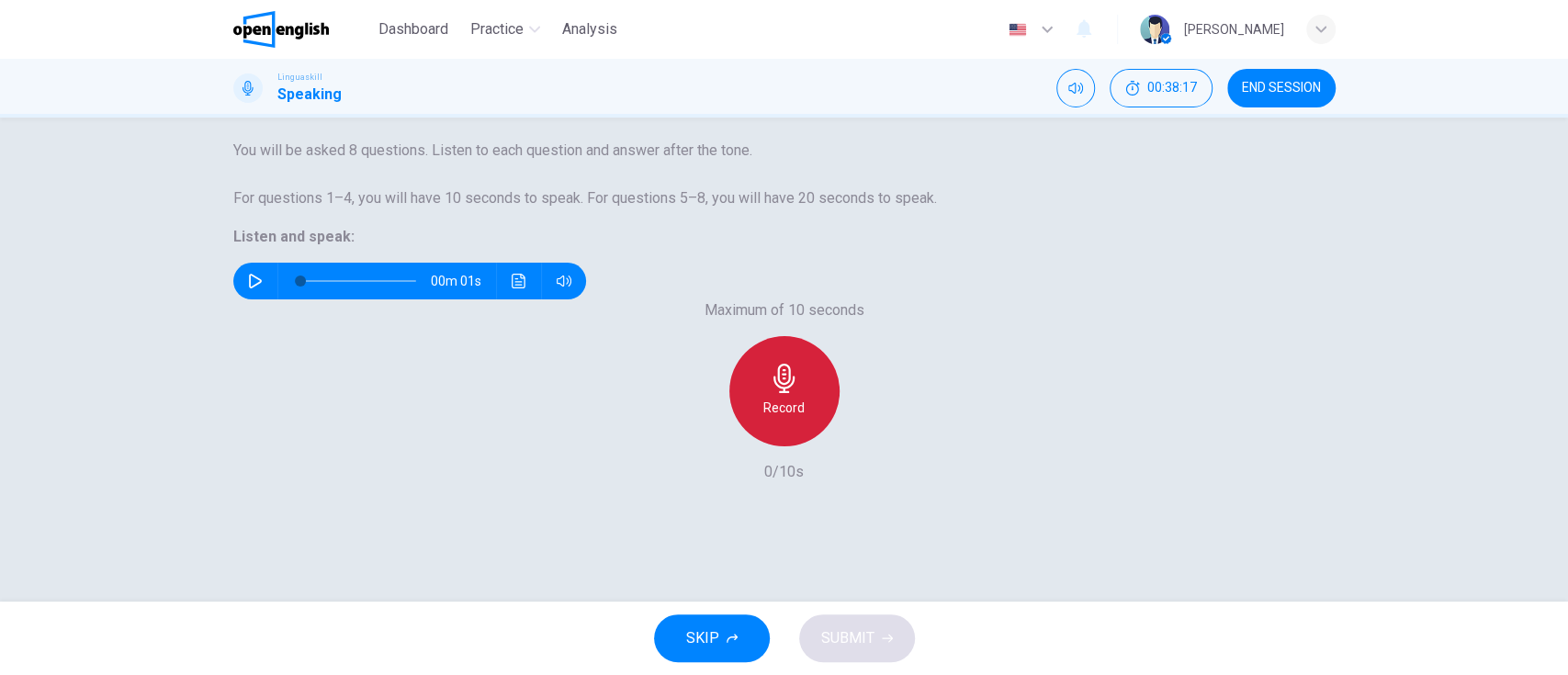
click at [775, 393] on icon "button" at bounding box center [784, 378] width 21 height 29
click at [263, 289] on icon "button" at bounding box center [255, 280] width 15 height 15
click at [781, 393] on icon "button" at bounding box center [784, 378] width 21 height 29
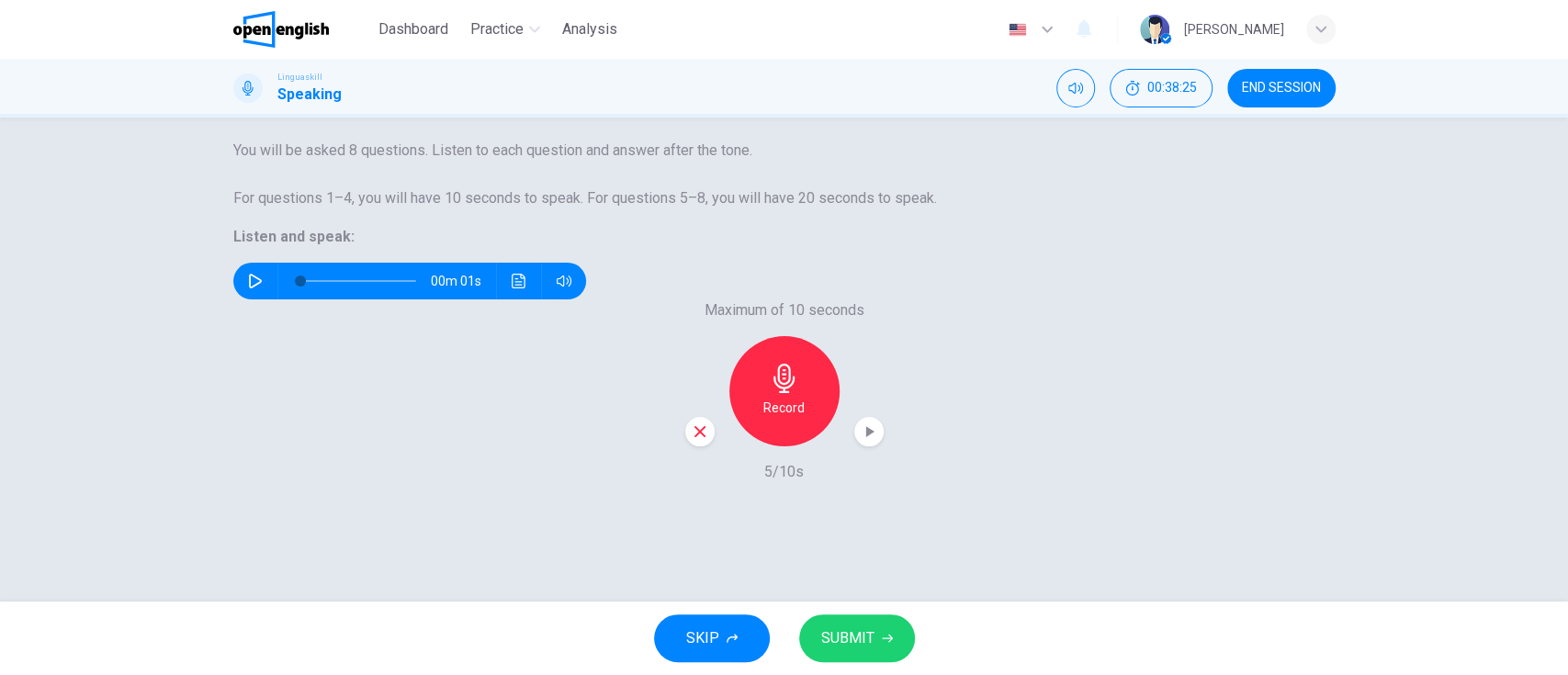
click at [852, 561] on span "SUBMIT" at bounding box center [847, 638] width 53 height 26
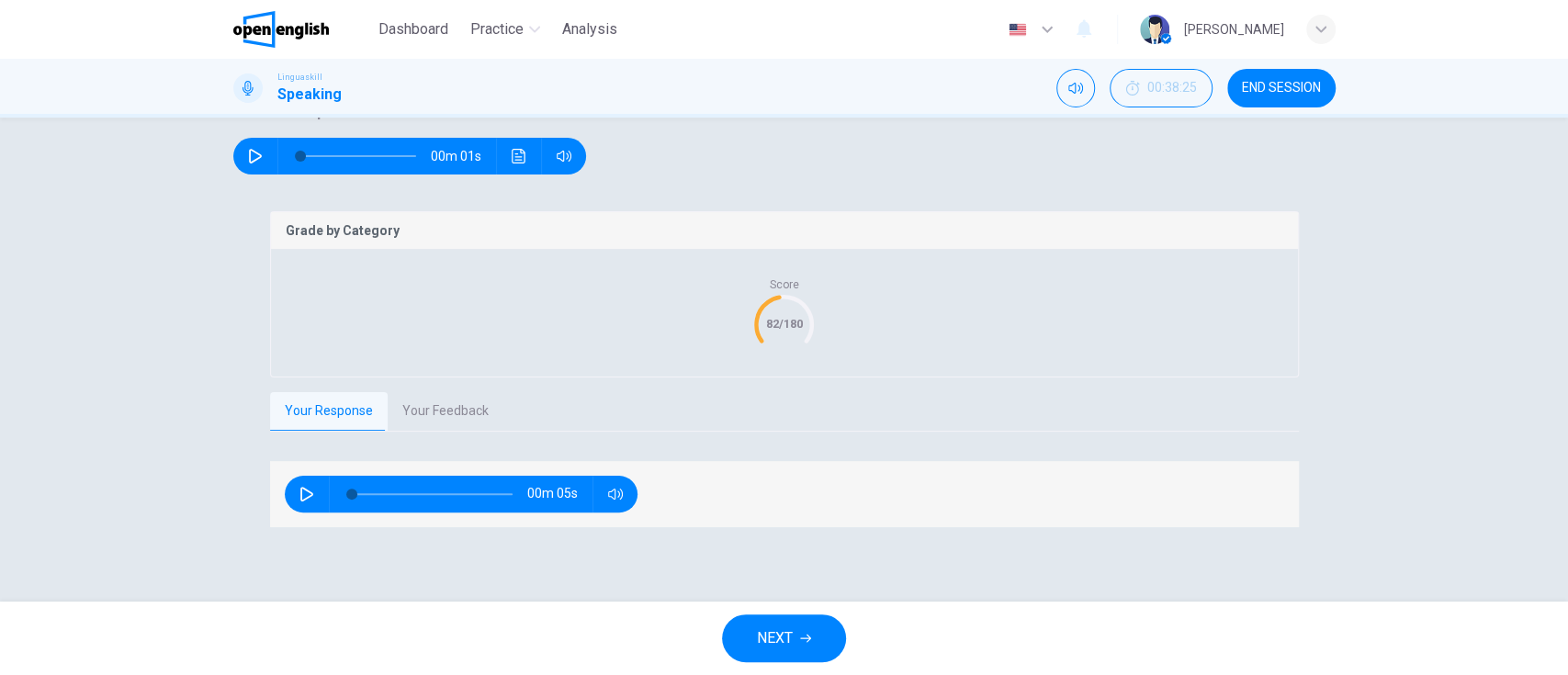
scroll to position [293, 0]
click at [447, 413] on button "Your Feedback" at bounding box center [445, 412] width 115 height 39
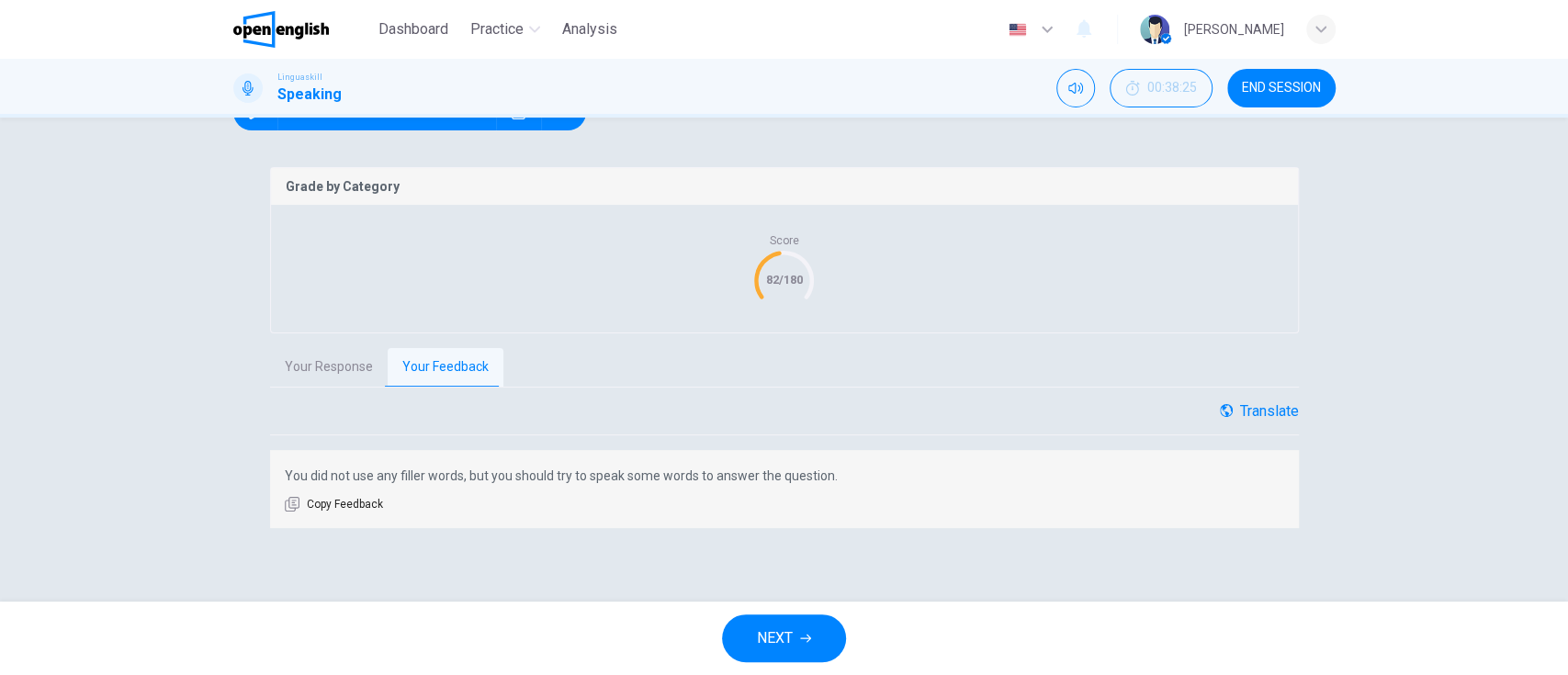
click at [1249, 419] on div "Translate" at bounding box center [1260, 411] width 79 height 17
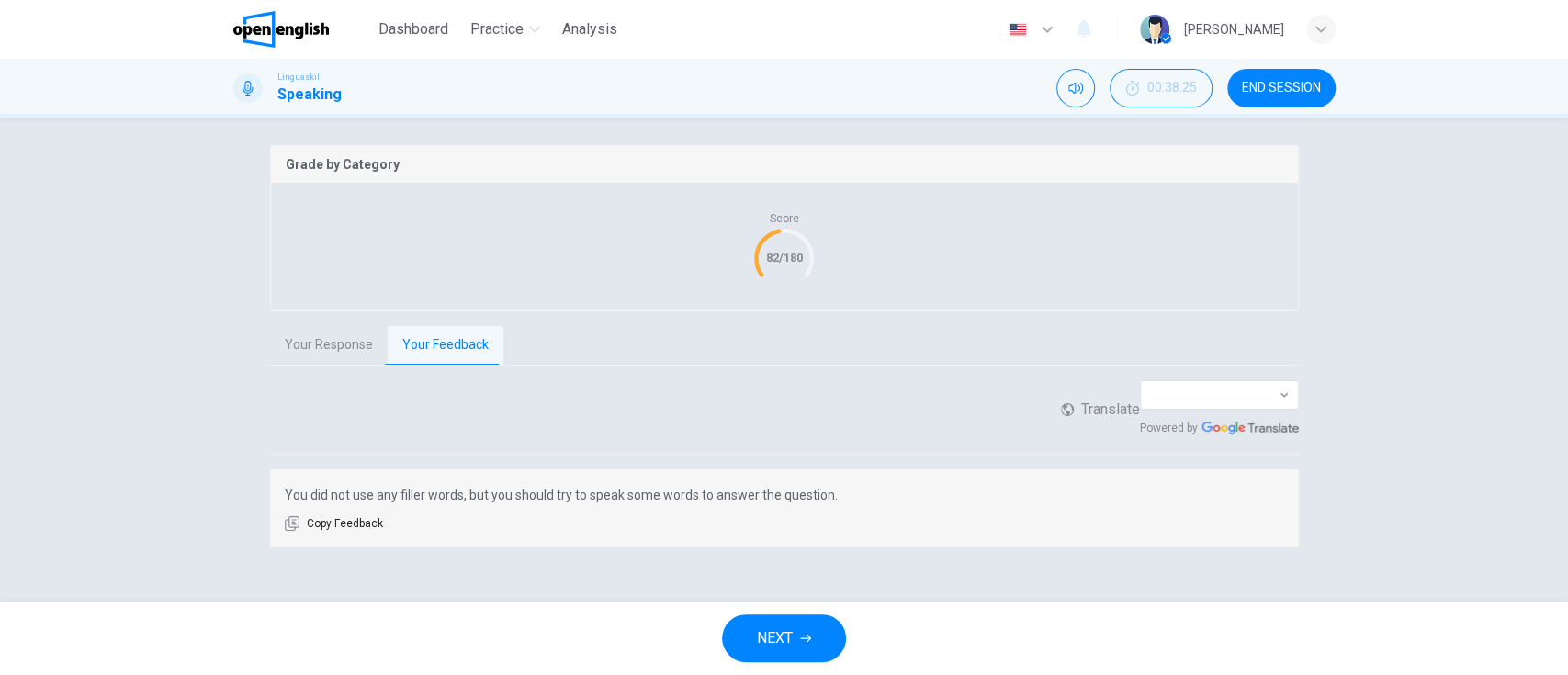
click at [750, 454] on div "Translate ​ ​ Powered by" at bounding box center [785, 416] width 1029 height 75
click at [781, 561] on span "NEXT" at bounding box center [774, 638] width 36 height 26
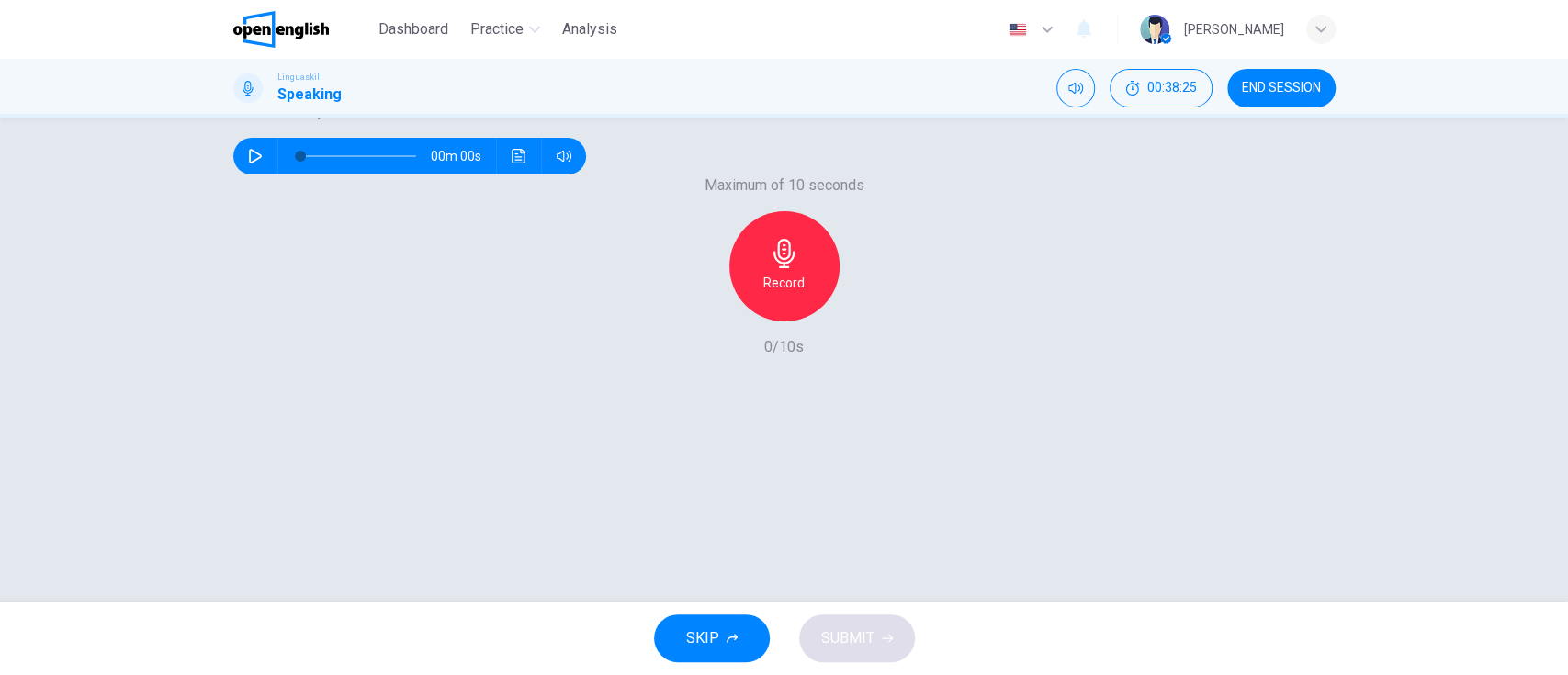
scroll to position [228, 0]
click at [262, 164] on icon "button" at bounding box center [255, 156] width 13 height 15
click at [772, 268] on icon "button" at bounding box center [784, 253] width 29 height 29
click at [769, 268] on icon "button" at bounding box center [784, 253] width 29 height 29
click at [864, 561] on button "SUBMIT" at bounding box center [857, 637] width 115 height 47
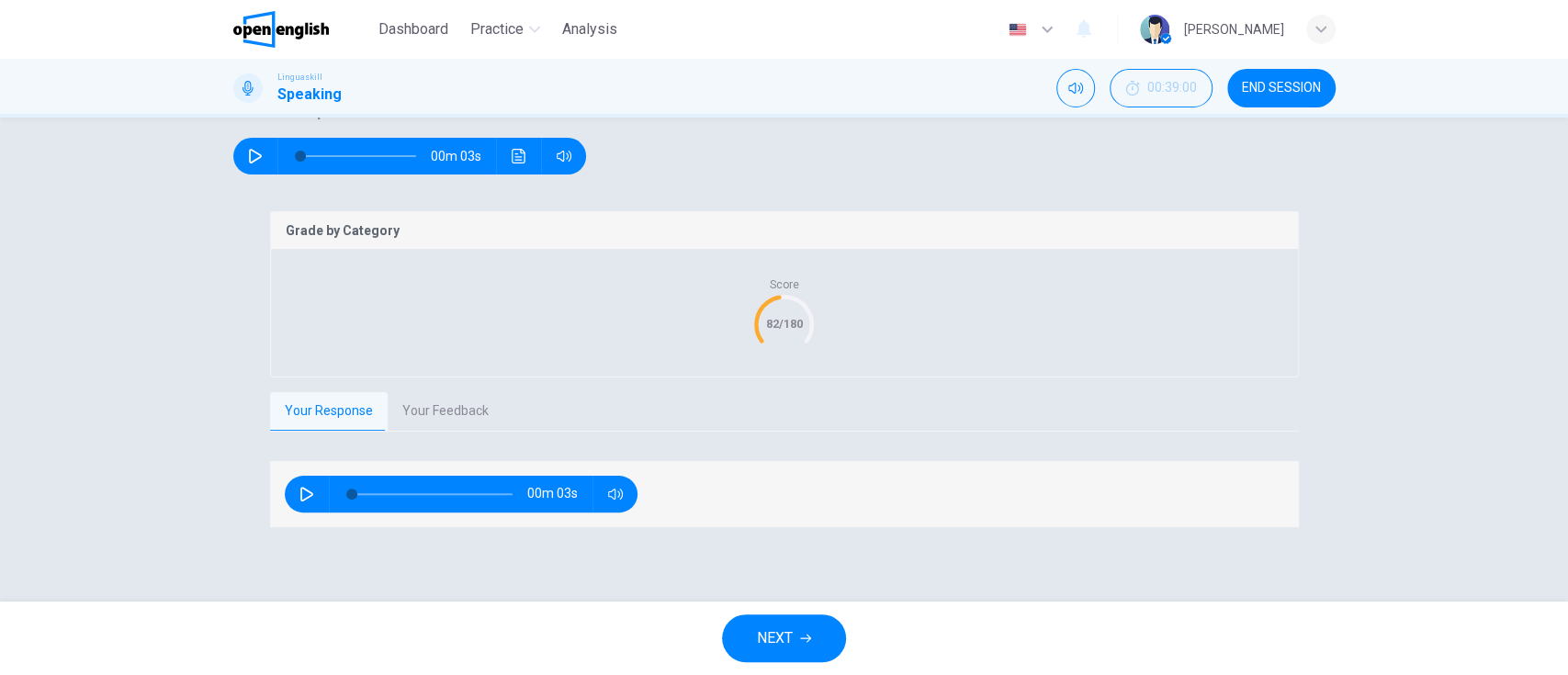
click at [432, 431] on button "Your Feedback" at bounding box center [445, 412] width 115 height 39
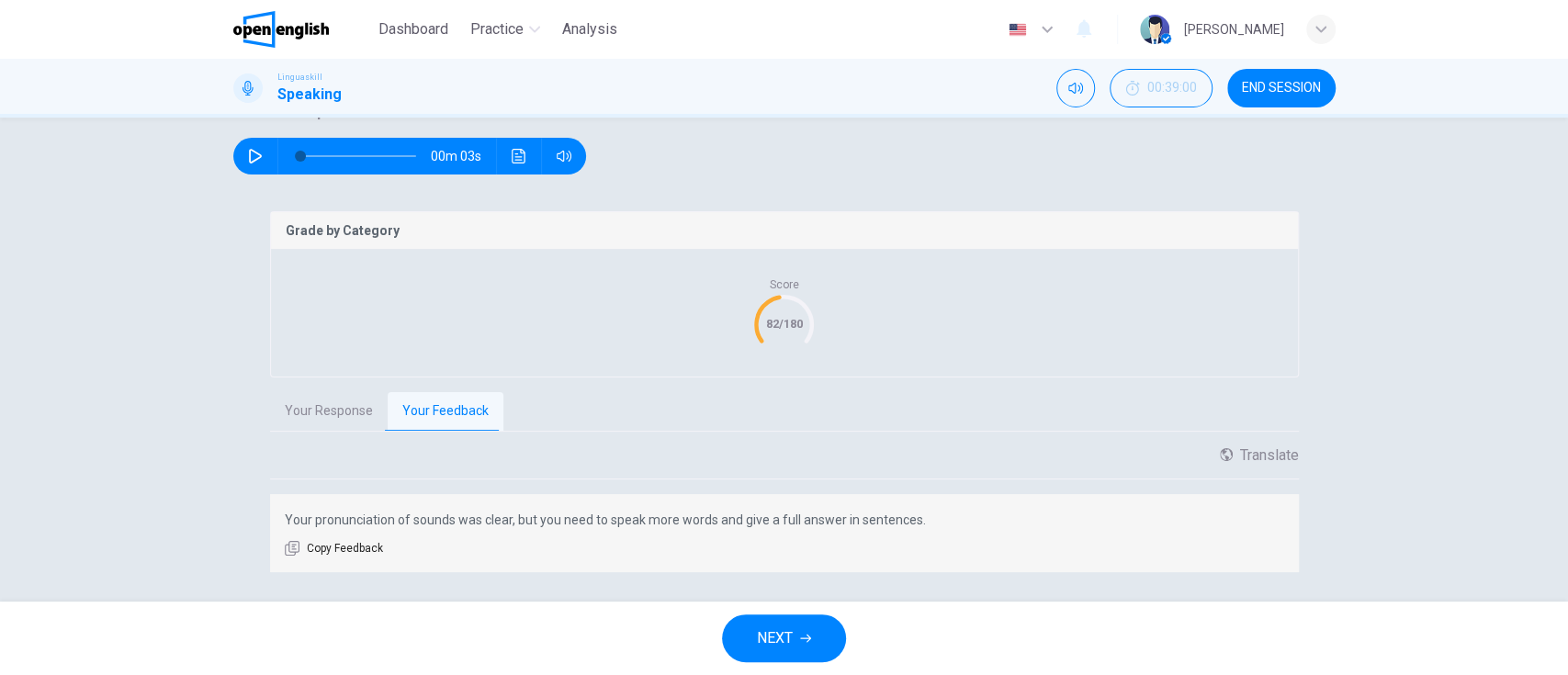
click at [311, 431] on button "Your Response" at bounding box center [329, 412] width 117 height 39
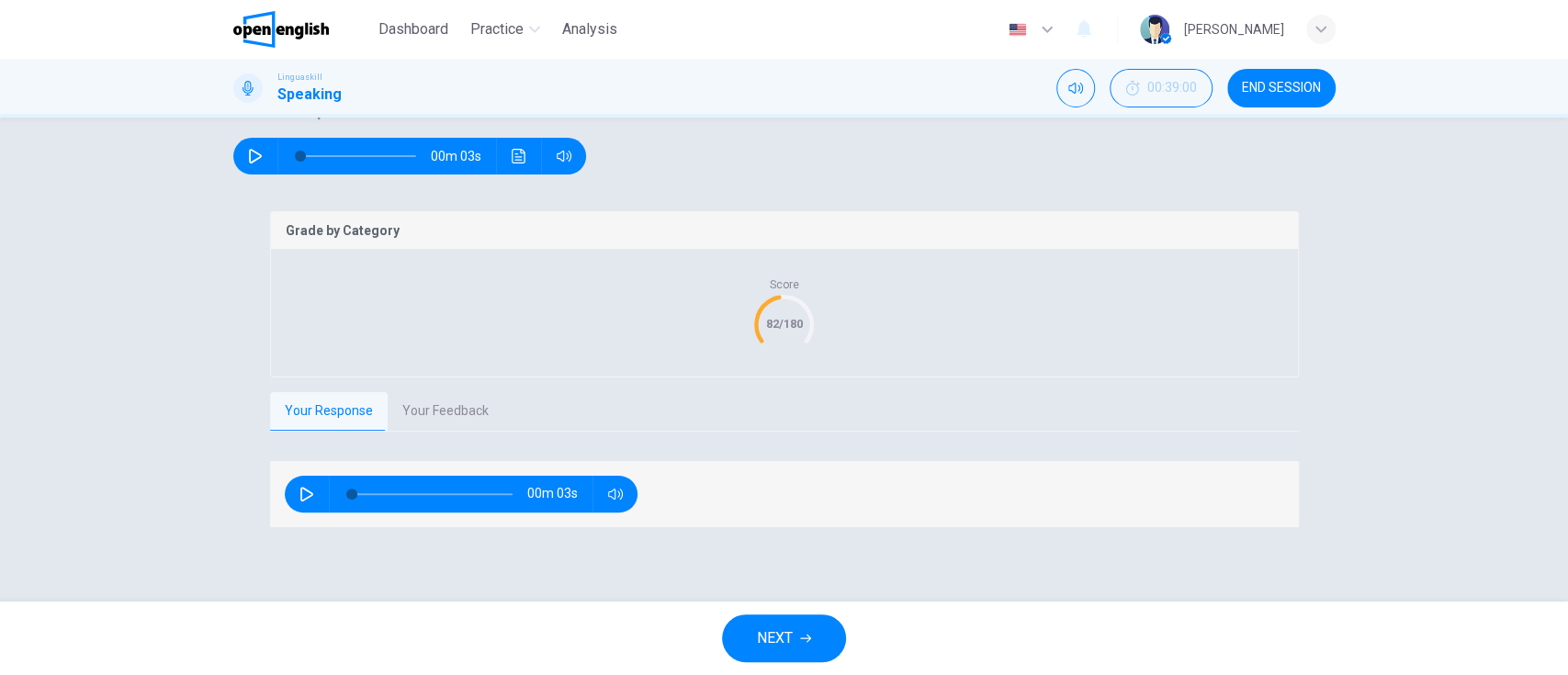
click at [786, 561] on span "NEXT" at bounding box center [774, 638] width 36 height 26
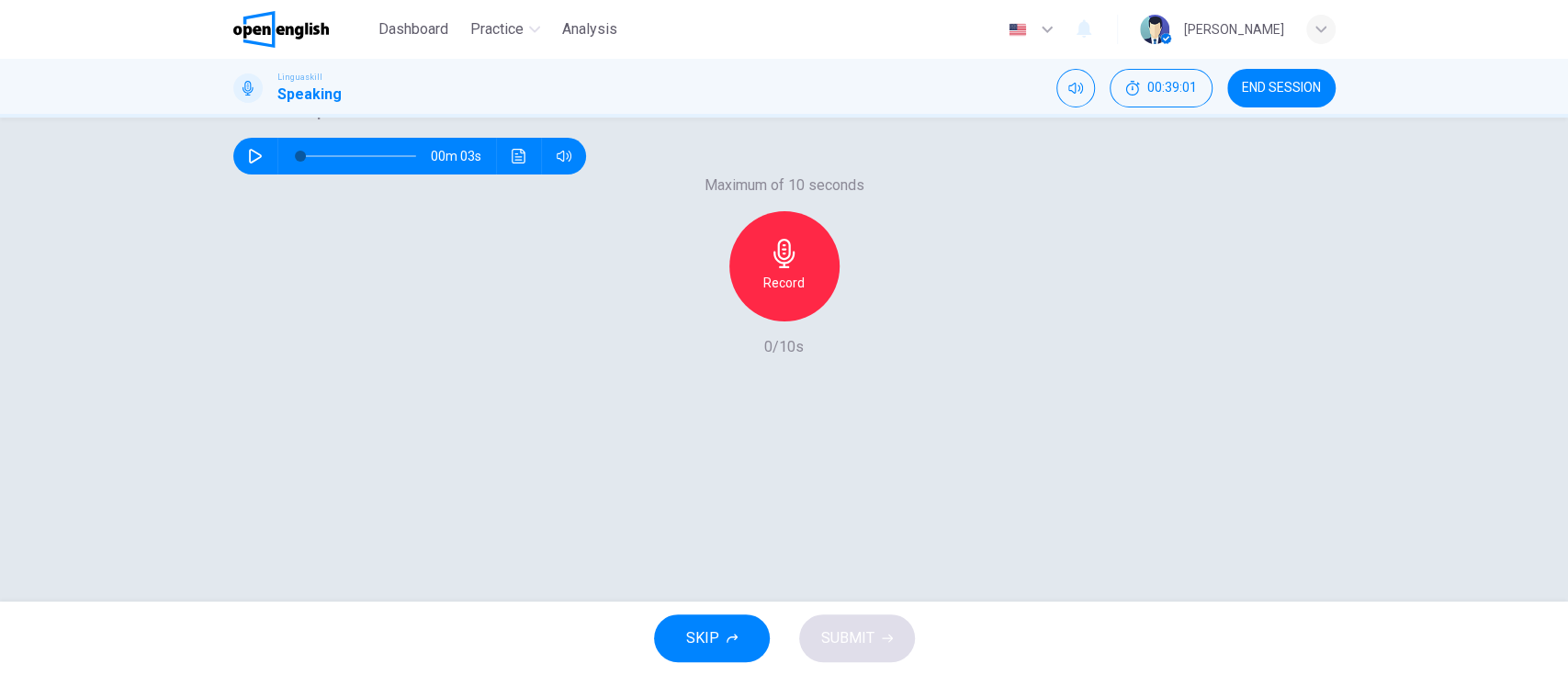
click at [263, 164] on icon "button" at bounding box center [255, 156] width 15 height 15
type input "*"
click at [794, 322] on div "Record" at bounding box center [785, 266] width 110 height 110
click at [792, 322] on div "Stop" at bounding box center [785, 266] width 110 height 110
click at [784, 293] on h6 "Stop" at bounding box center [784, 283] width 27 height 22
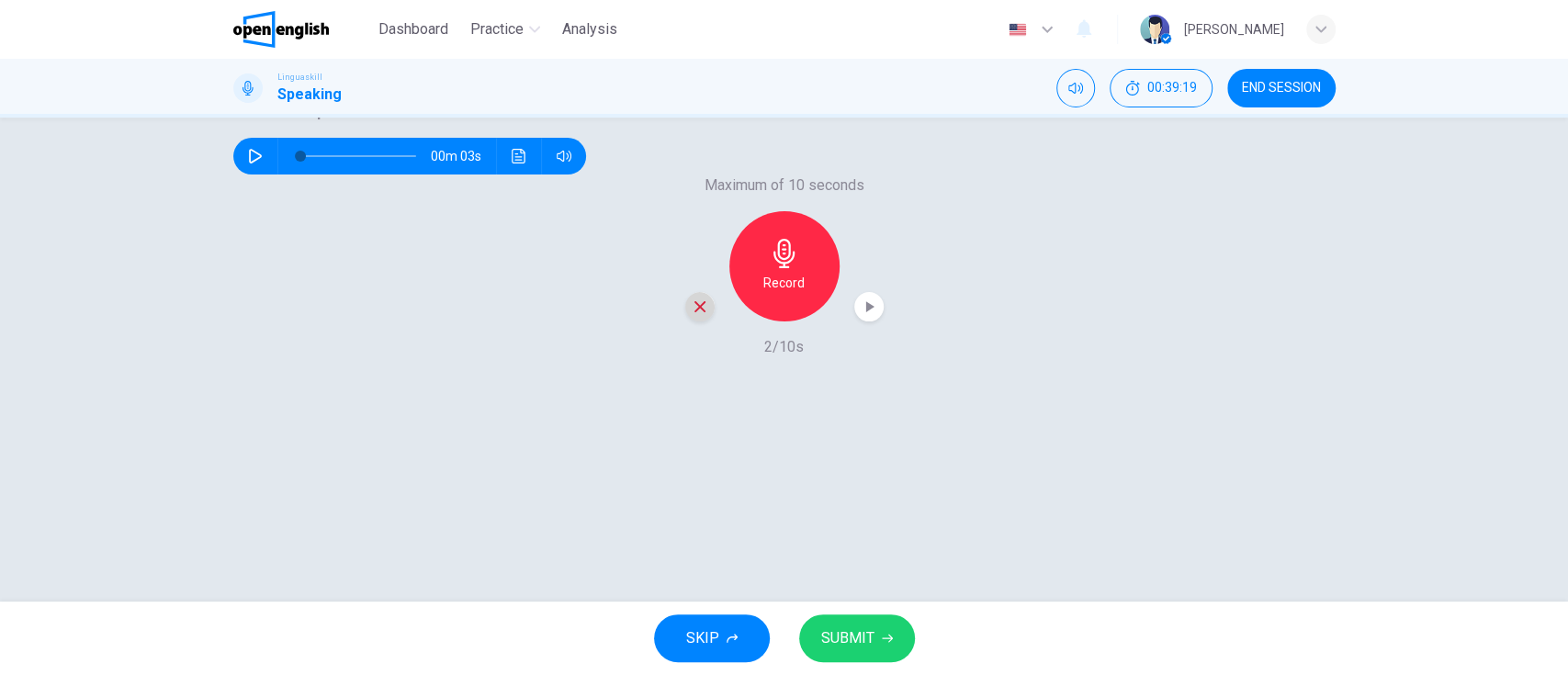
click at [692, 315] on icon "button" at bounding box center [700, 306] width 16 height 16
click at [778, 268] on icon "button" at bounding box center [784, 253] width 21 height 29
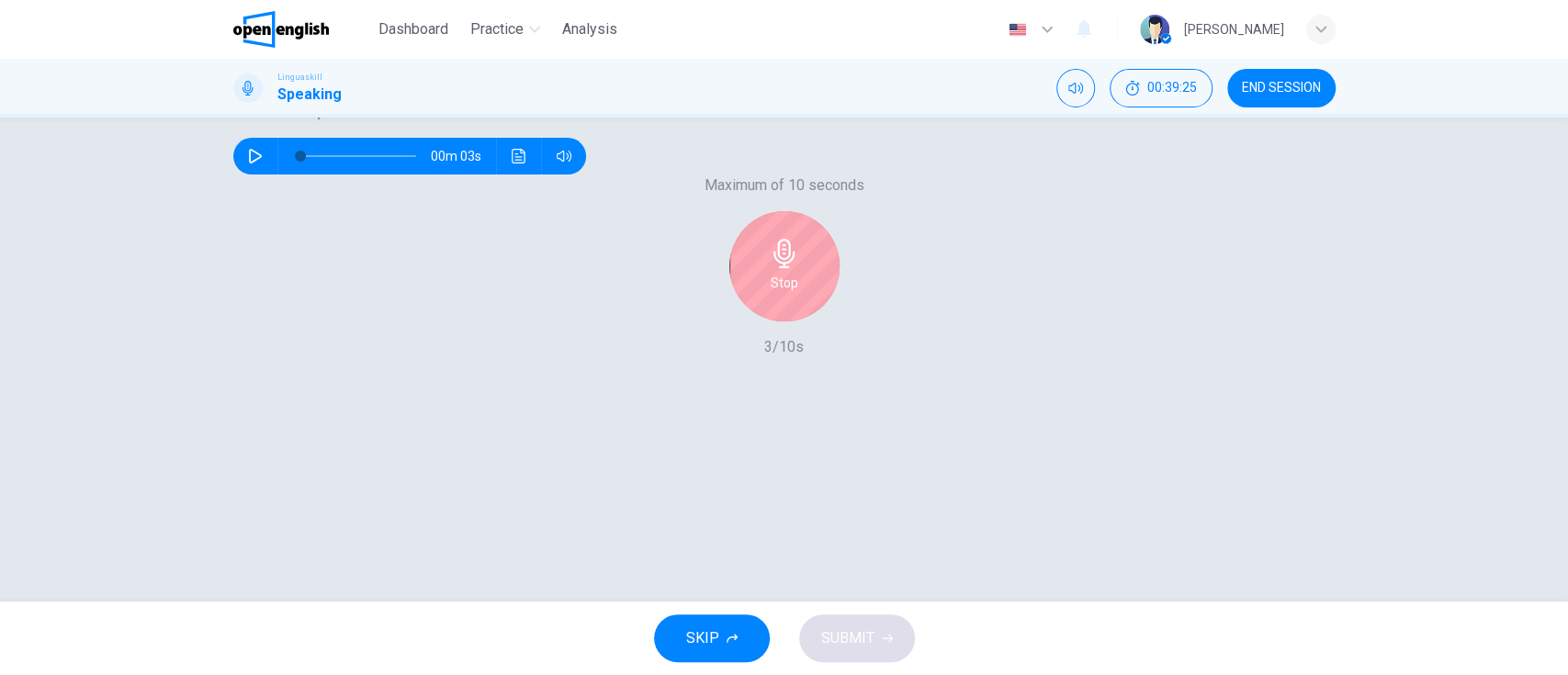
click at [811, 322] on div "Stop" at bounding box center [785, 266] width 110 height 110
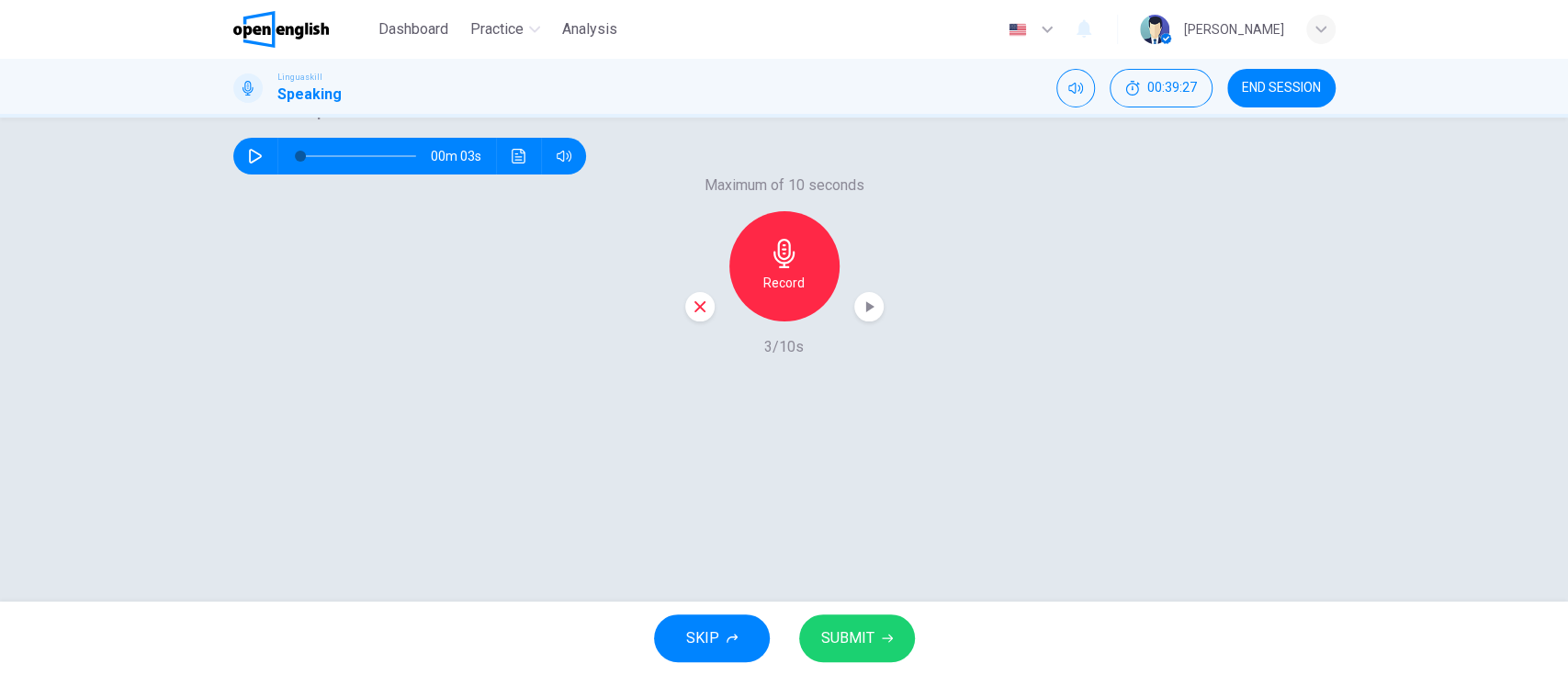
click at [692, 315] on icon "button" at bounding box center [700, 306] width 16 height 16
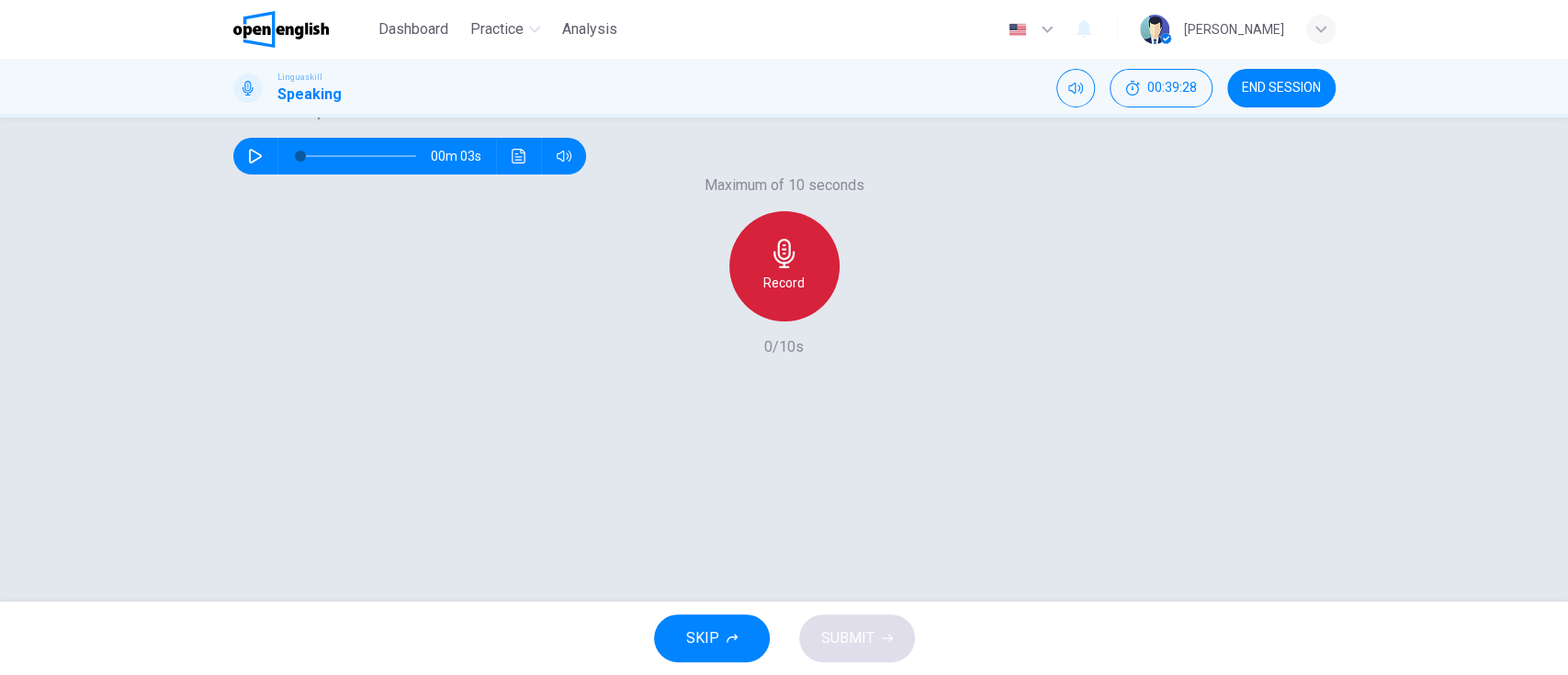
click at [787, 268] on icon "button" at bounding box center [784, 253] width 29 height 29
click at [764, 322] on div "Stop" at bounding box center [785, 266] width 110 height 110
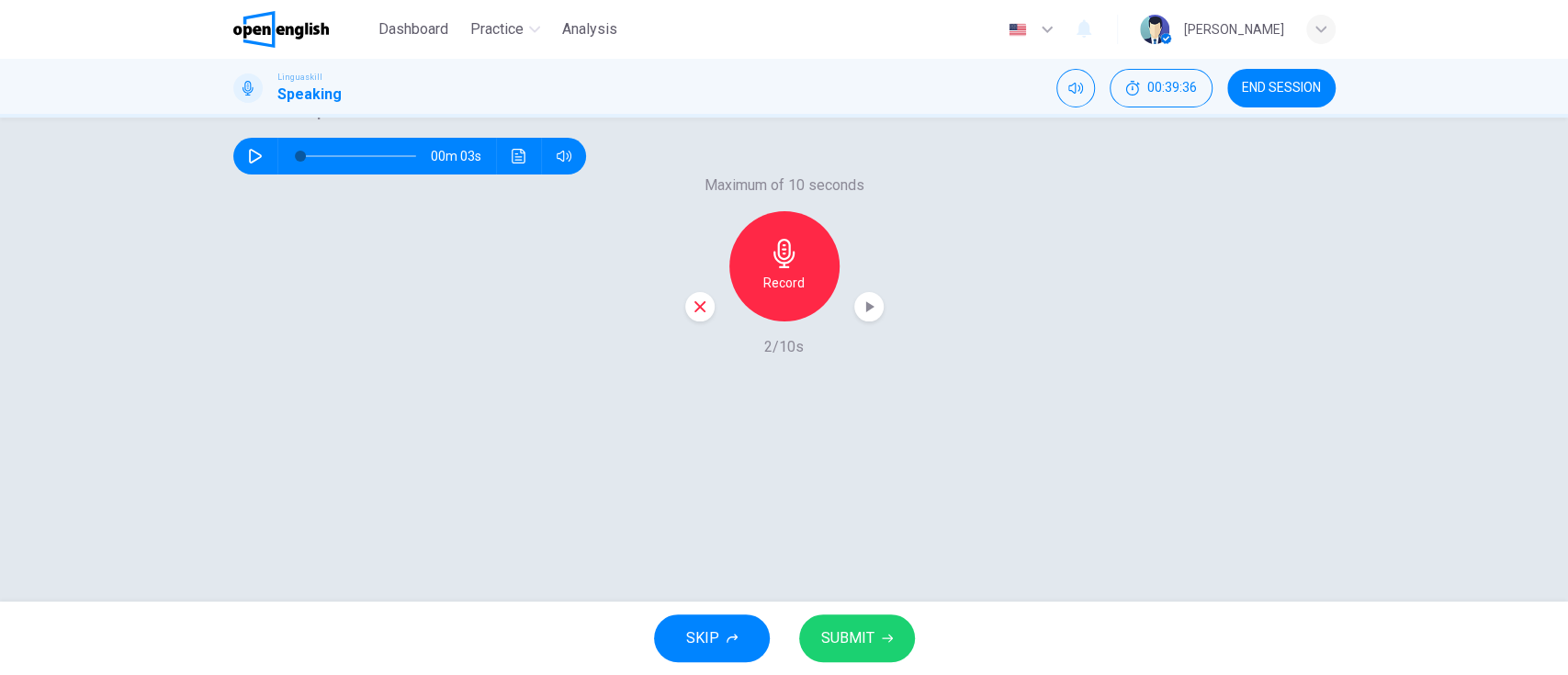
click at [860, 561] on span "SUBMIT" at bounding box center [847, 638] width 53 height 26
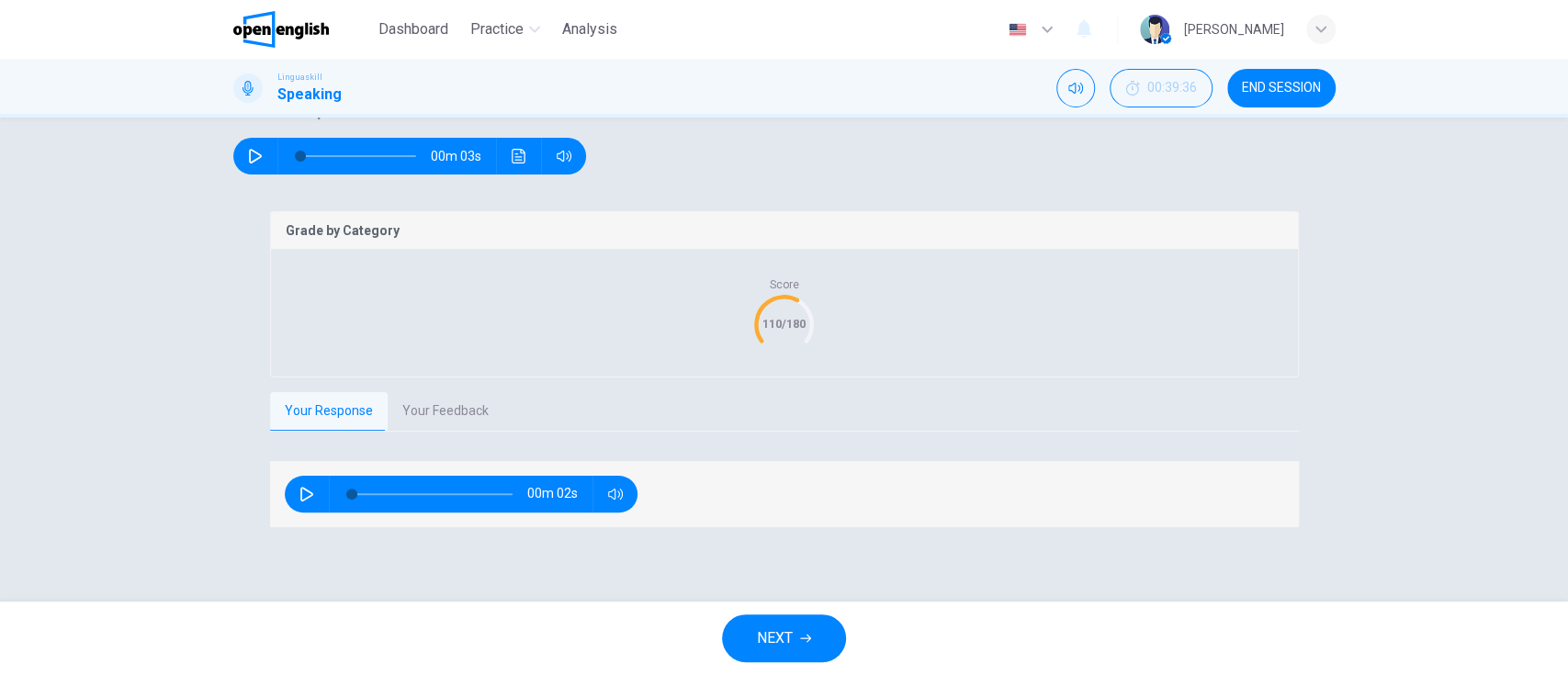
click at [435, 431] on button "Your Feedback" at bounding box center [445, 412] width 115 height 39
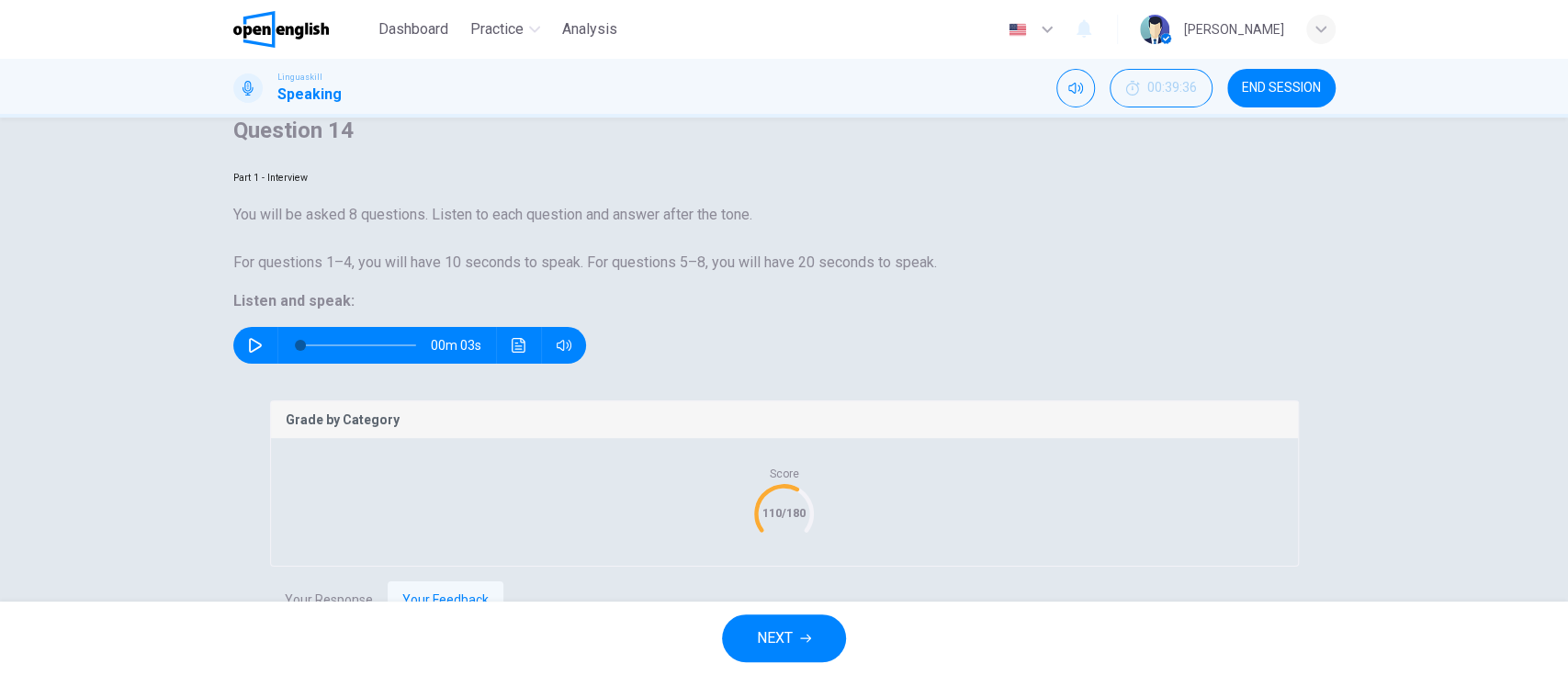
scroll to position [0, 0]
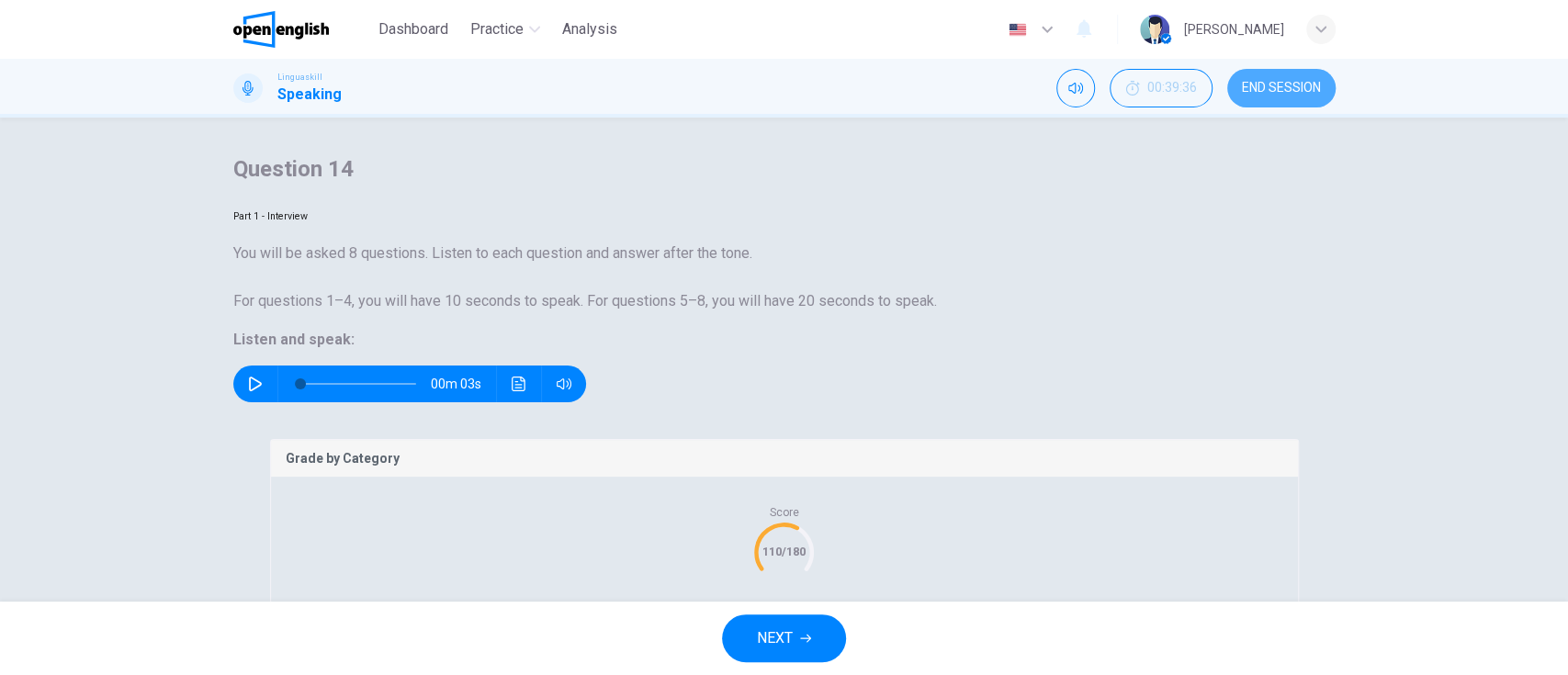
click at [1285, 93] on span "END SESSION" at bounding box center [1282, 87] width 79 height 15
